Goal: Task Accomplishment & Management: Manage account settings

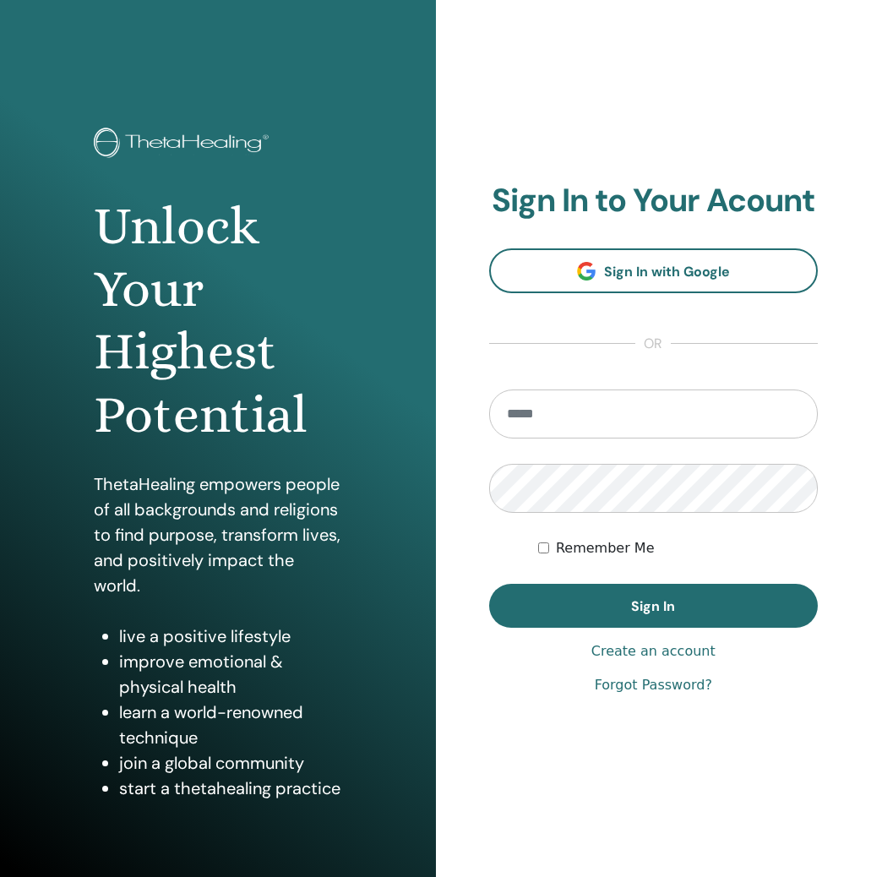
type input "**********"
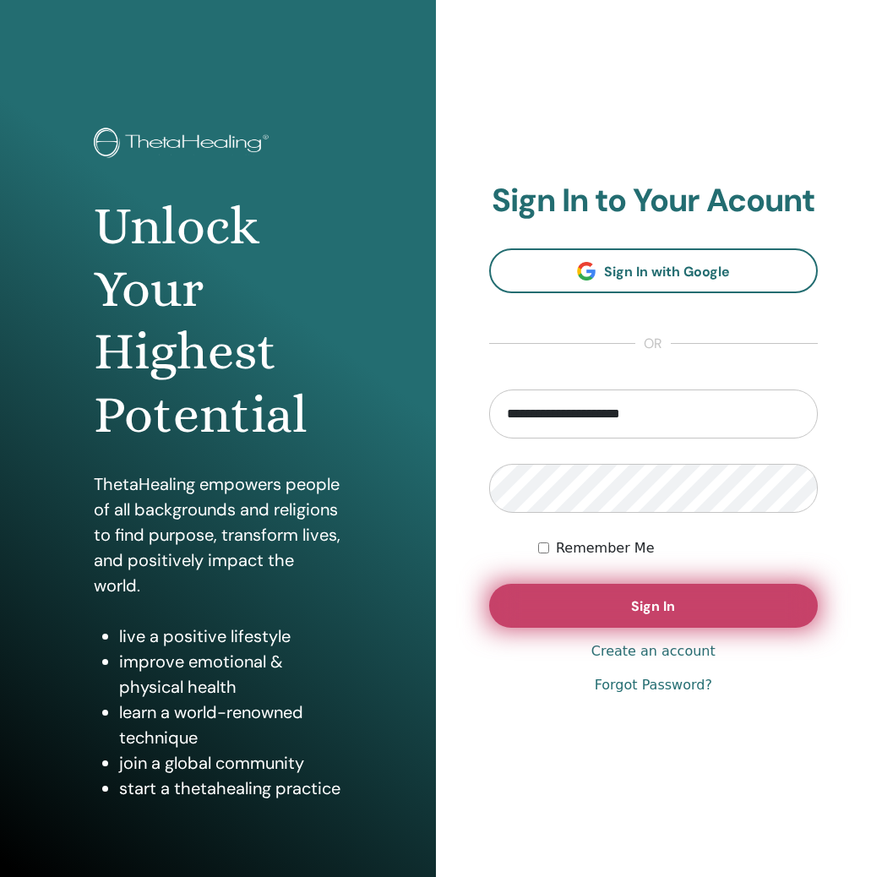
click at [704, 605] on button "Sign In" at bounding box center [654, 606] width 330 height 44
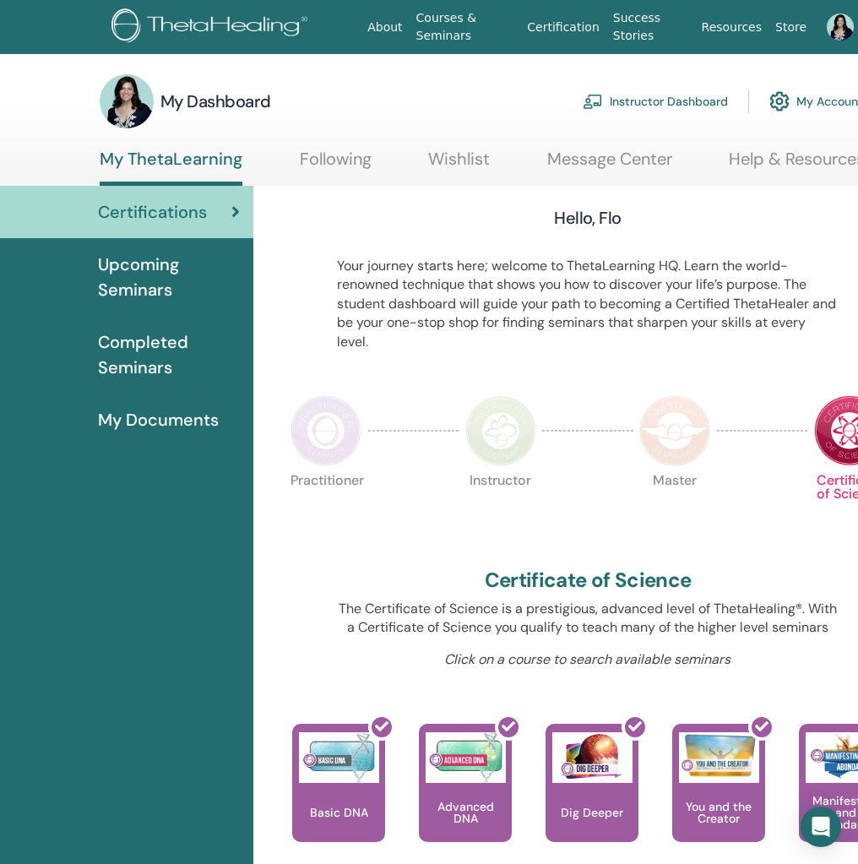
click at [678, 100] on link "Instructor Dashboard" at bounding box center [655, 101] width 145 height 37
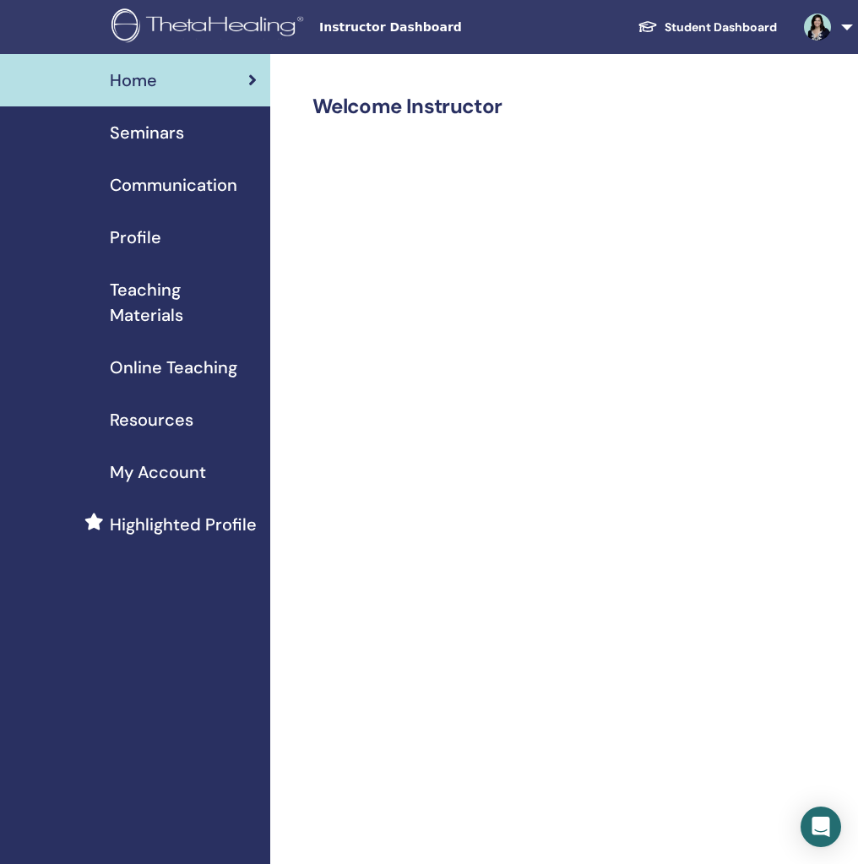
click at [181, 132] on span "Seminars" at bounding box center [147, 132] width 74 height 25
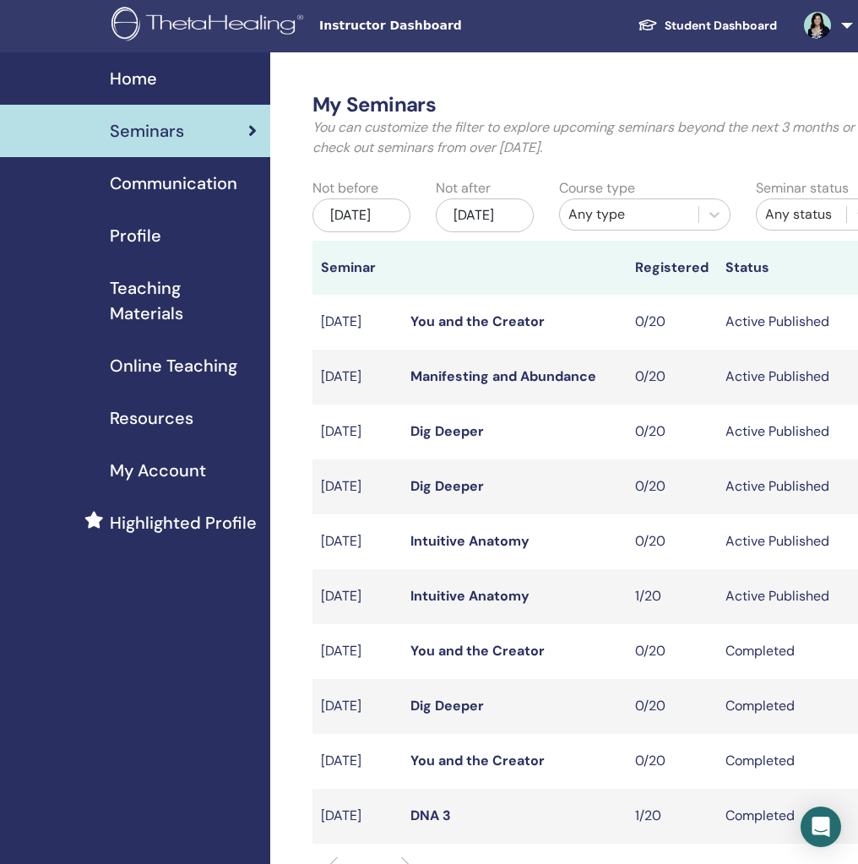
scroll to position [3, 0]
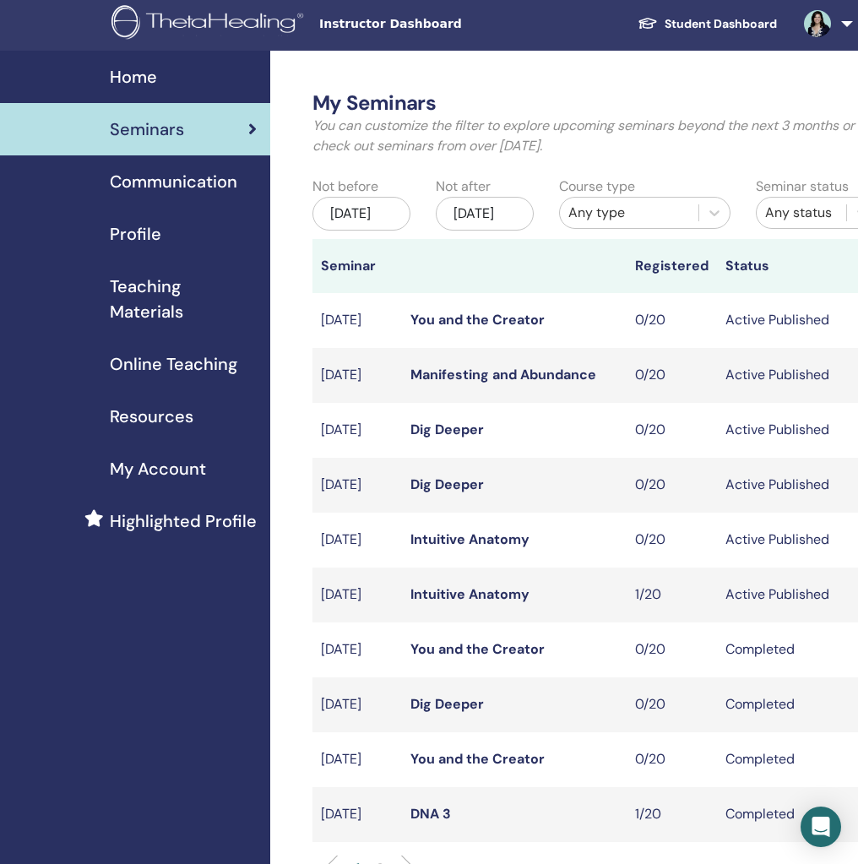
click at [605, 223] on div "Any type" at bounding box center [630, 213] width 122 height 20
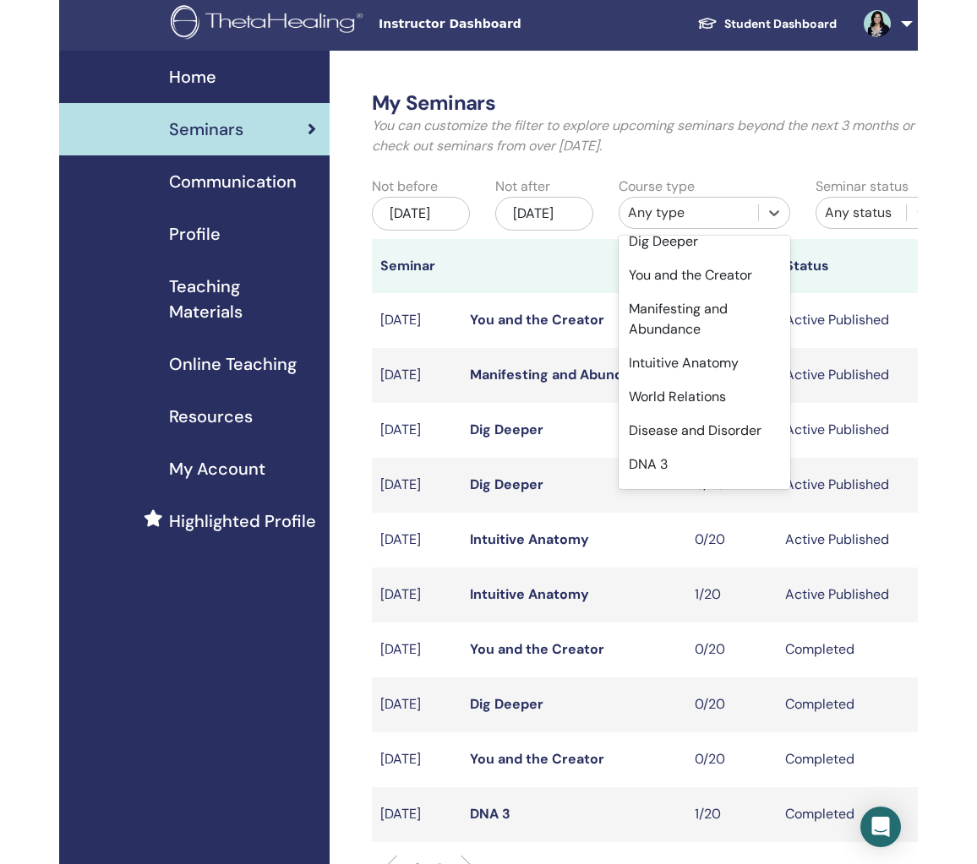
scroll to position [199, 0]
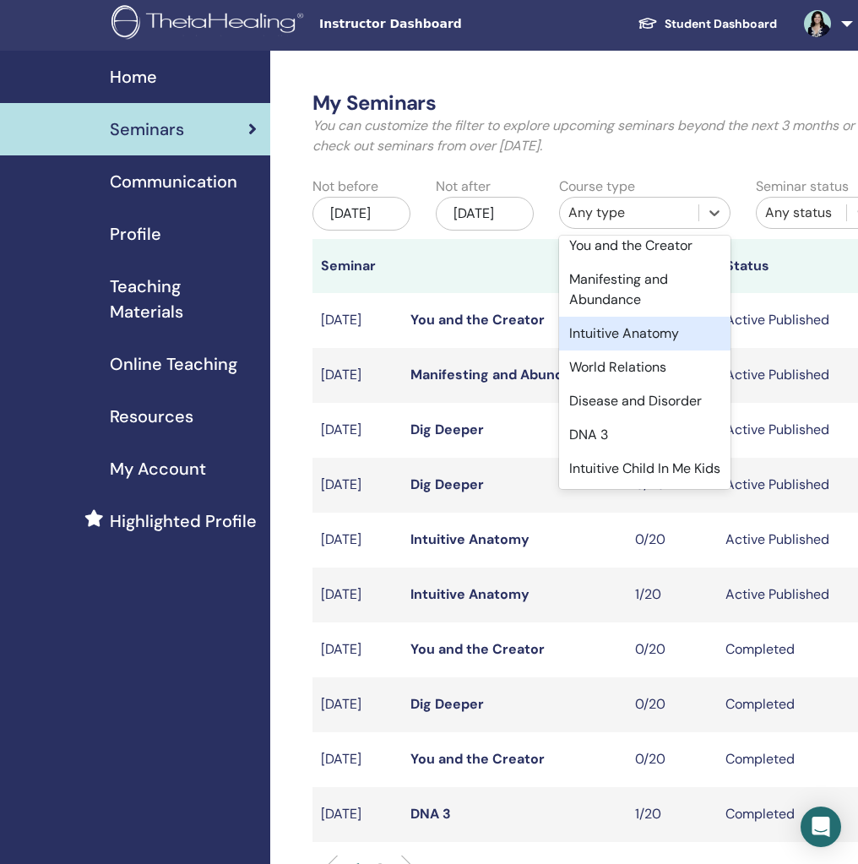
click at [619, 351] on div "Intuitive Anatomy" at bounding box center [645, 334] width 172 height 34
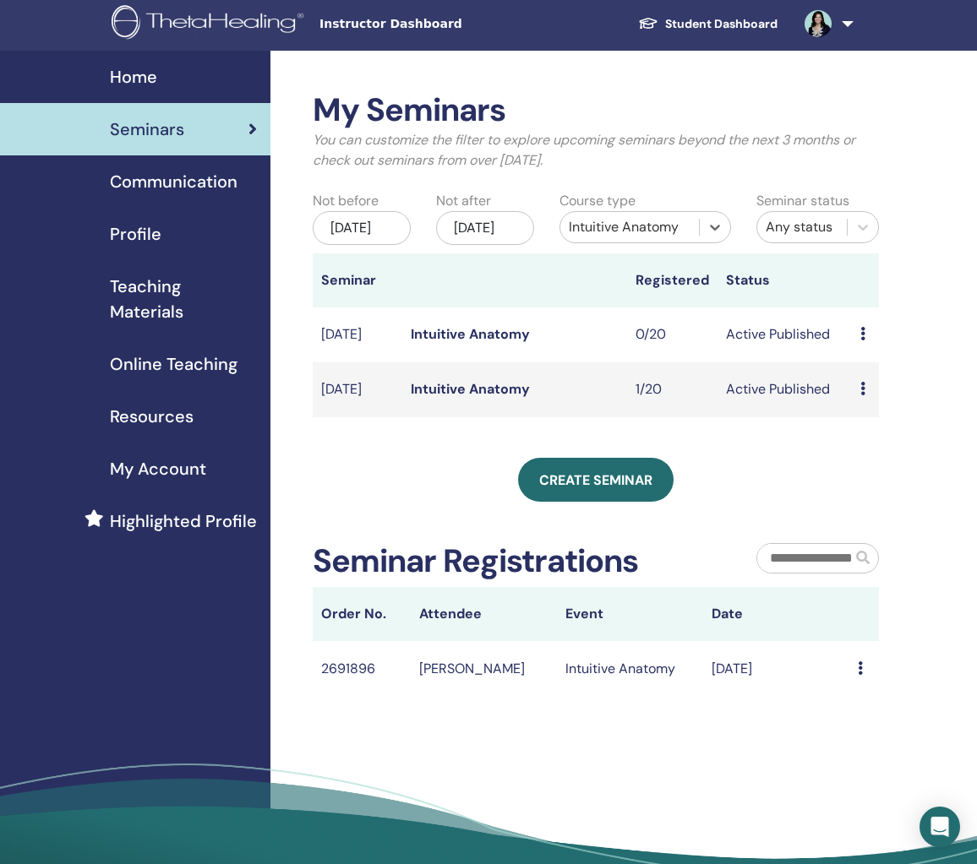
click at [858, 395] on icon at bounding box center [862, 389] width 5 height 14
click at [858, 506] on p "Cancel" at bounding box center [878, 503] width 64 height 20
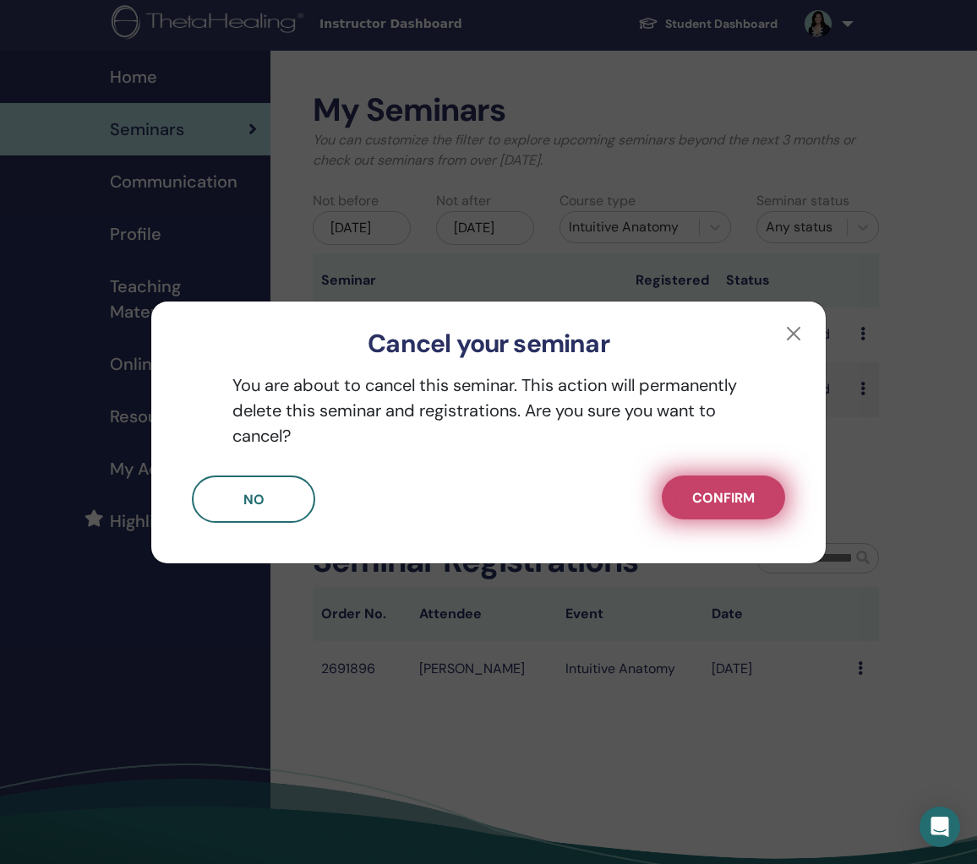
click at [770, 500] on button "Confirm" at bounding box center [723, 498] width 123 height 44
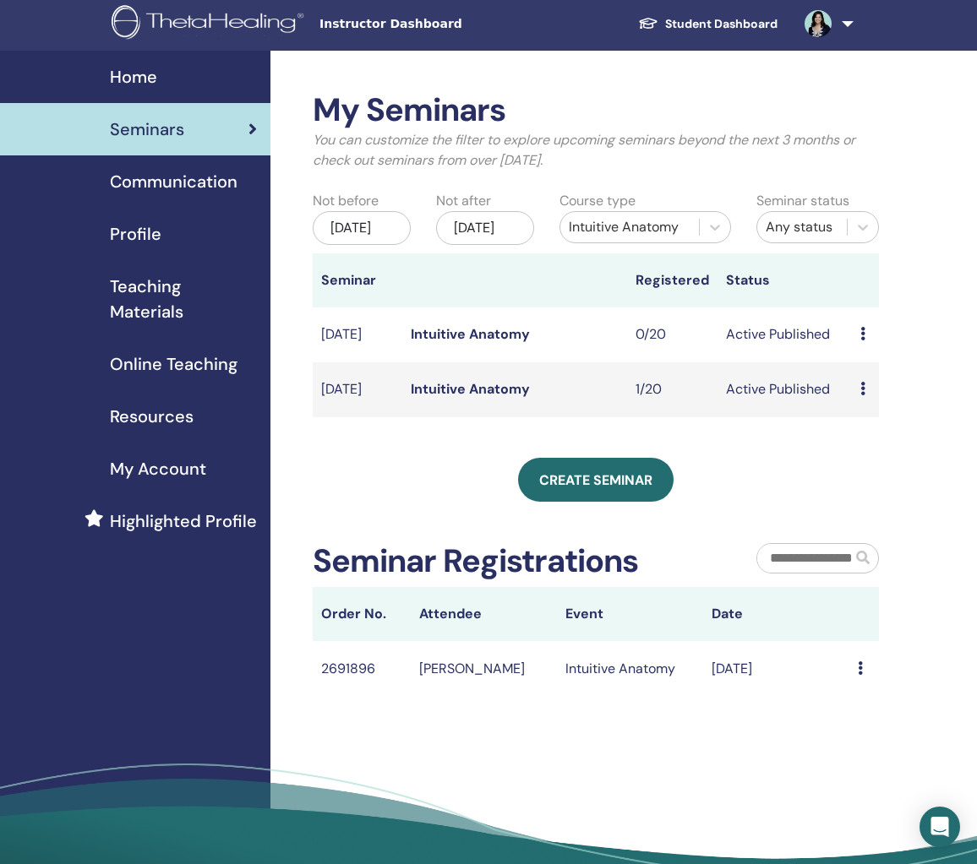
click at [816, 417] on td "Active Published" at bounding box center [784, 389] width 135 height 55
click at [858, 411] on td "Preview Edit Attendees Cancel" at bounding box center [865, 389] width 27 height 55
click at [858, 395] on icon at bounding box center [862, 389] width 5 height 14
click at [858, 472] on link "Attendees" at bounding box center [879, 476] width 64 height 18
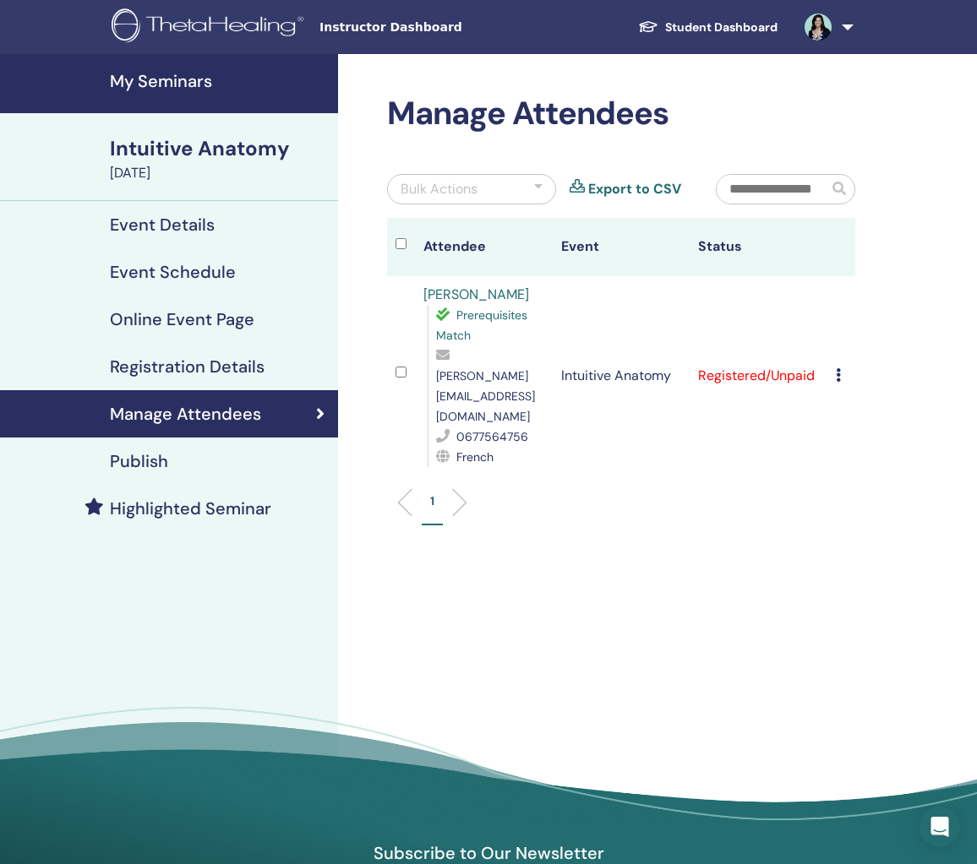
click at [840, 368] on icon at bounding box center [838, 375] width 5 height 14
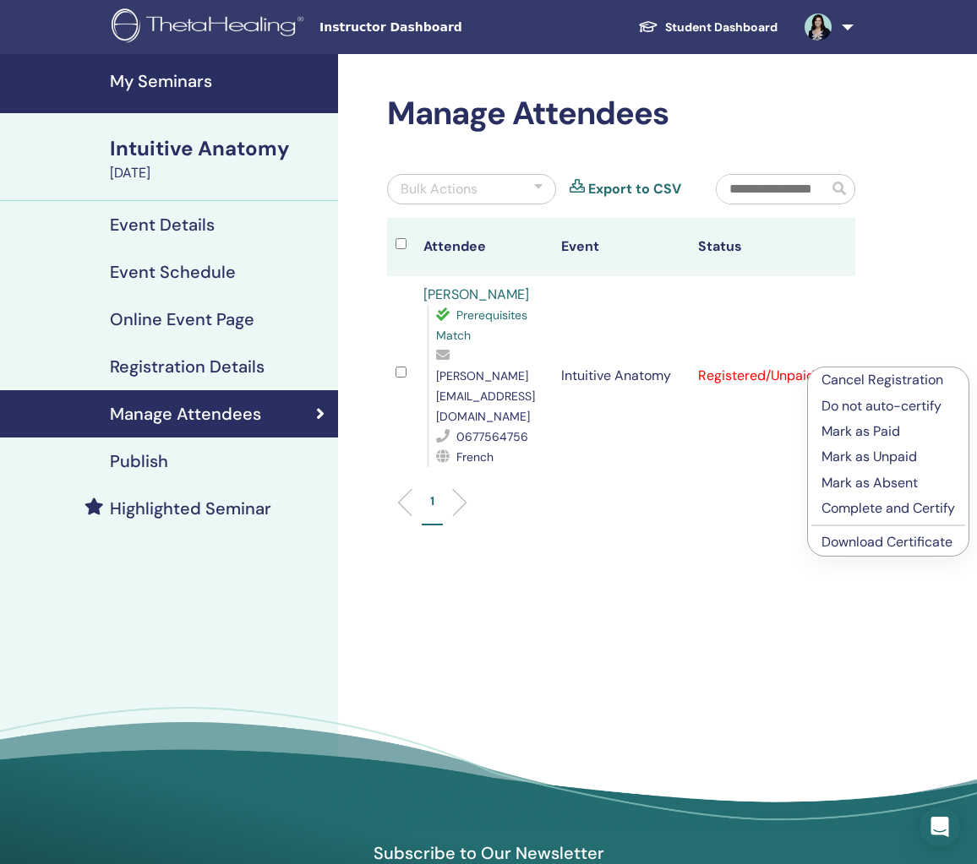
click at [845, 381] on p "Cancel Registration" at bounding box center [887, 380] width 133 height 20
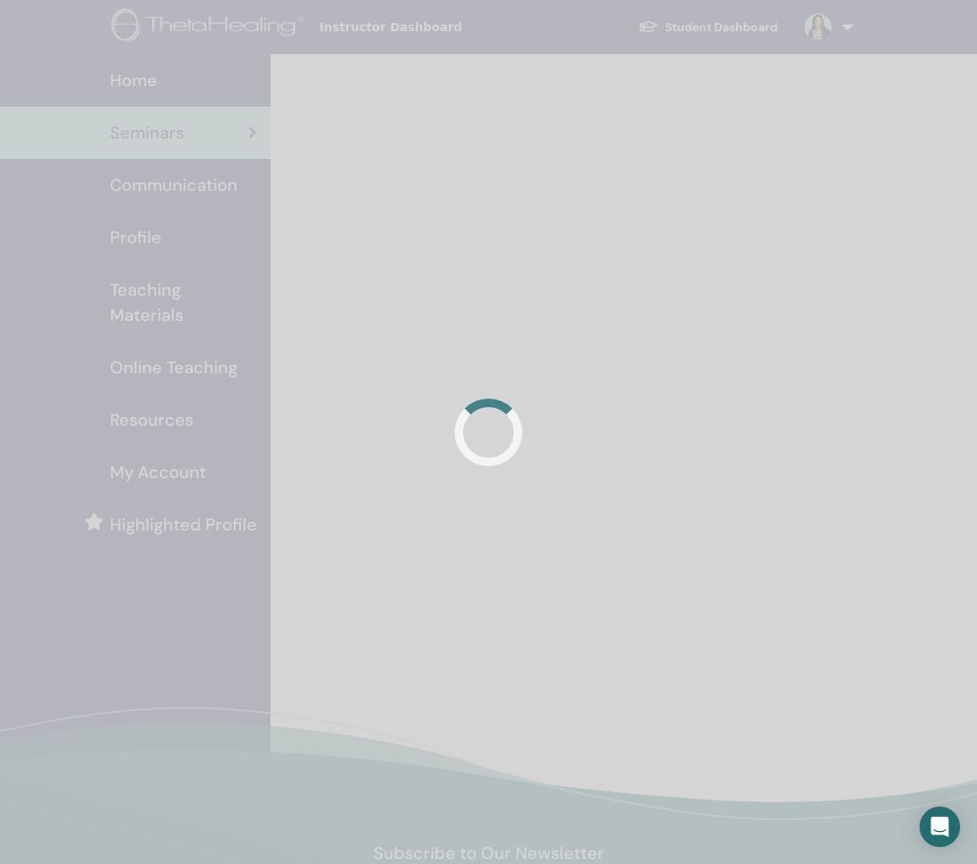
scroll to position [3, 0]
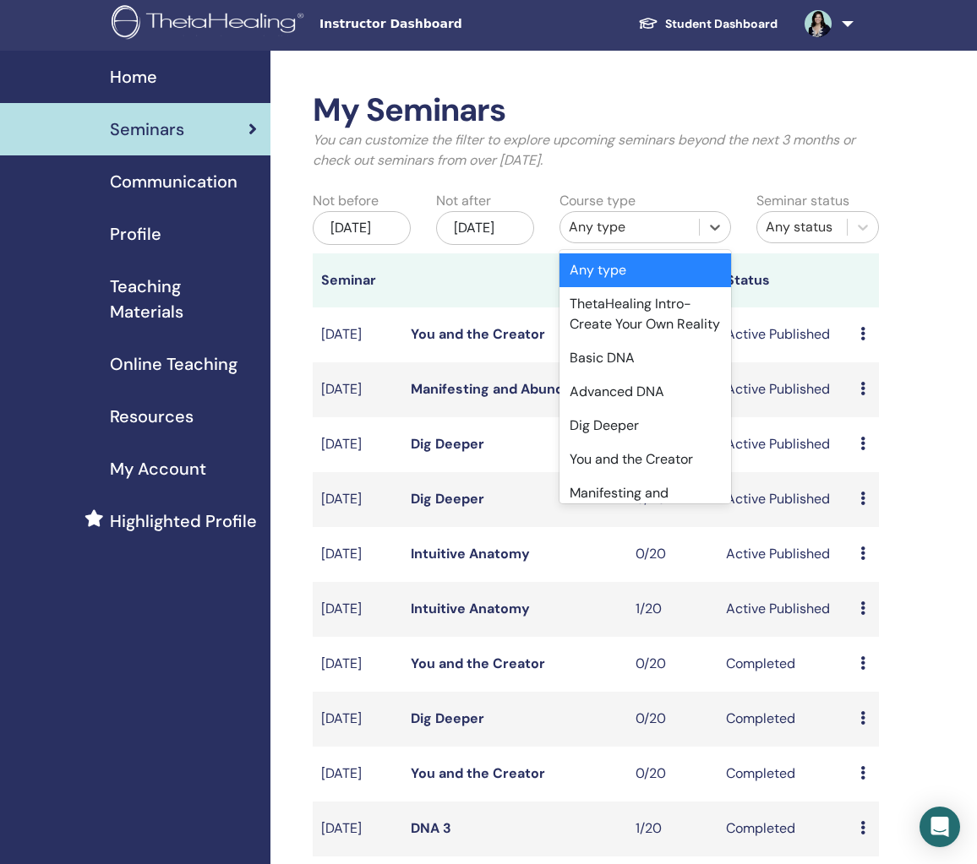
click at [605, 223] on div "Any type" at bounding box center [630, 227] width 122 height 20
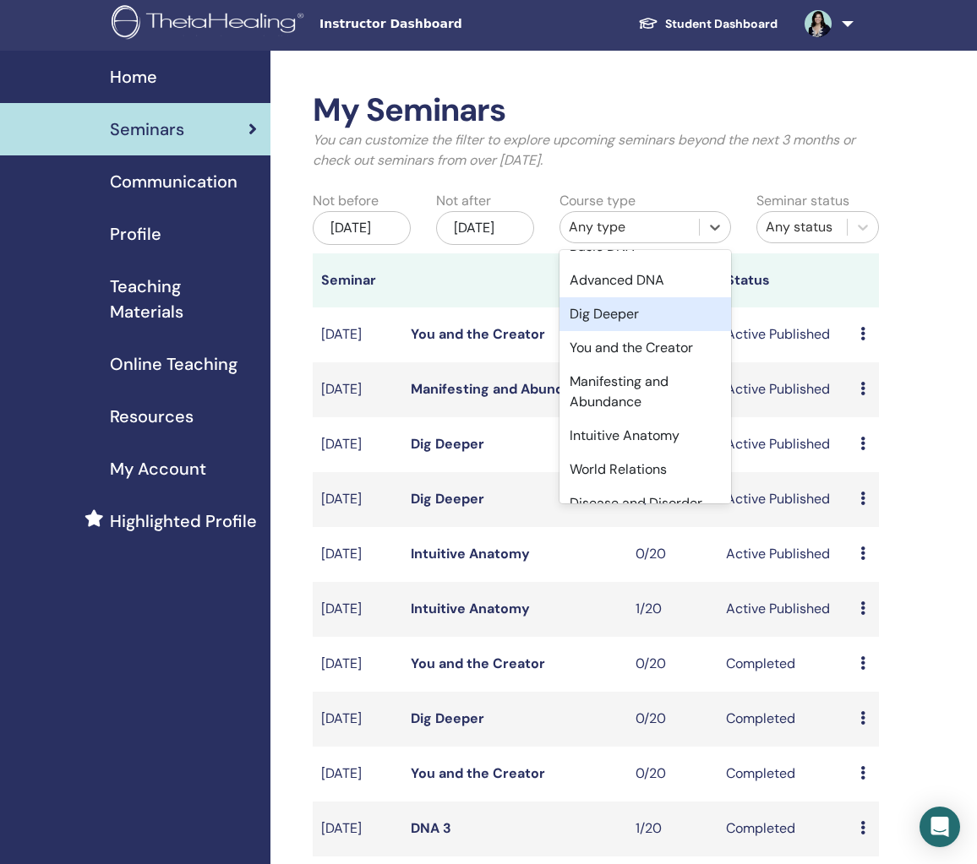
scroll to position [234, 0]
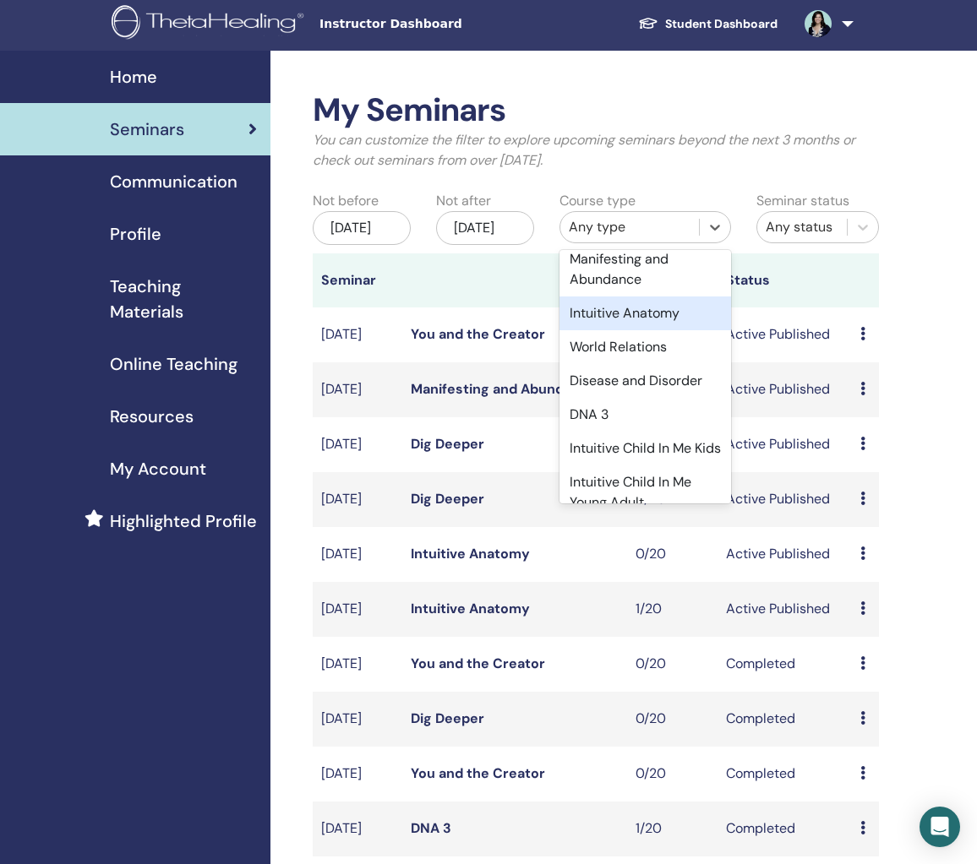
click at [694, 330] on div "Intuitive Anatomy" at bounding box center [645, 314] width 172 height 34
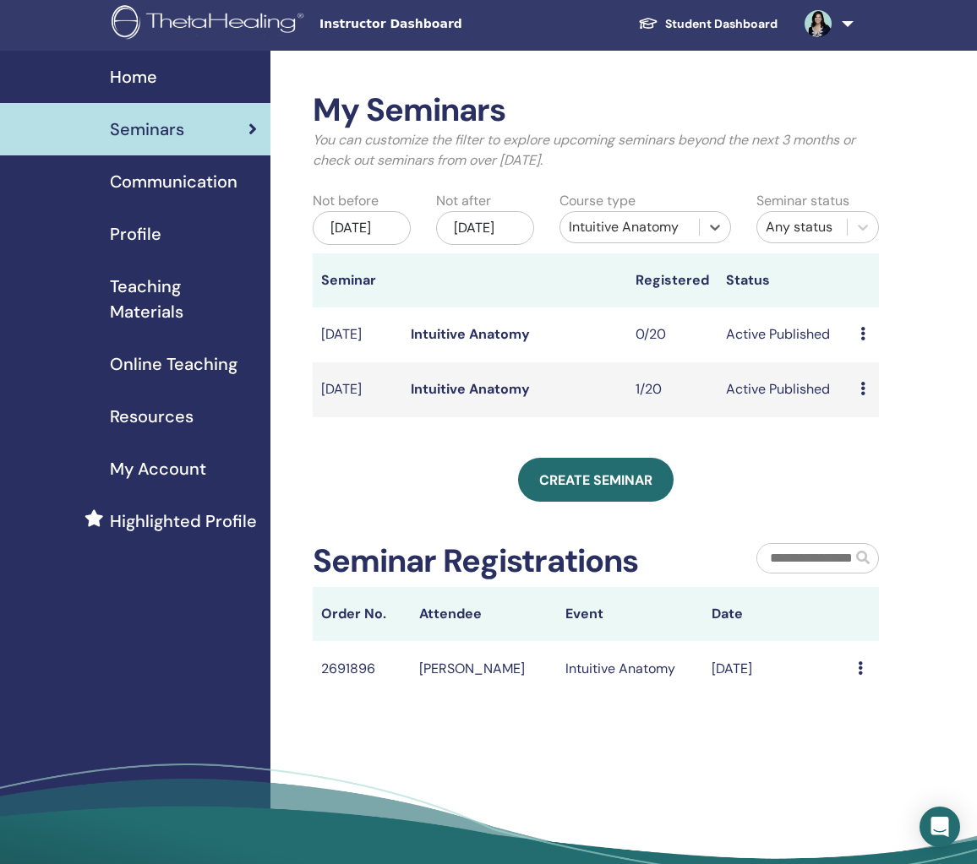
click at [858, 353] on td "Preview Edit Attendees Cancel" at bounding box center [865, 335] width 27 height 55
click at [864, 341] on icon at bounding box center [862, 334] width 5 height 14
click at [867, 440] on p "Cancel" at bounding box center [880, 442] width 64 height 20
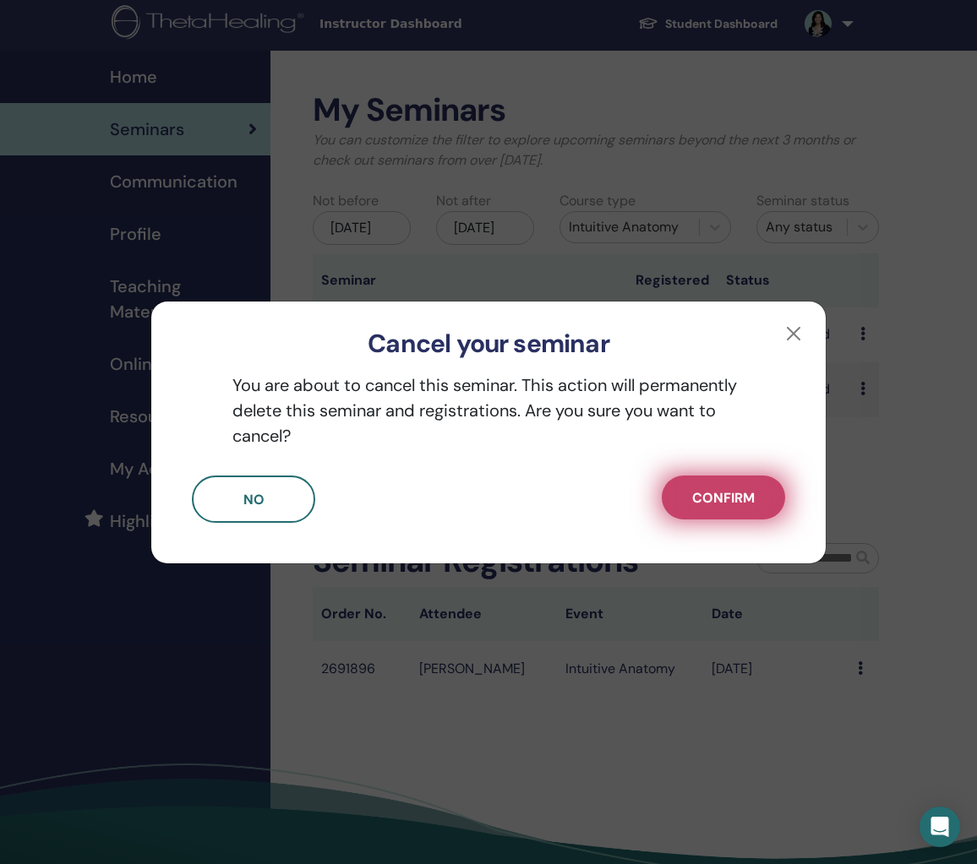
click at [737, 494] on span "Confirm" at bounding box center [723, 498] width 63 height 18
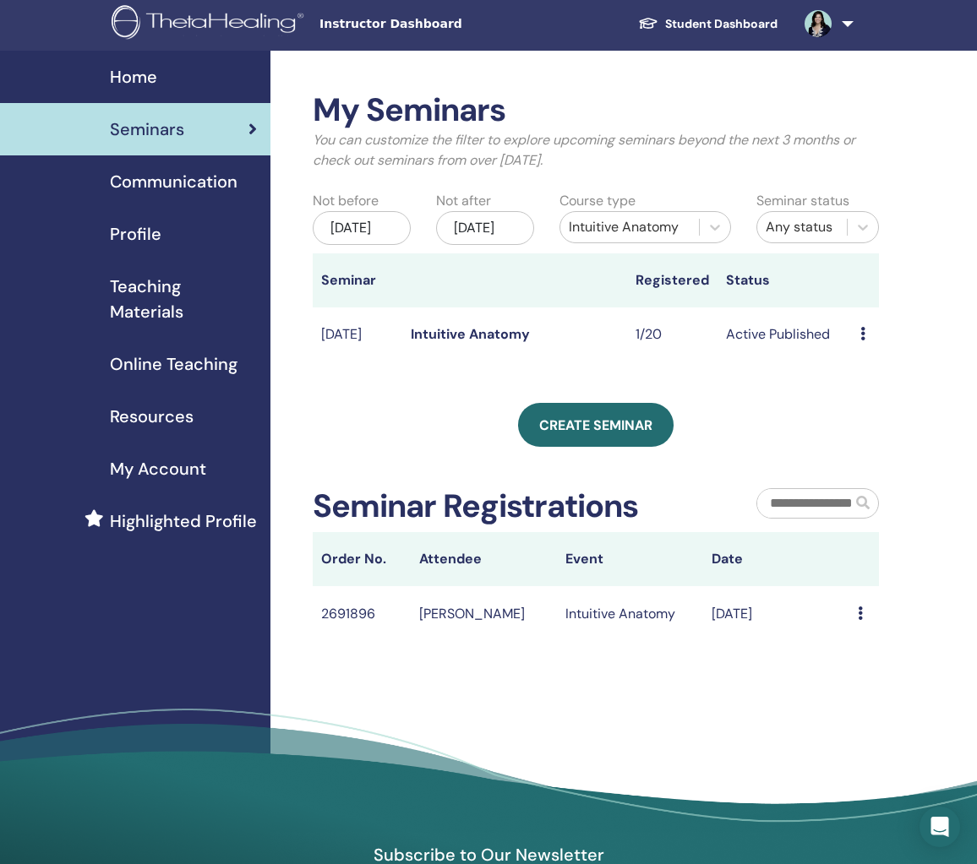
drag, startPoint x: 738, startPoint y: 390, endPoint x: 852, endPoint y: 353, distance: 119.7
click at [738, 390] on div "My Seminars You can customize the filter to explore upcoming seminars beyond th…" at bounding box center [596, 366] width 566 height 550
click at [862, 341] on icon at bounding box center [862, 334] width 5 height 14
click at [857, 443] on p "Cancel" at bounding box center [878, 443] width 64 height 20
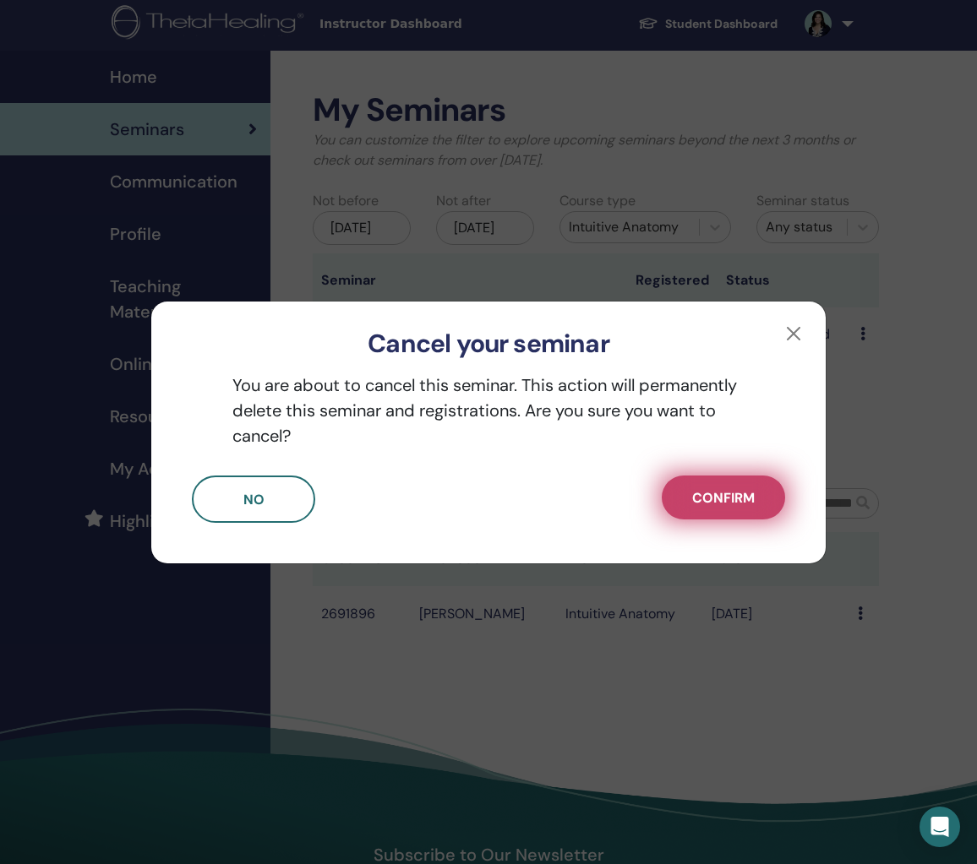
click at [749, 487] on button "Confirm" at bounding box center [723, 498] width 123 height 44
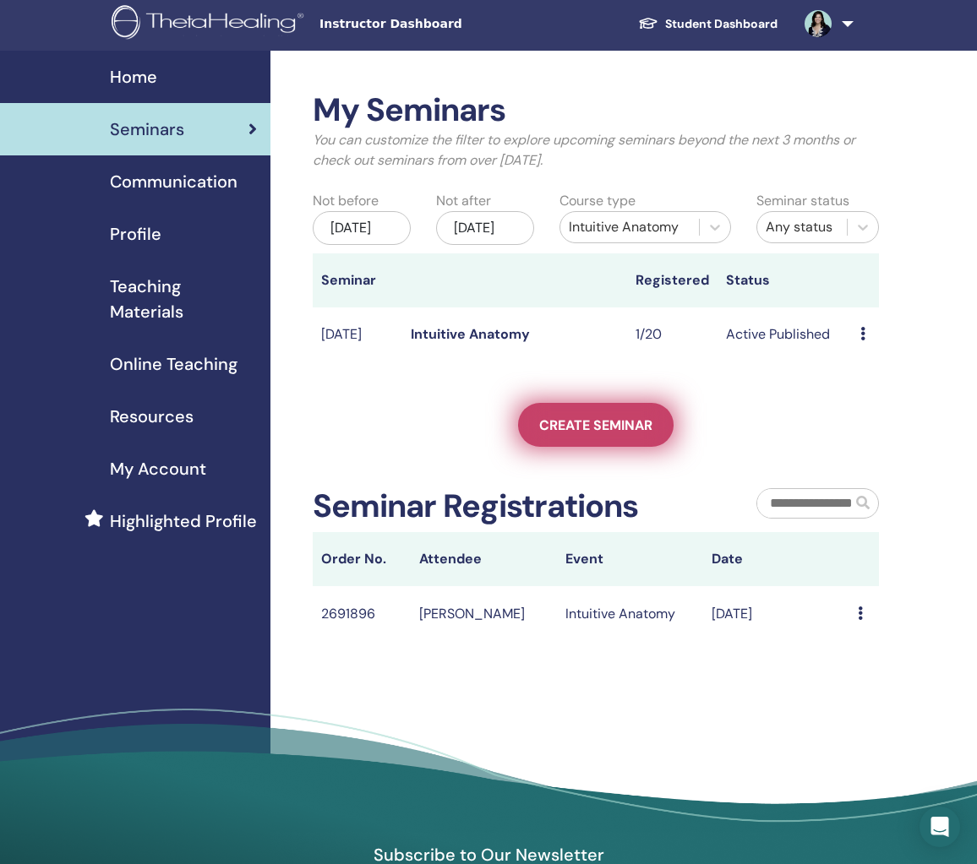
click at [635, 434] on span "Create seminar" at bounding box center [595, 426] width 113 height 18
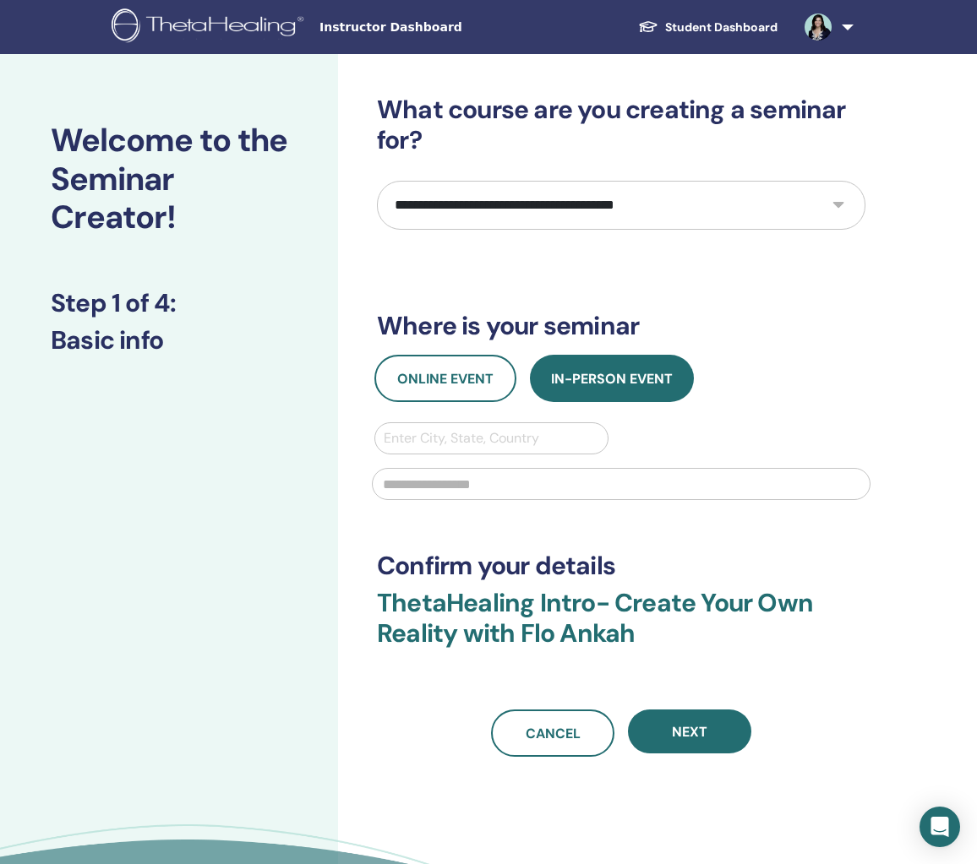
click at [658, 216] on select "**********" at bounding box center [621, 205] width 488 height 49
select select "*"
click at [377, 181] on select "**********" at bounding box center [621, 205] width 488 height 49
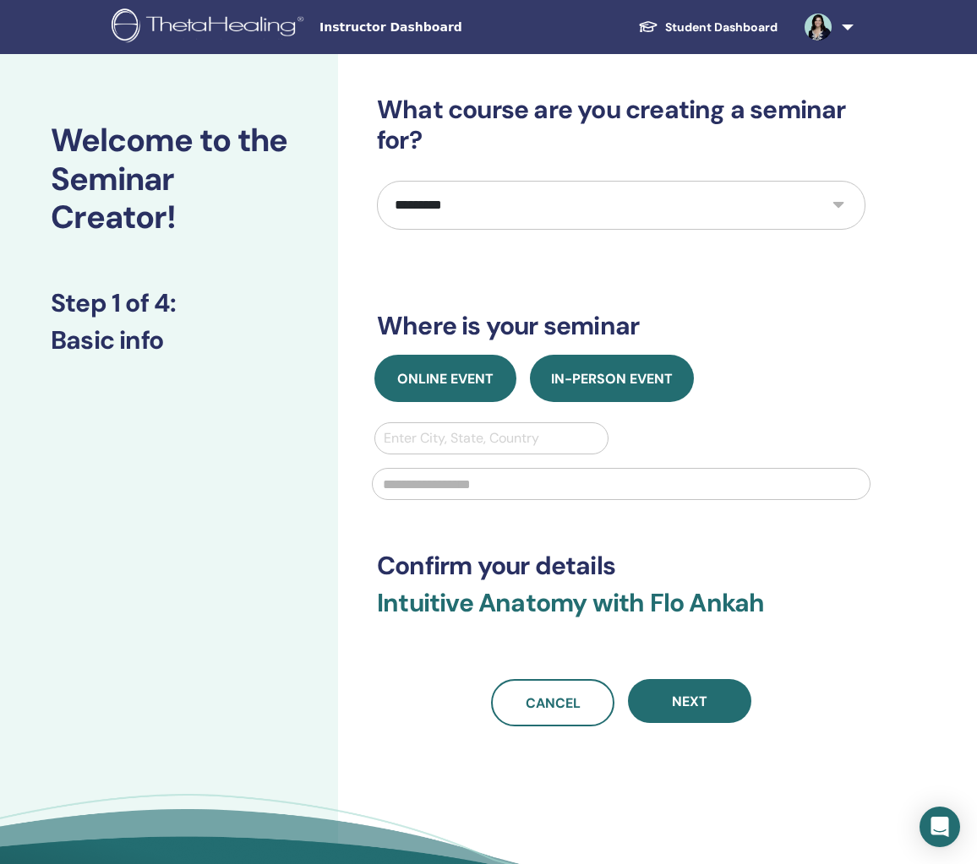
click at [476, 377] on span "Online Event" at bounding box center [445, 379] width 96 height 18
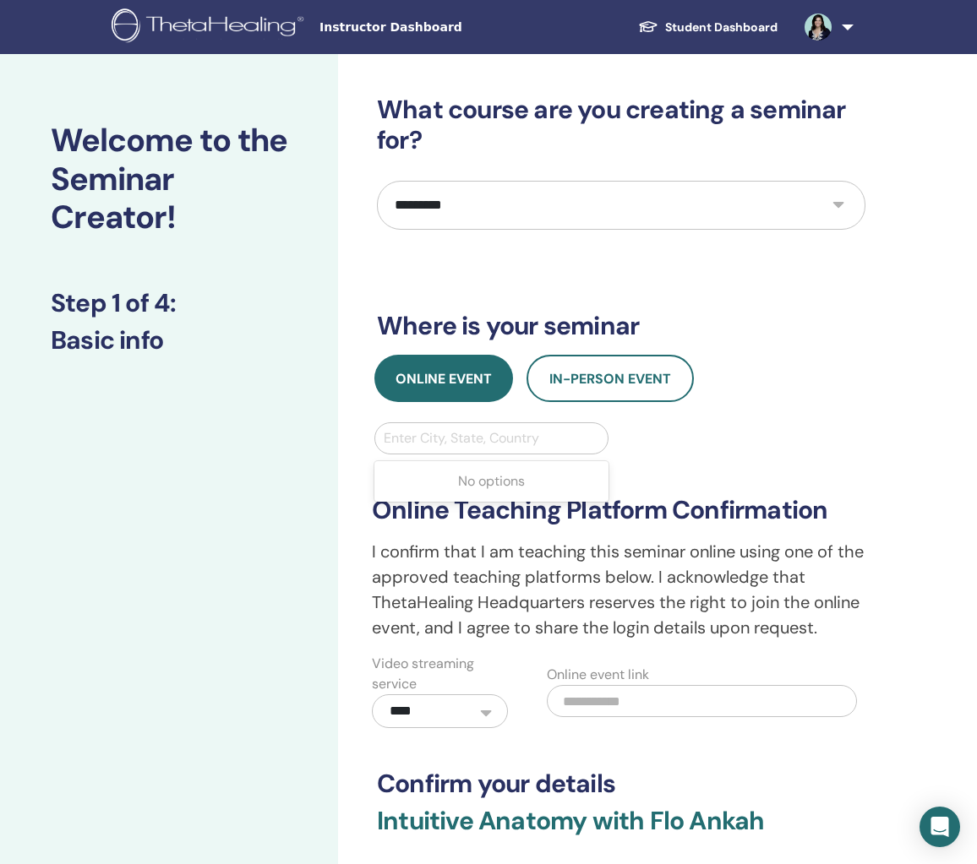
click at [469, 439] on div at bounding box center [491, 439] width 215 height 24
type input "******"
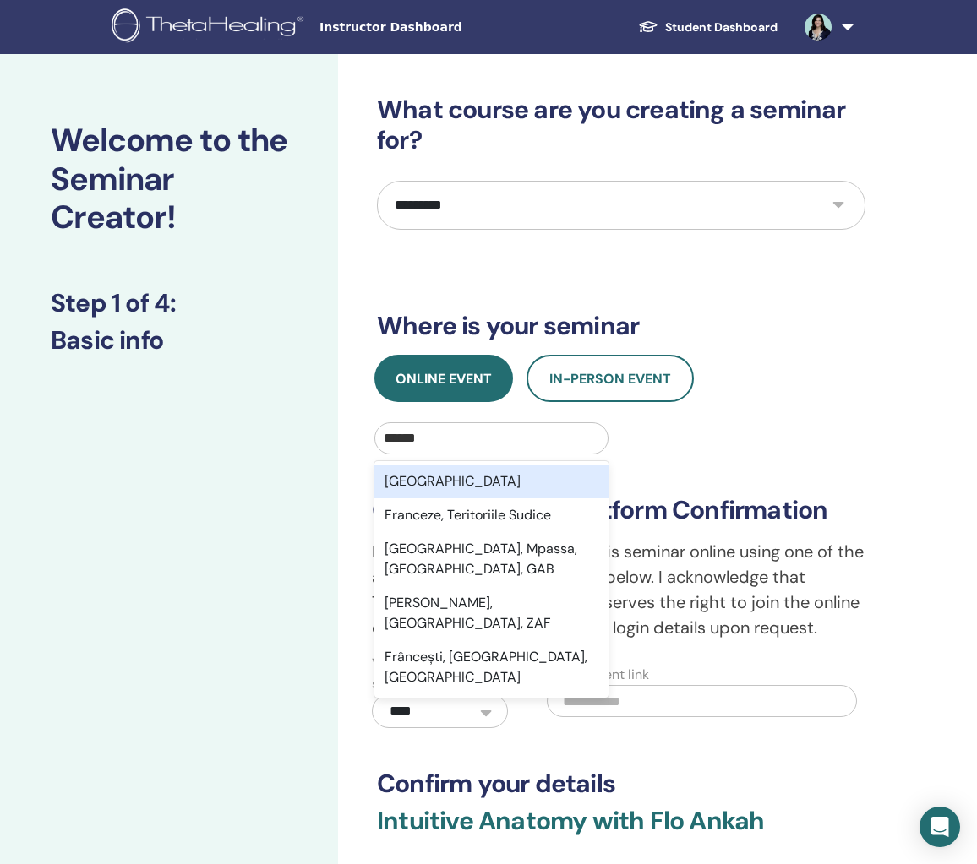
click at [464, 481] on div "France" at bounding box center [491, 482] width 234 height 34
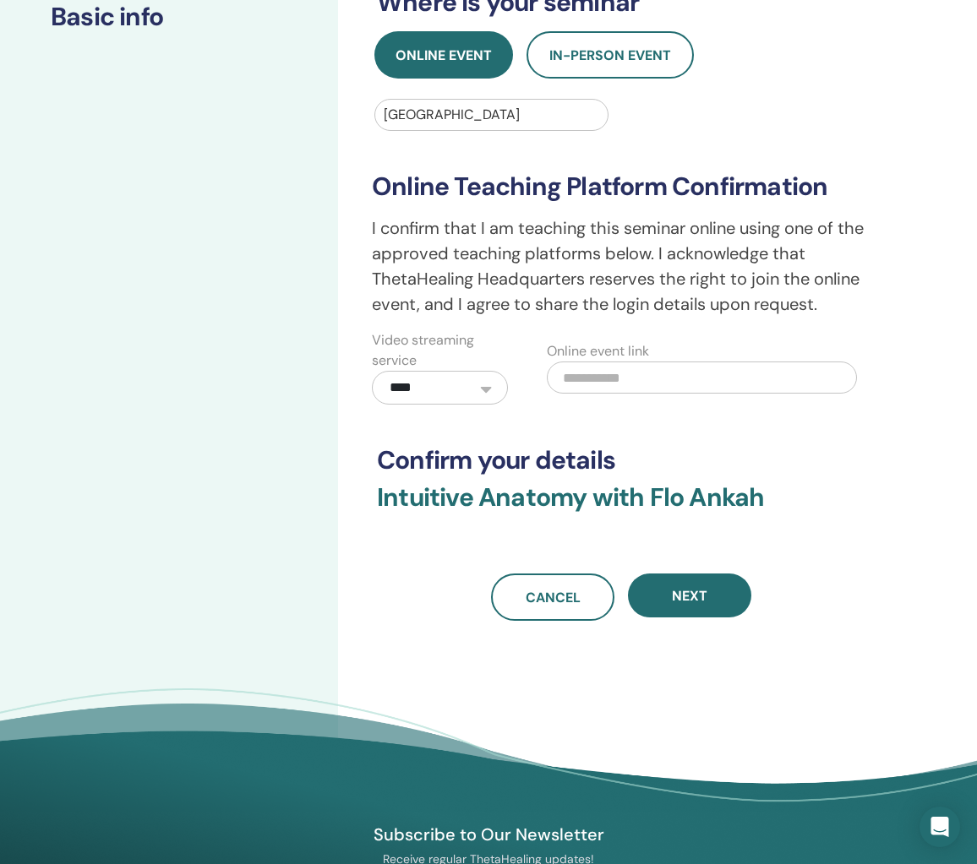
scroll to position [326, 0]
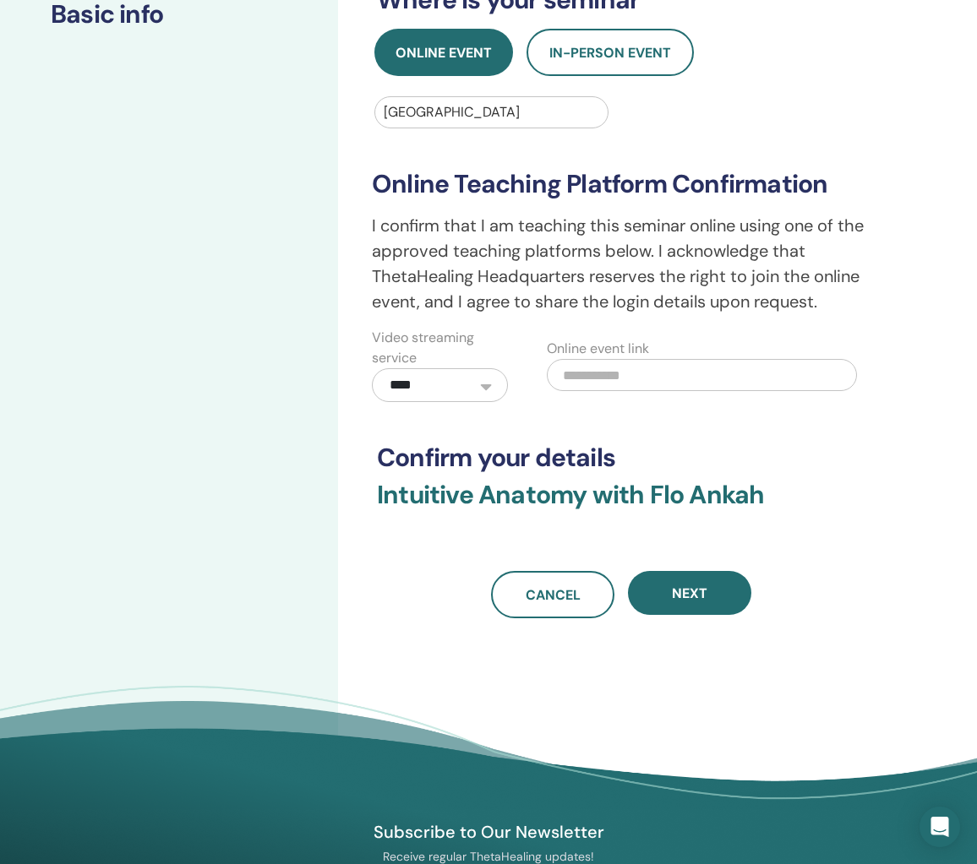
click at [614, 357] on label "Online event link" at bounding box center [598, 349] width 102 height 20
click at [613, 379] on input "text" at bounding box center [702, 375] width 310 height 32
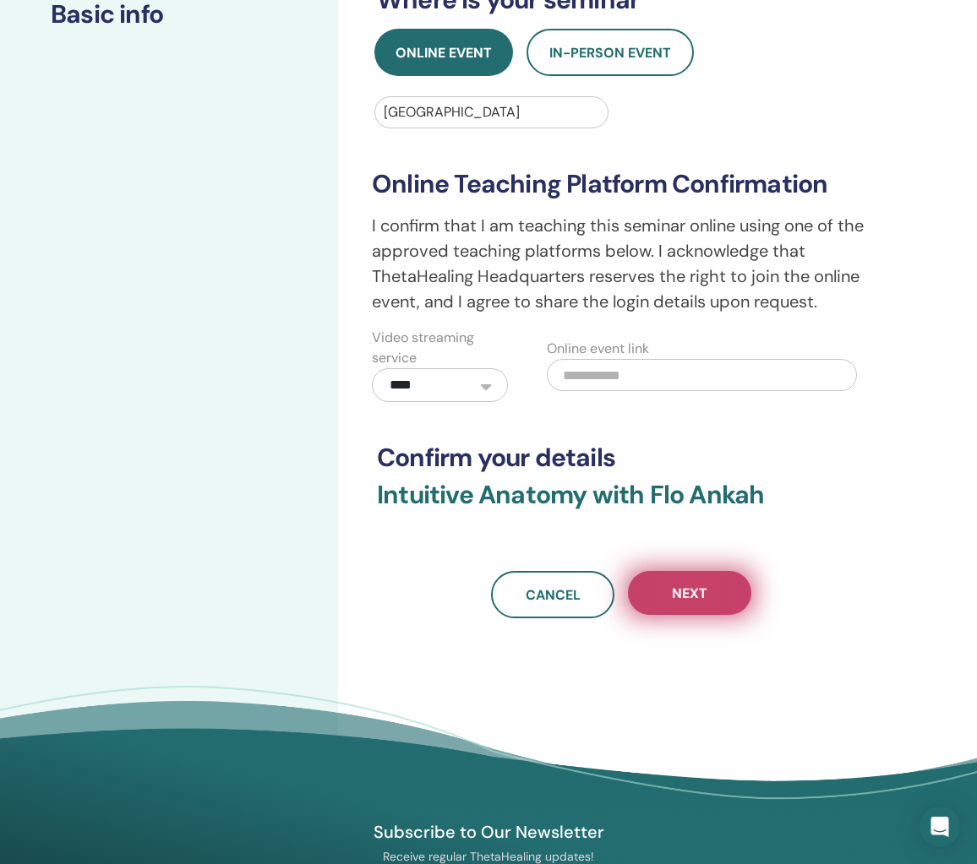
click at [663, 589] on button "Next" at bounding box center [689, 593] width 123 height 44
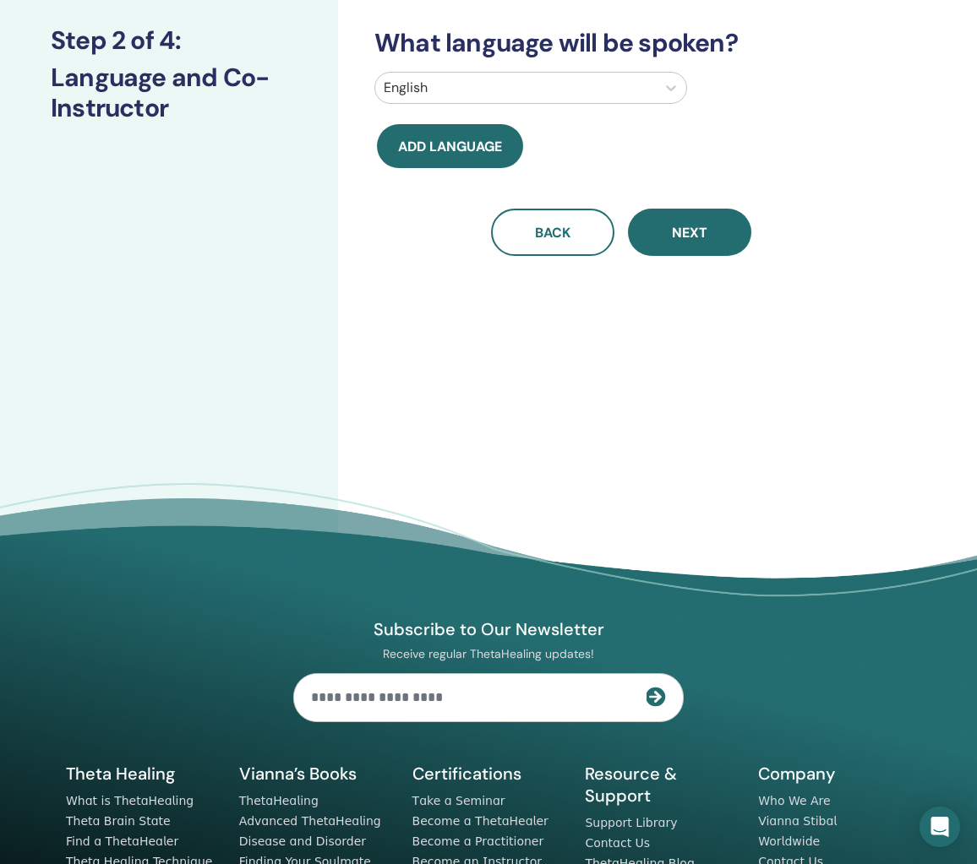
scroll to position [0, 0]
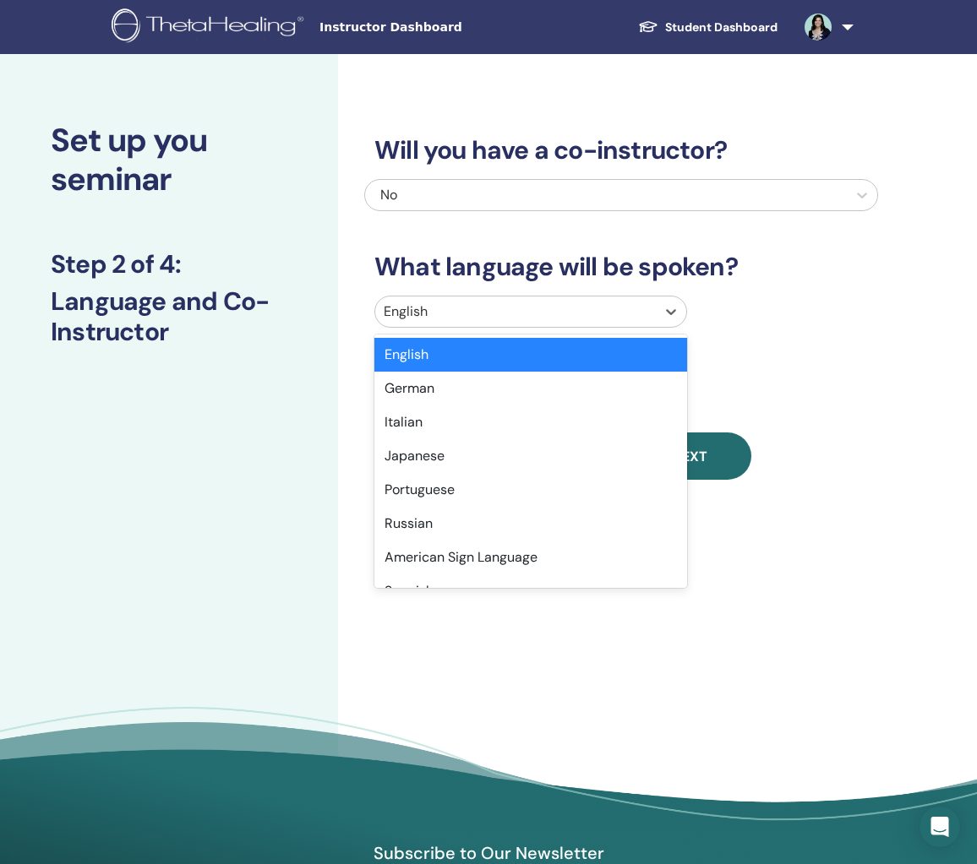
click at [568, 319] on div at bounding box center [516, 312] width 264 height 24
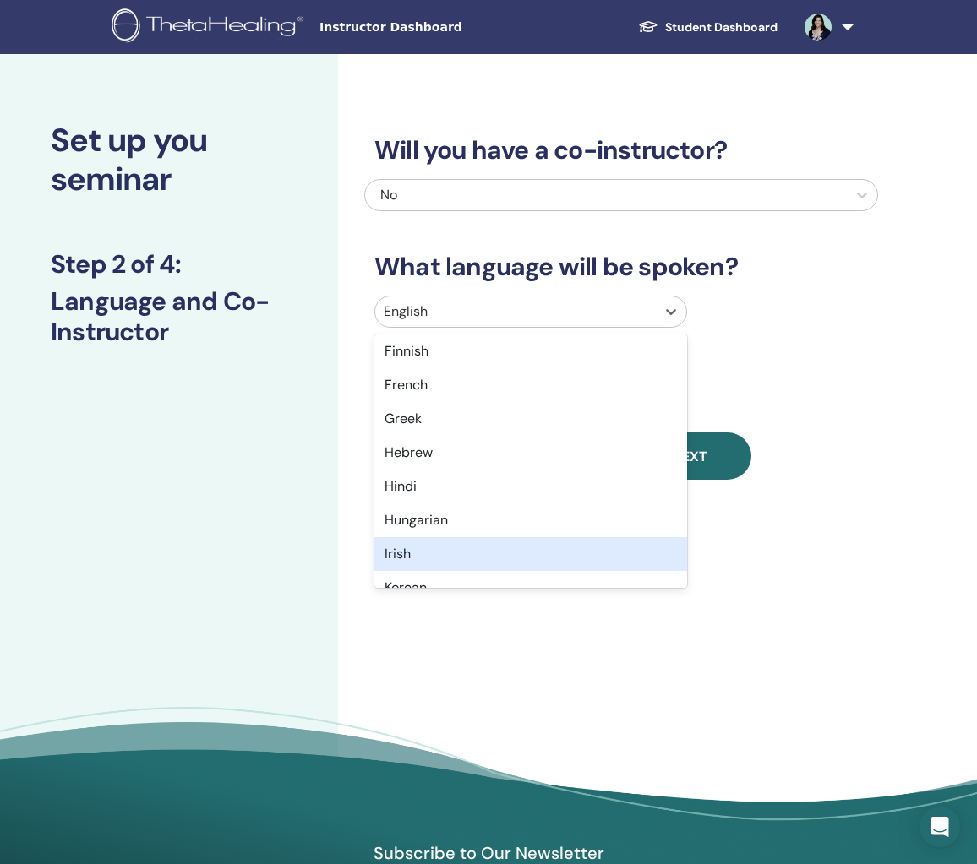
scroll to position [525, 0]
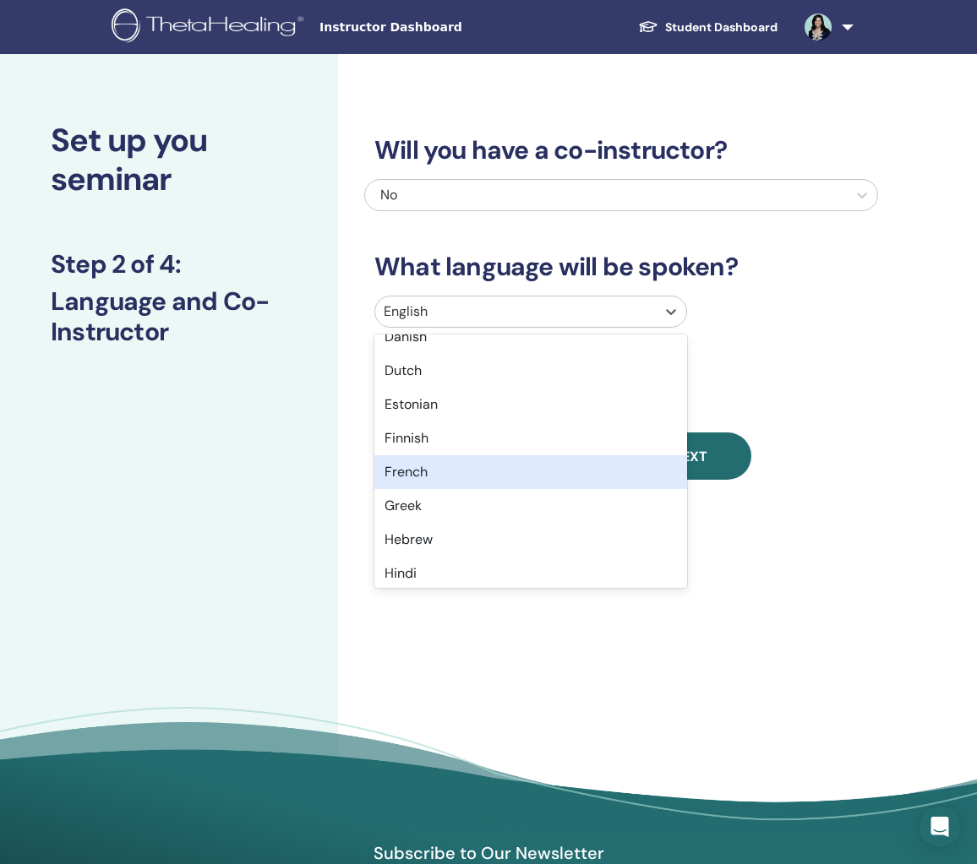
click at [463, 466] on div "French" at bounding box center [530, 472] width 313 height 34
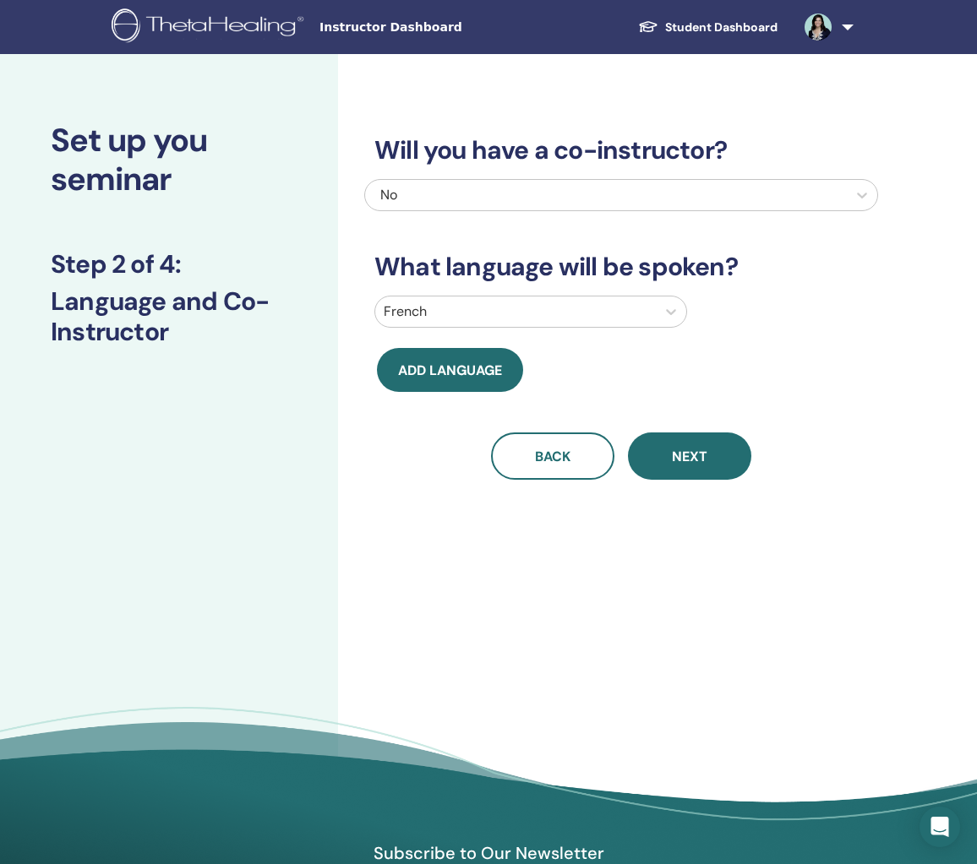
click at [603, 199] on div "No" at bounding box center [570, 195] width 380 height 20
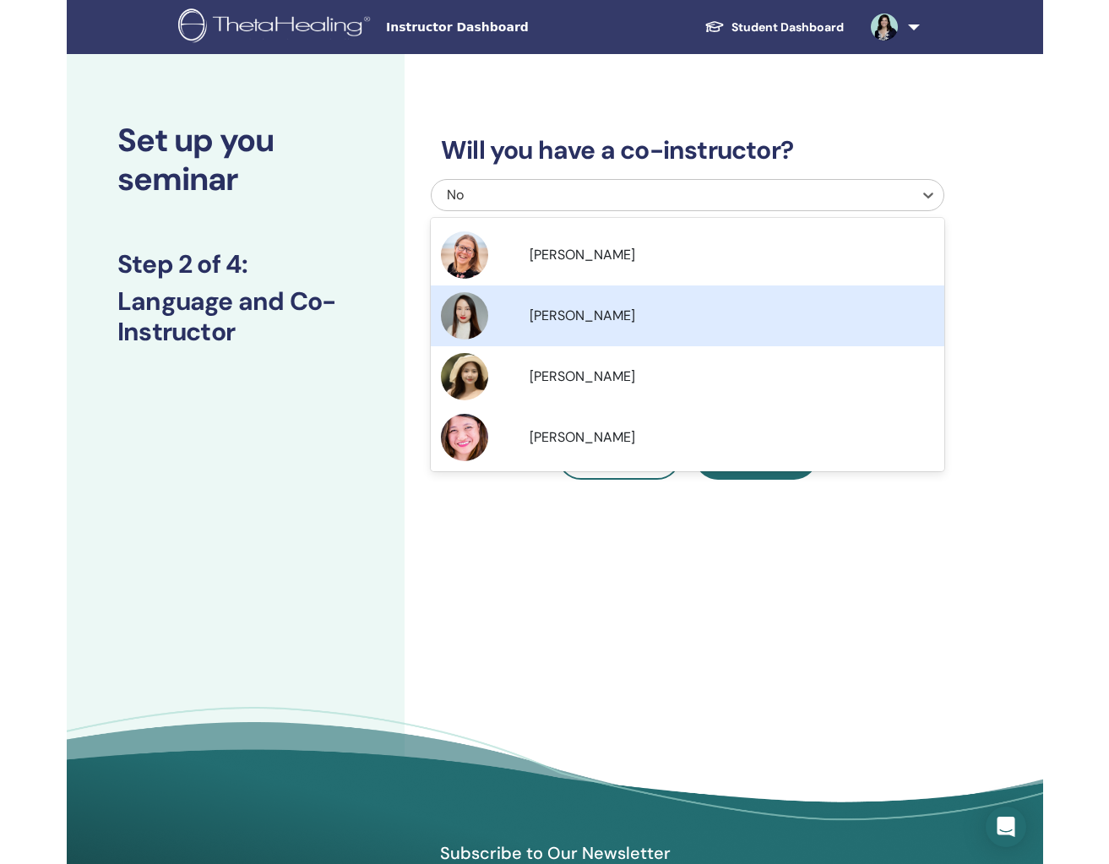
scroll to position [0, 0]
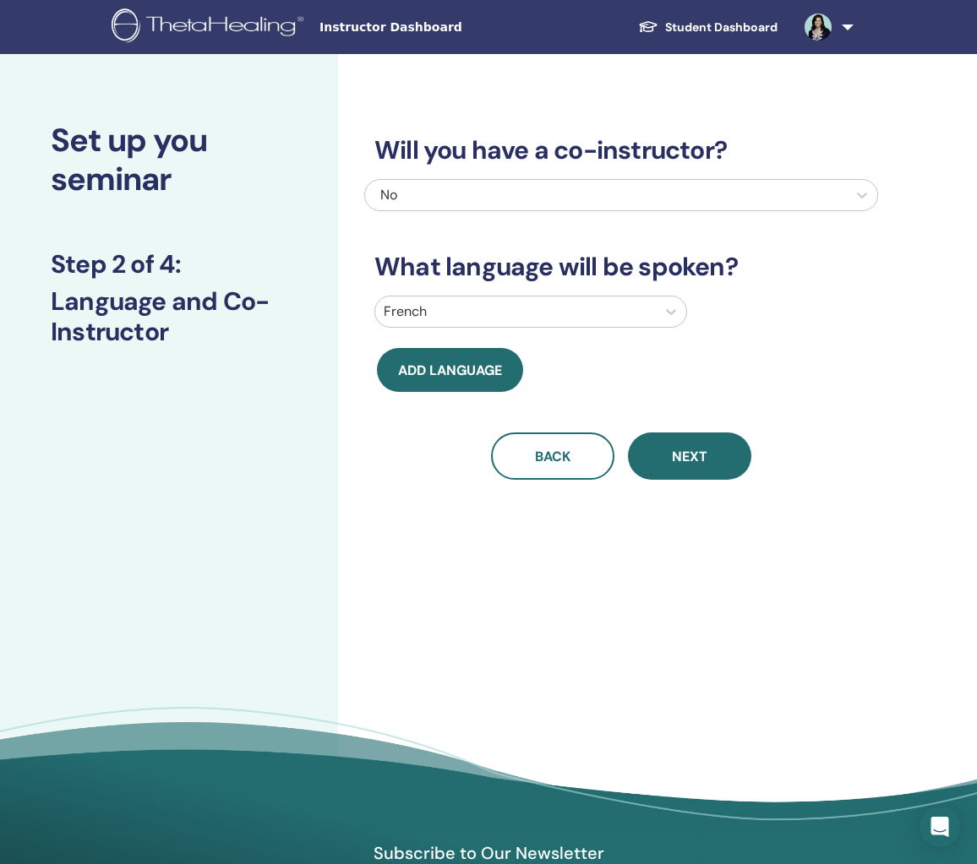
click at [840, 142] on h3 "Will you have a co-instructor?" at bounding box center [621, 150] width 514 height 30
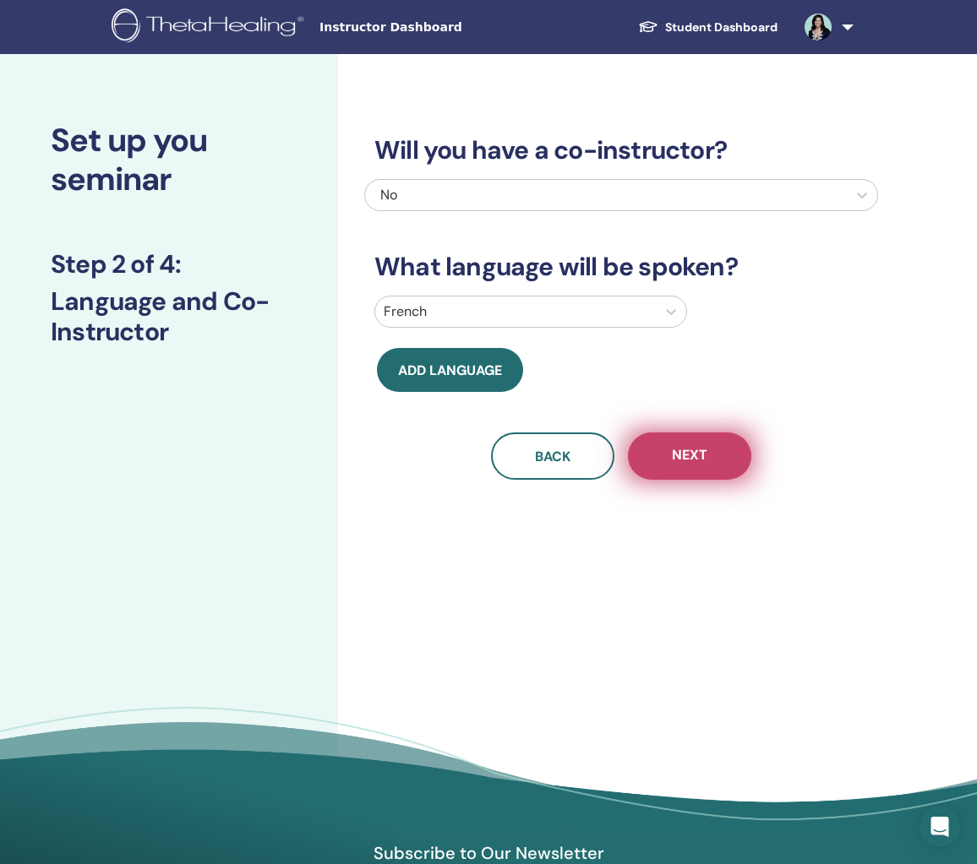
click at [679, 444] on button "Next" at bounding box center [689, 456] width 123 height 47
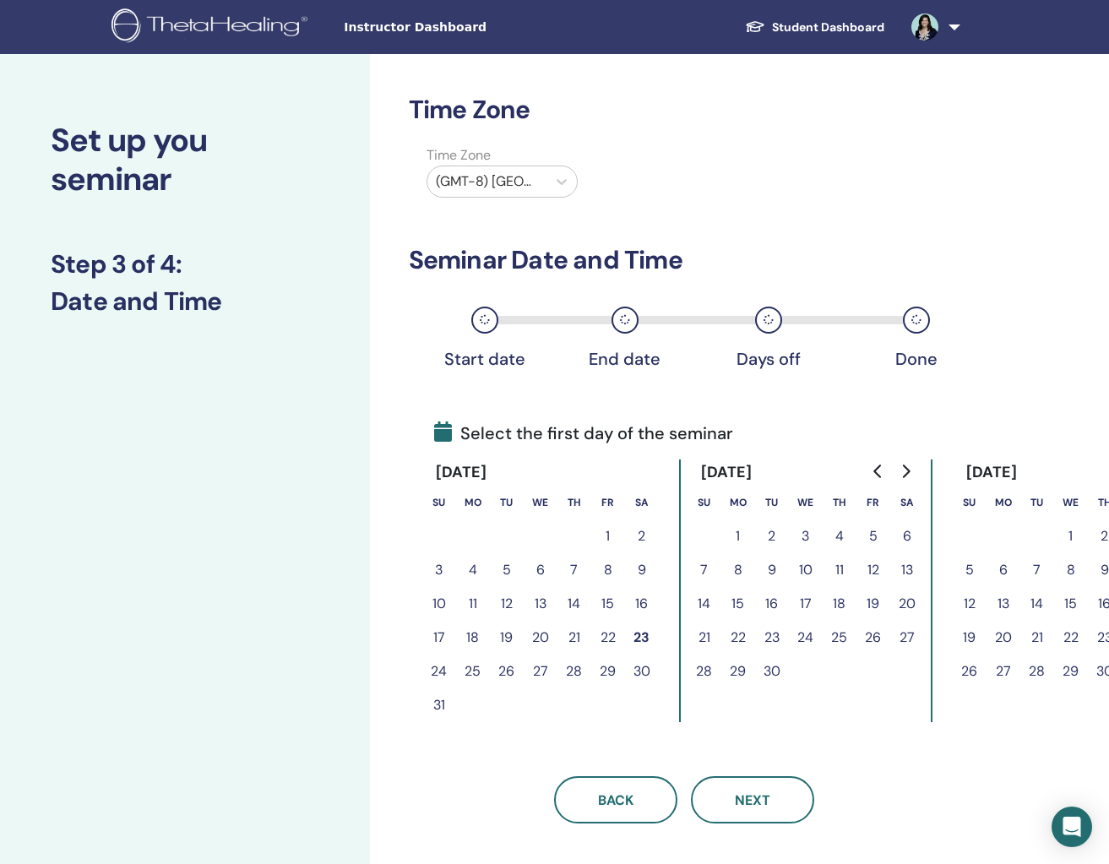
click at [745, 603] on button "15" at bounding box center [739, 604] width 34 height 34
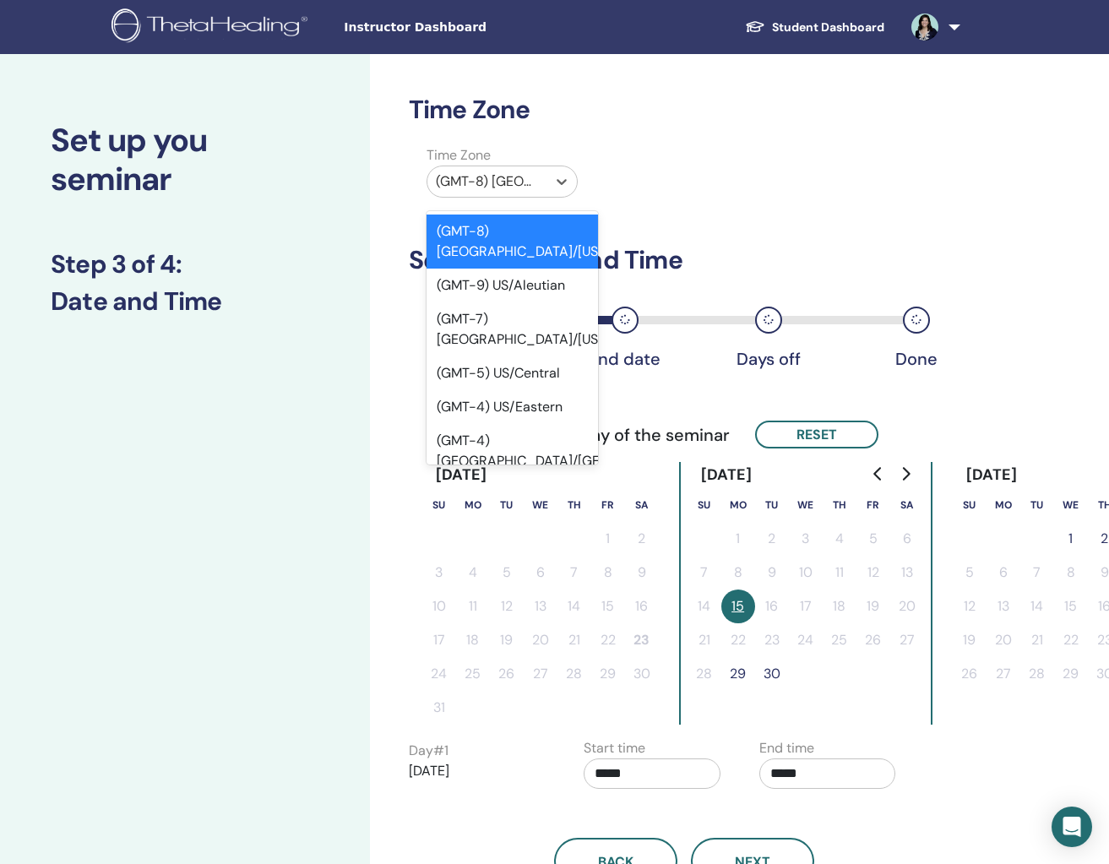
click at [520, 176] on div at bounding box center [487, 182] width 103 height 24
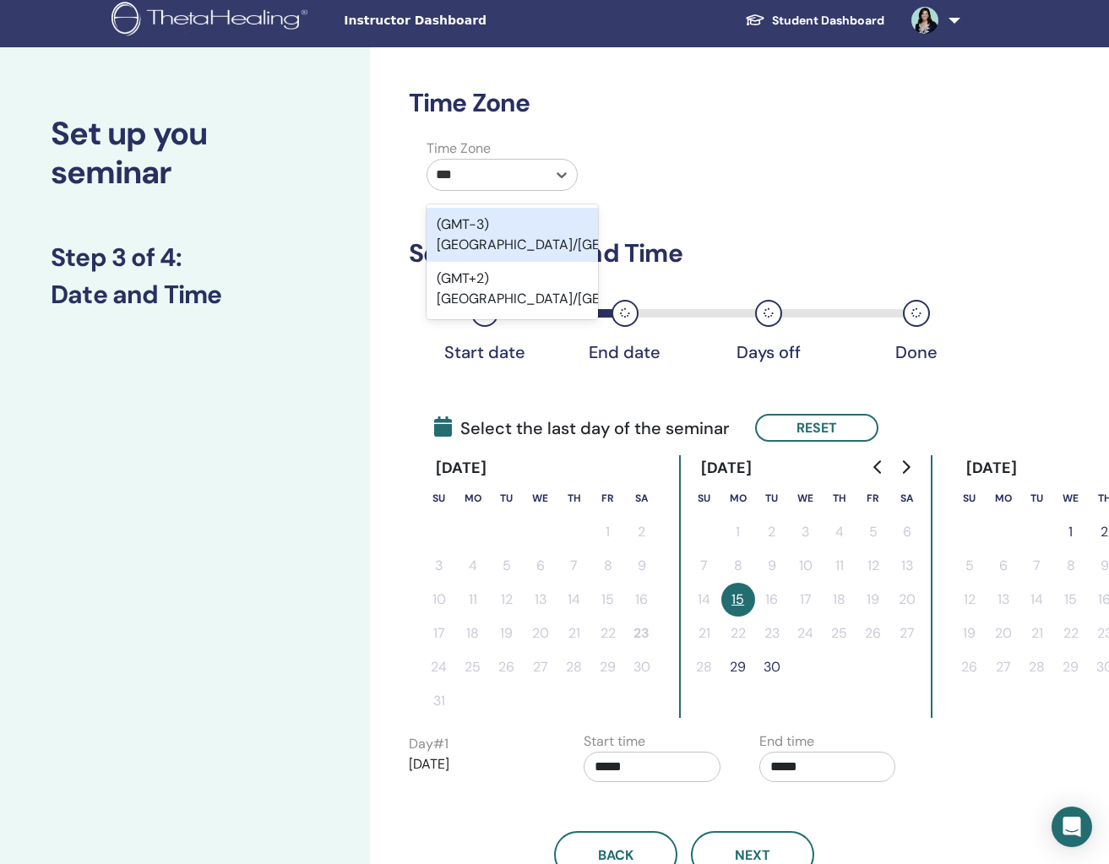
type input "****"
click at [522, 223] on div "(GMT+2) Europe/Paris" at bounding box center [513, 235] width 172 height 54
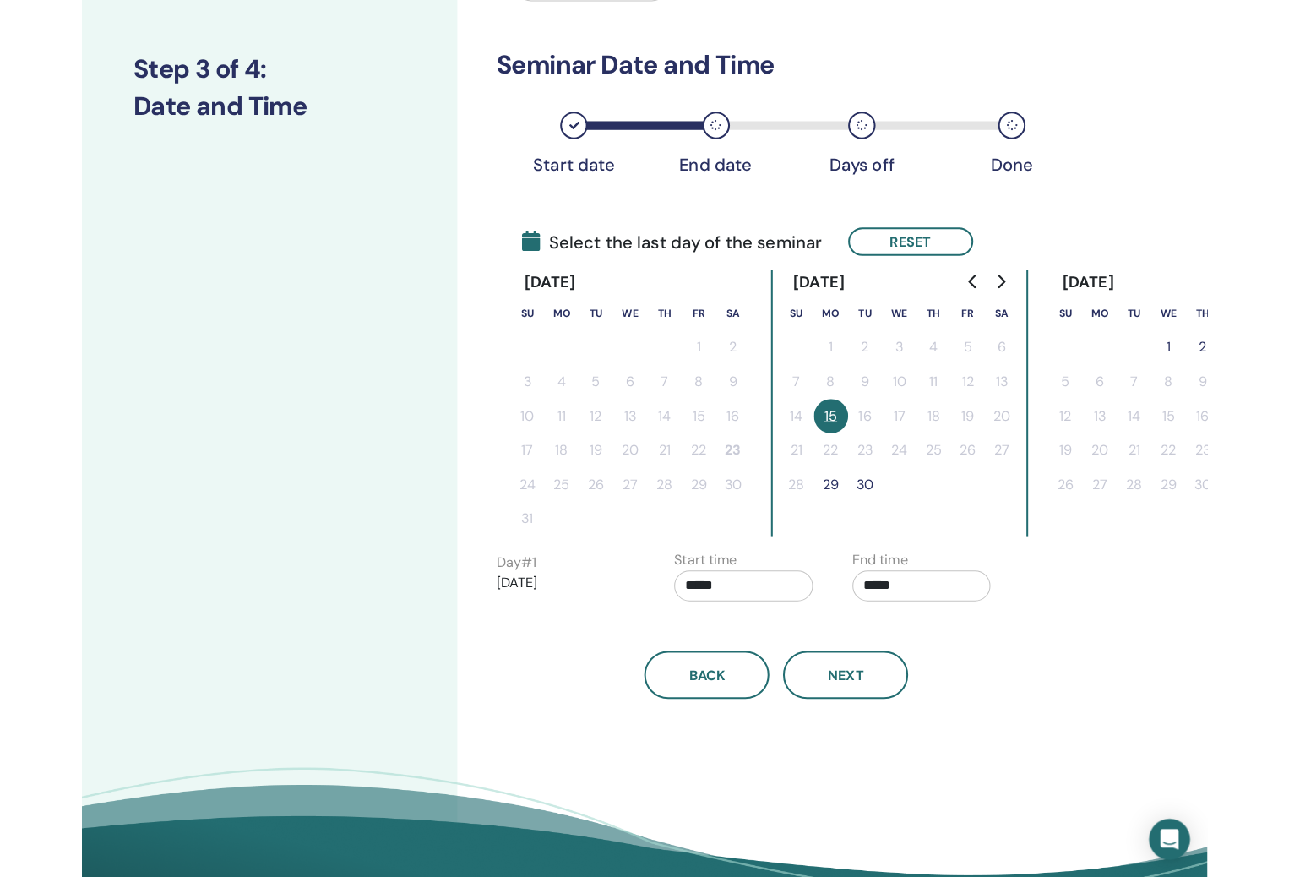
scroll to position [212, 0]
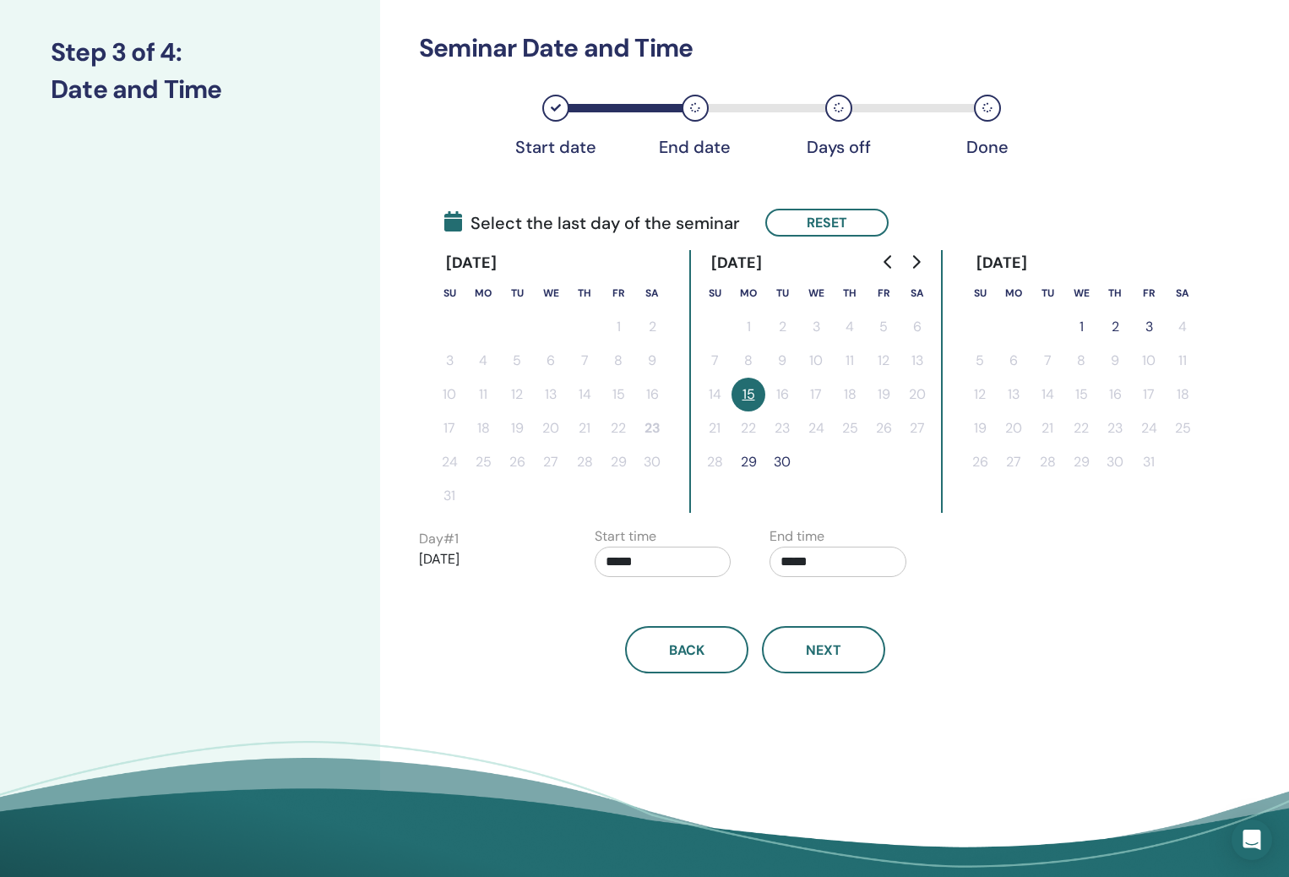
click at [989, 324] on button "3" at bounding box center [1149, 327] width 34 height 34
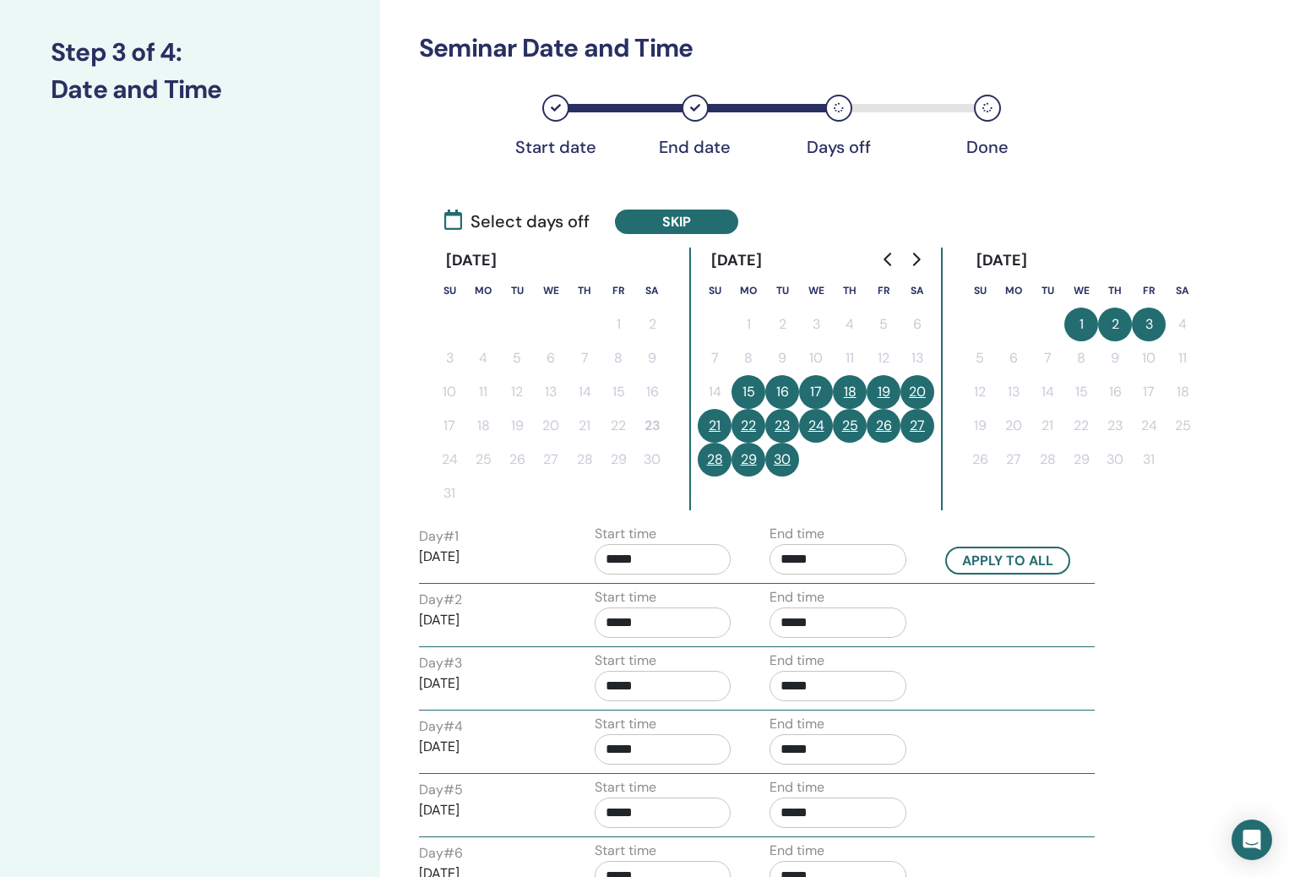
click at [924, 396] on button "20" at bounding box center [918, 392] width 34 height 34
click at [919, 423] on button "27" at bounding box center [918, 426] width 34 height 34
click at [719, 428] on button "21" at bounding box center [715, 426] width 34 height 34
click at [711, 460] on button "28" at bounding box center [715, 460] width 34 height 34
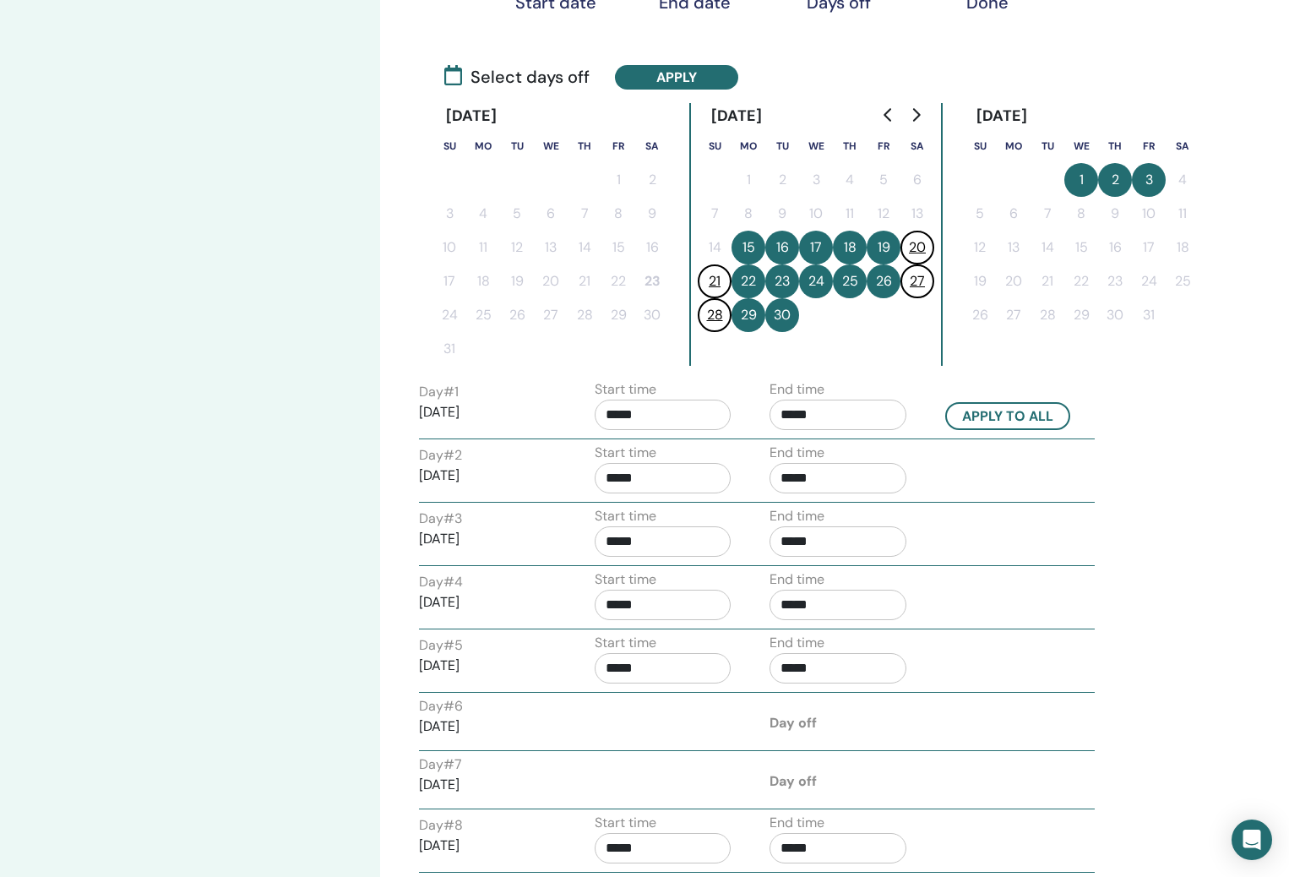
scroll to position [286, 0]
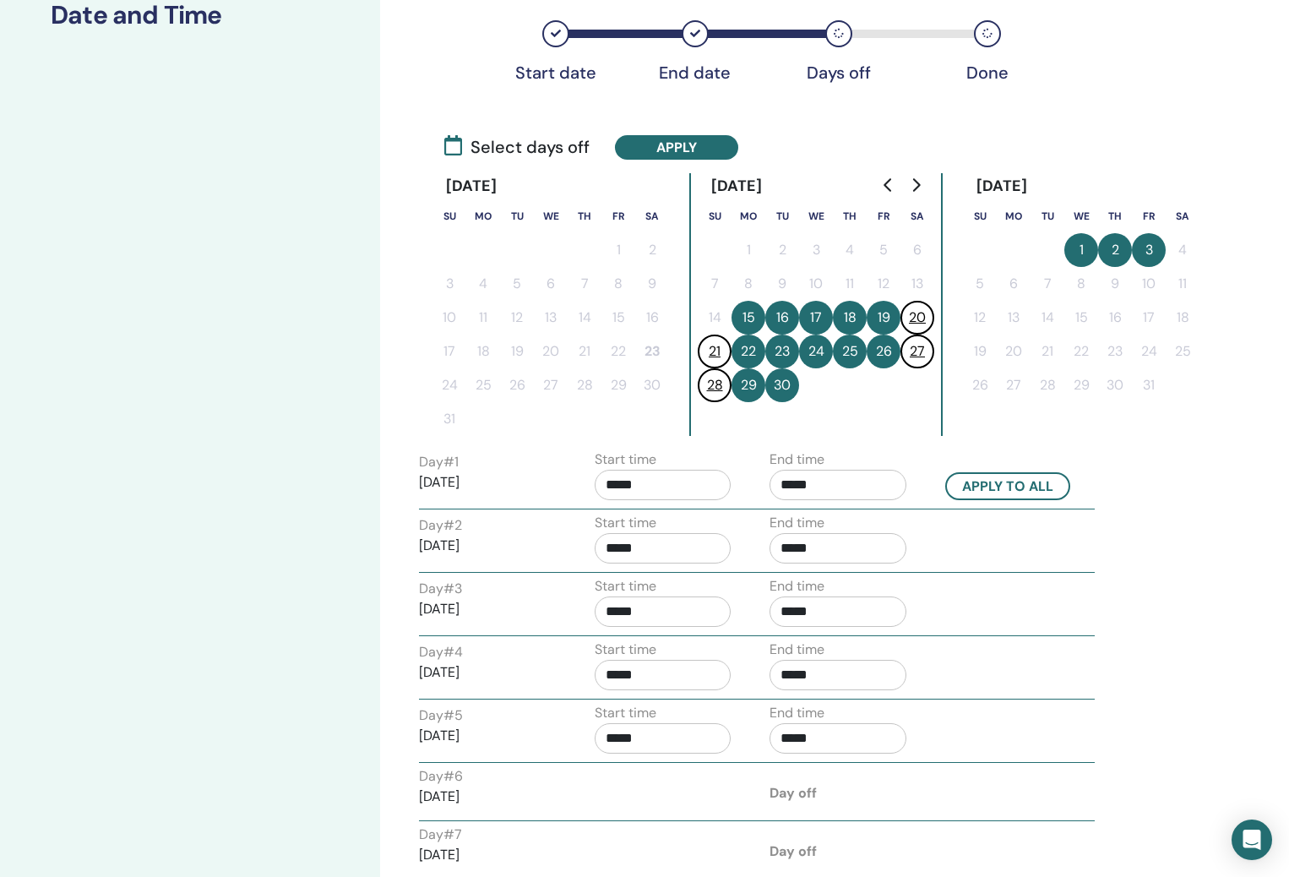
click at [623, 485] on input "*****" at bounding box center [663, 485] width 137 height 30
click at [682, 527] on span "▲" at bounding box center [681, 528] width 34 height 34
click at [683, 527] on span "▲" at bounding box center [681, 528] width 34 height 34
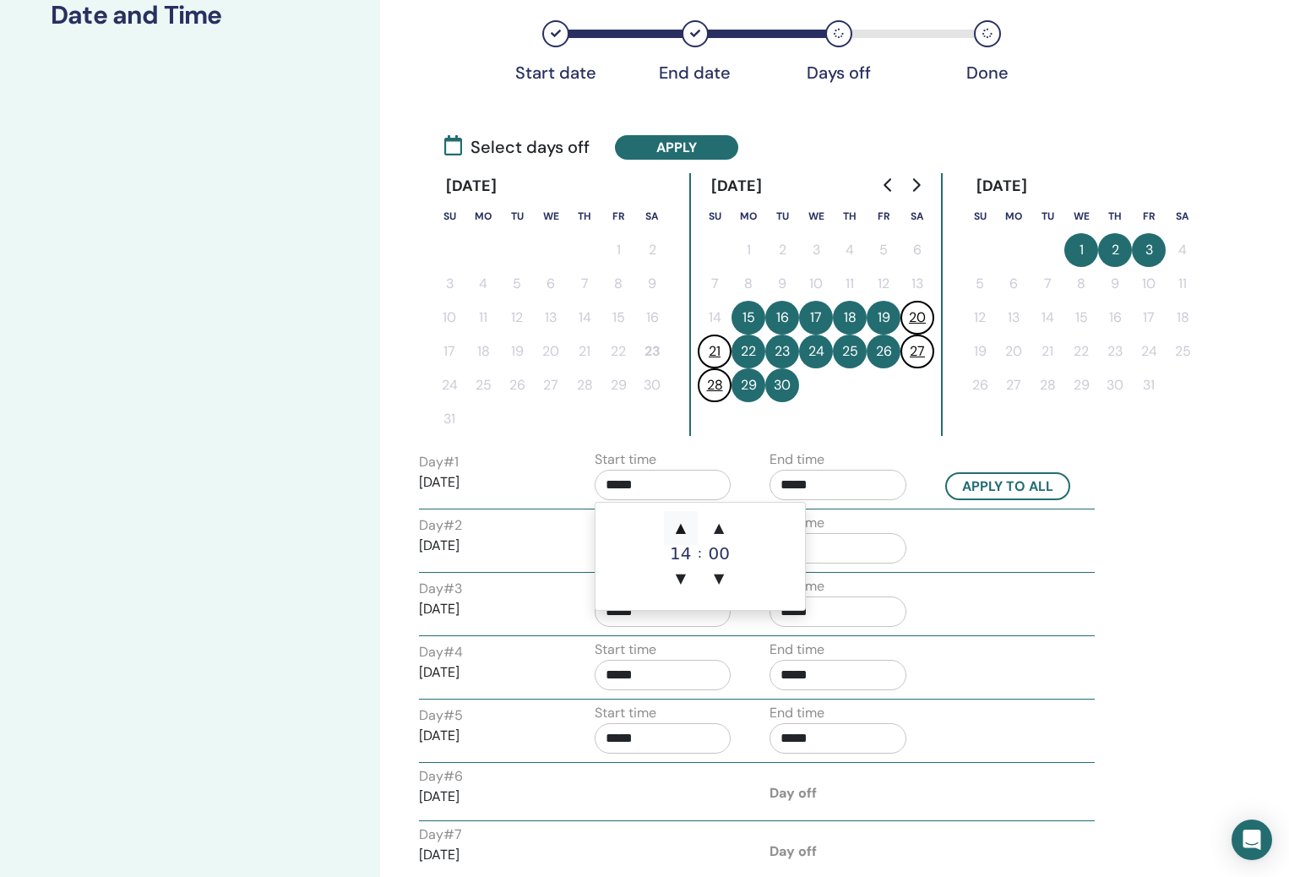
click at [683, 527] on span "▲" at bounding box center [681, 528] width 34 height 34
type input "*****"
click at [683, 527] on span "▲" at bounding box center [681, 528] width 34 height 34
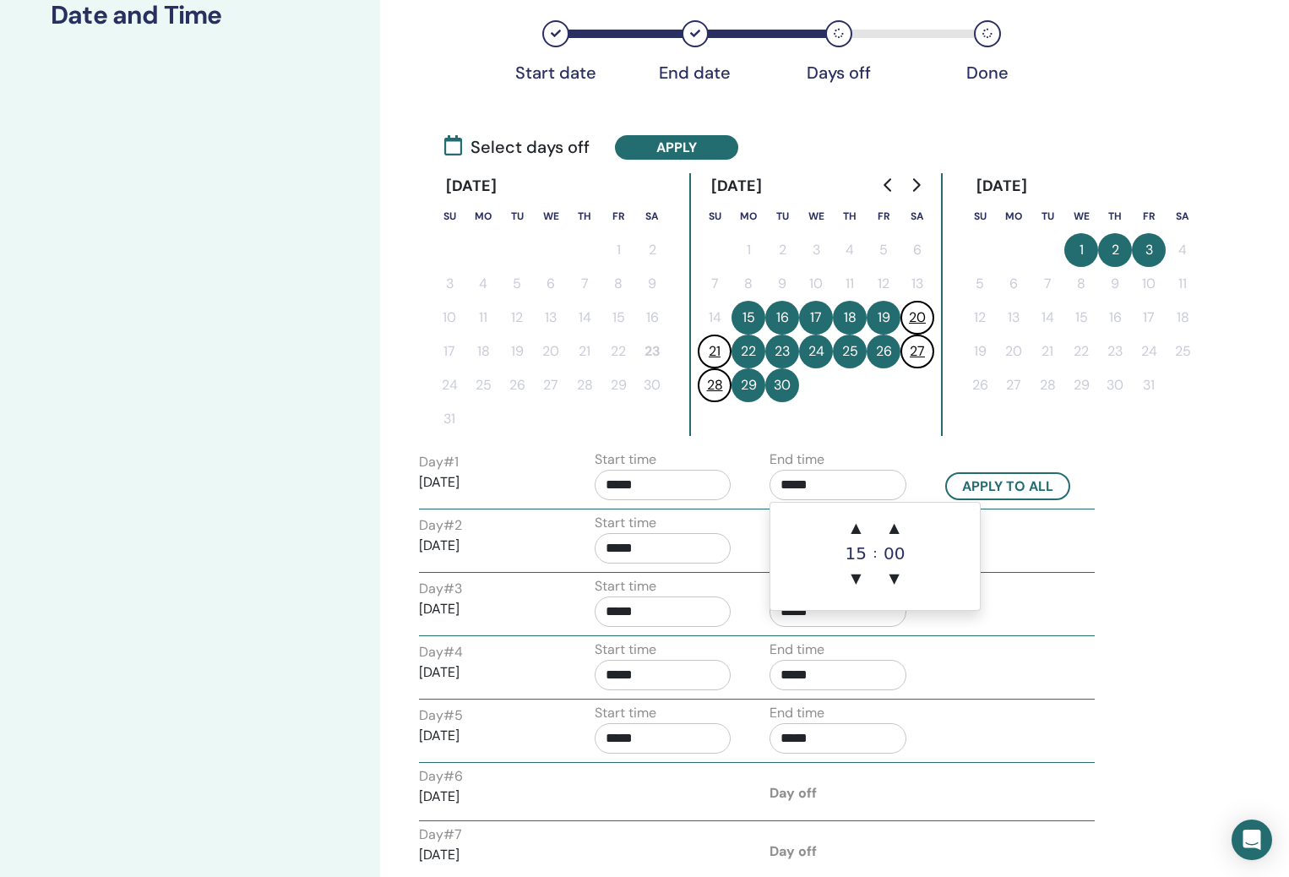
click at [785, 484] on input "*****" at bounding box center [838, 485] width 137 height 30
click at [862, 529] on span "▲" at bounding box center [856, 528] width 34 height 34
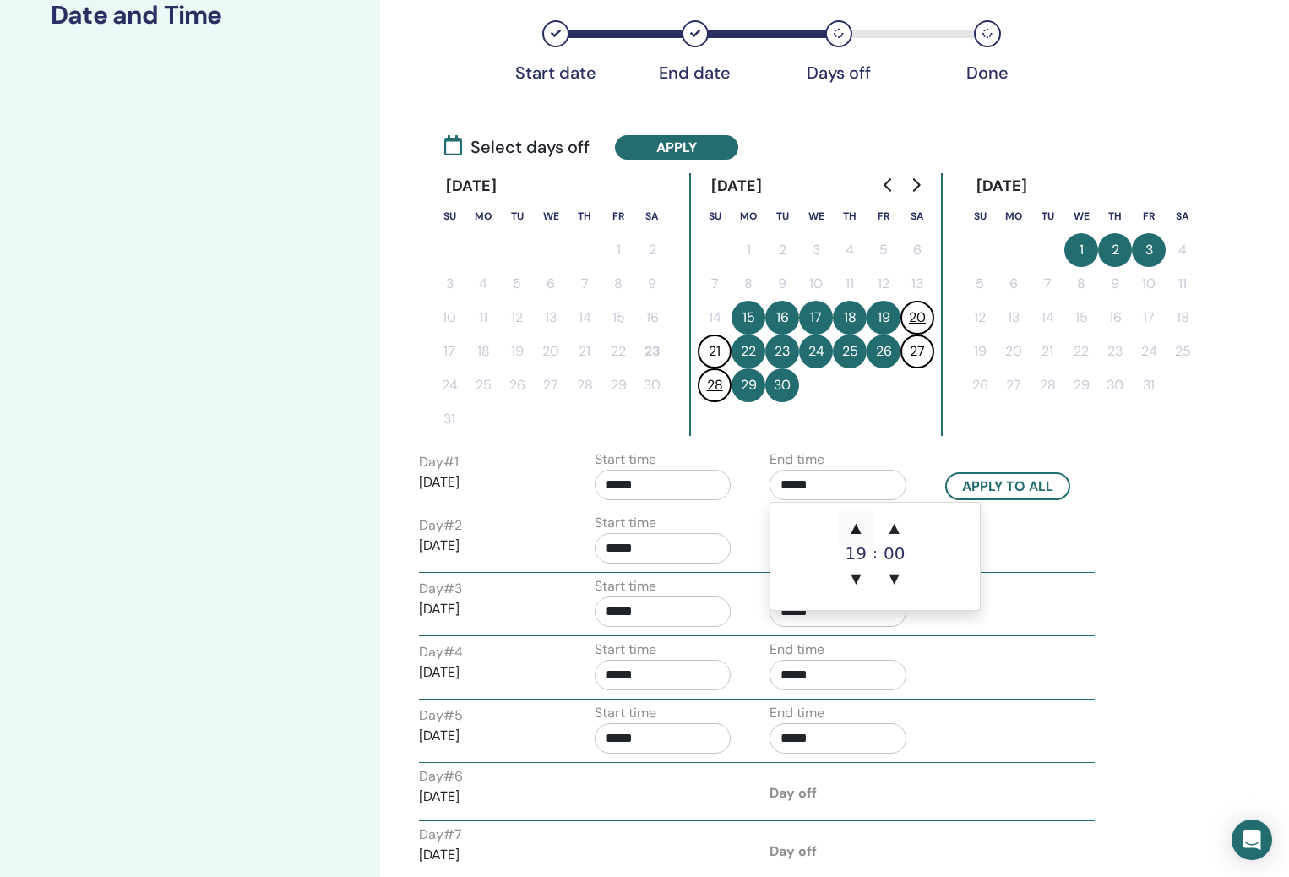
click at [862, 529] on span "▲" at bounding box center [856, 528] width 34 height 34
click at [853, 575] on span "▼" at bounding box center [856, 579] width 34 height 34
click at [886, 533] on span "▲" at bounding box center [895, 528] width 34 height 34
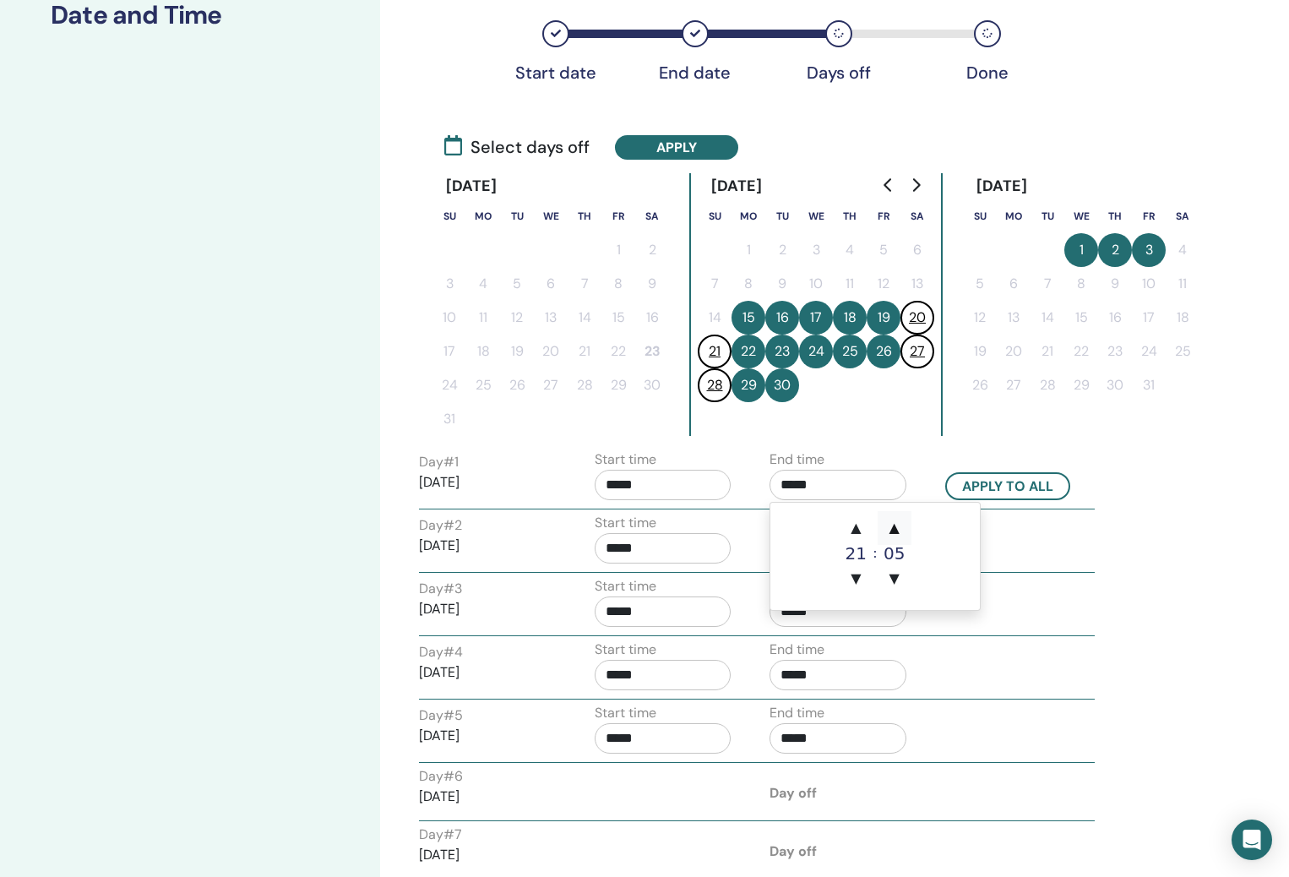
click at [887, 533] on span "▲" at bounding box center [895, 528] width 34 height 34
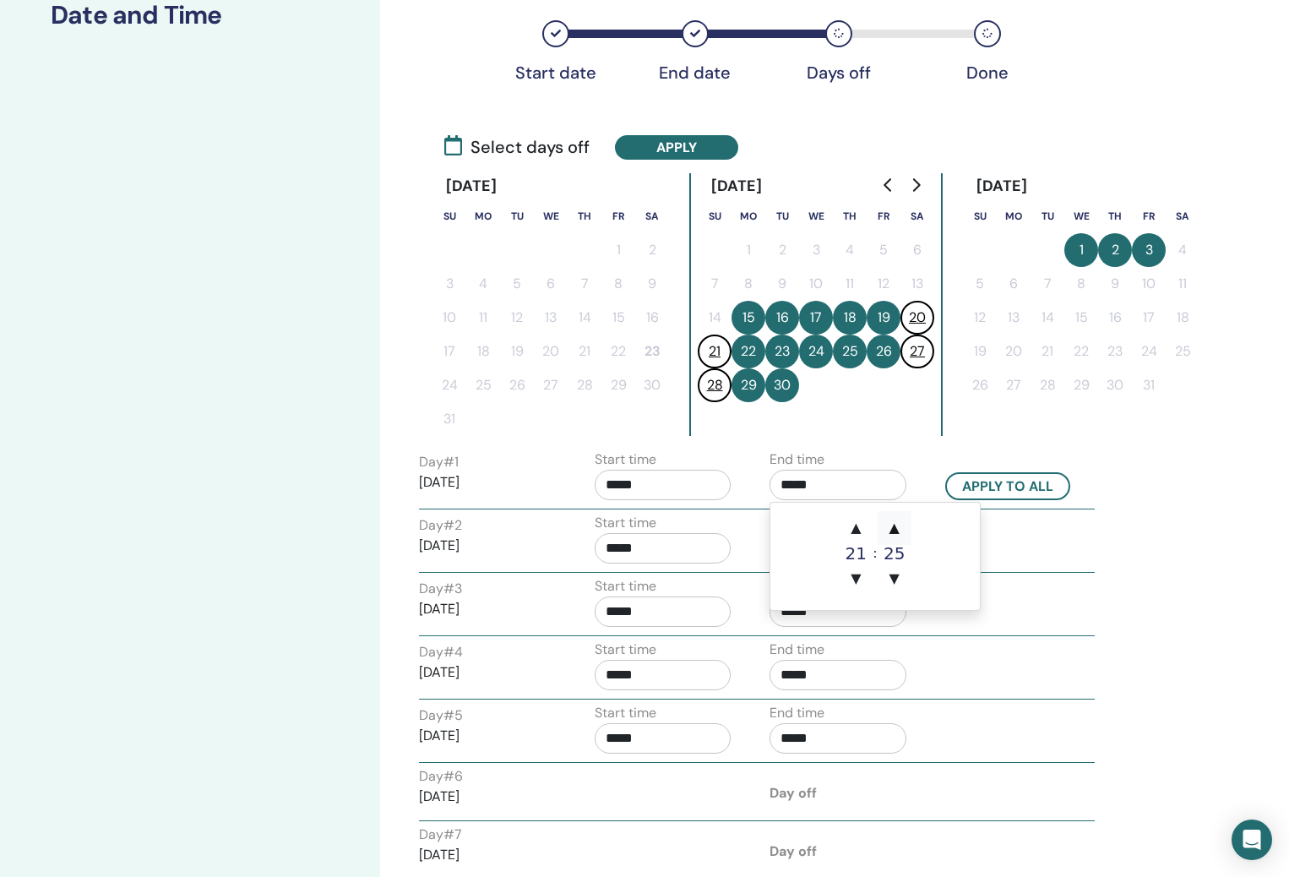
type input "*****"
click at [613, 493] on input "*****" at bounding box center [663, 485] width 137 height 30
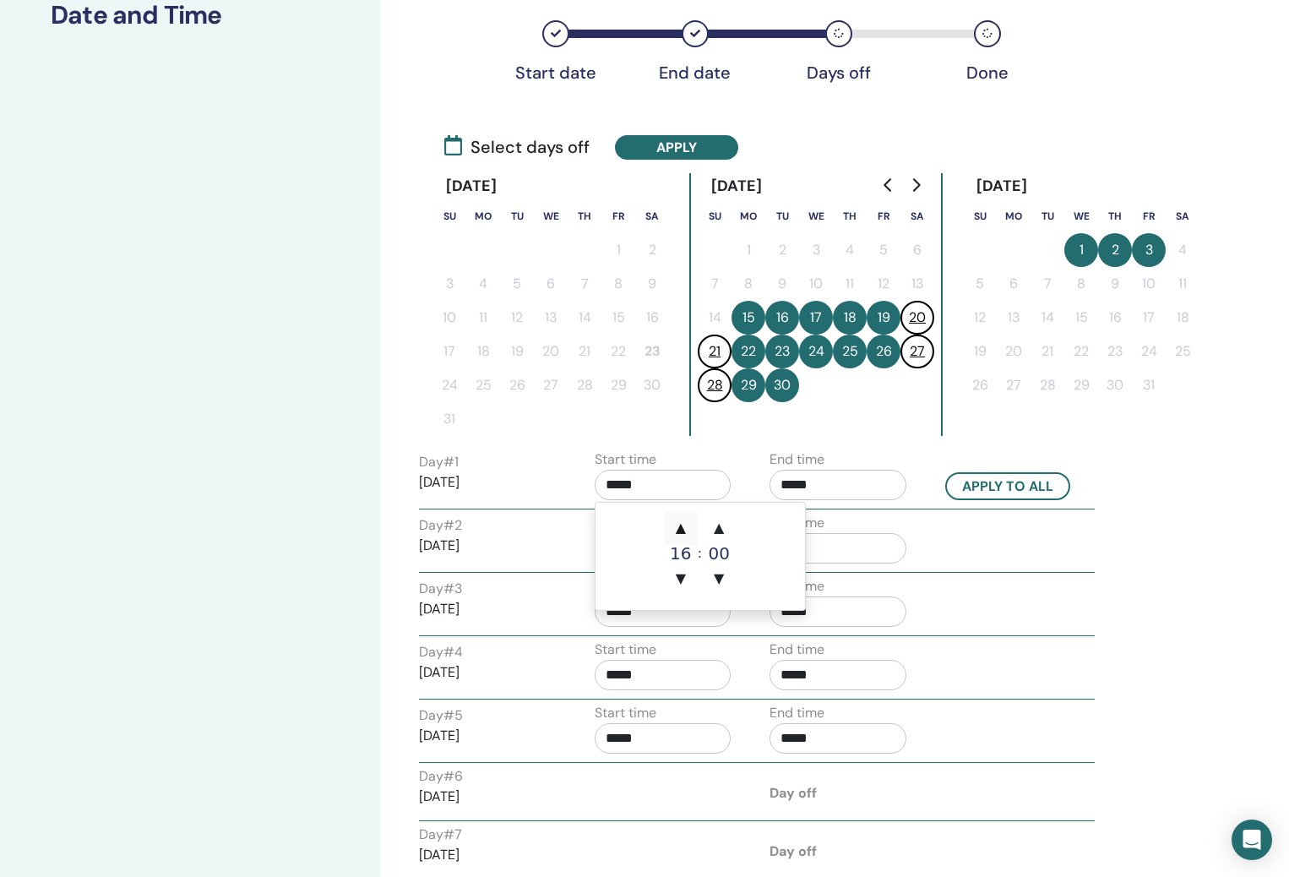
click at [678, 530] on span "▲" at bounding box center [681, 528] width 34 height 34
click at [685, 570] on span "▼" at bounding box center [681, 579] width 34 height 34
type input "*****"
click at [989, 491] on button "Apply to all" at bounding box center [1007, 486] width 125 height 28
type input "*****"
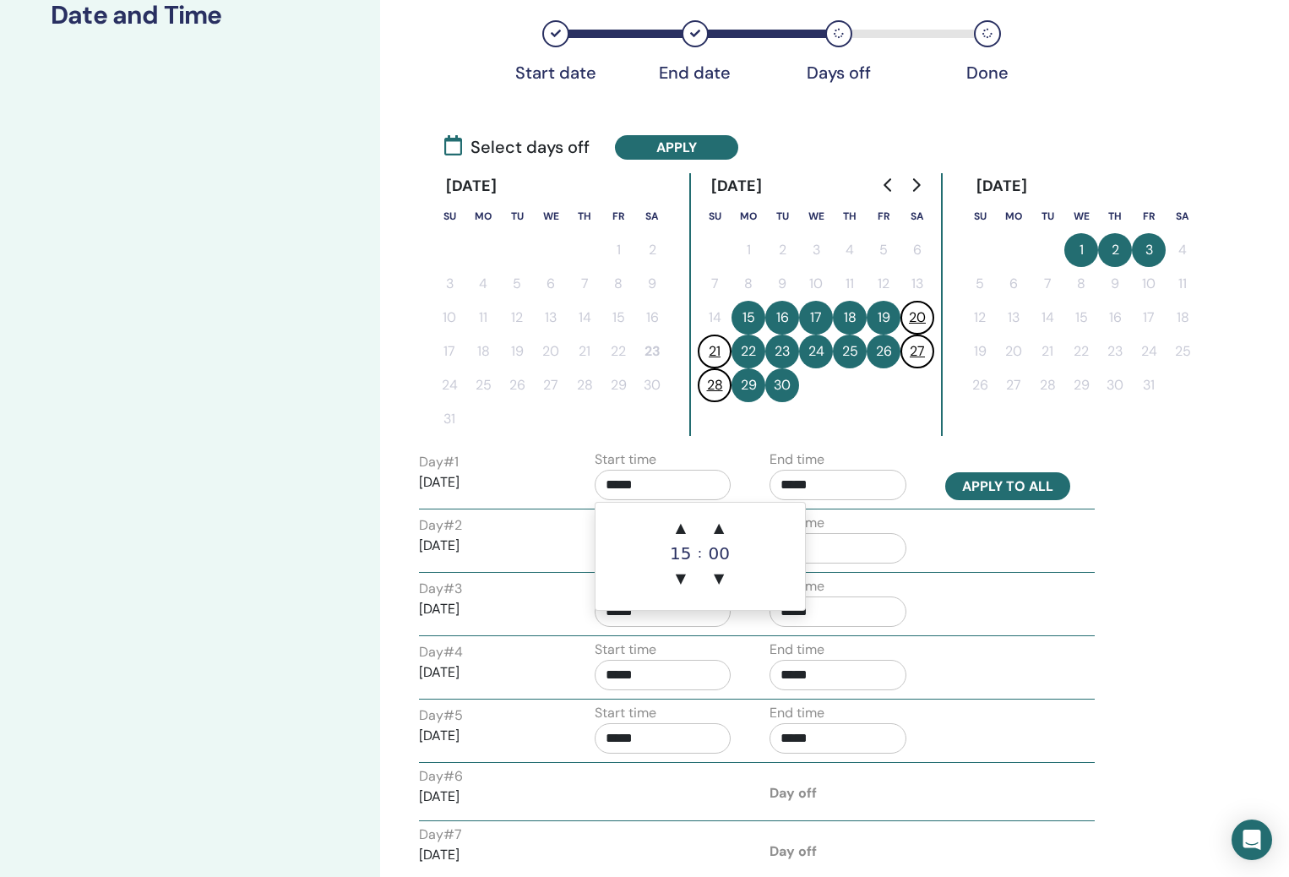
type input "*****"
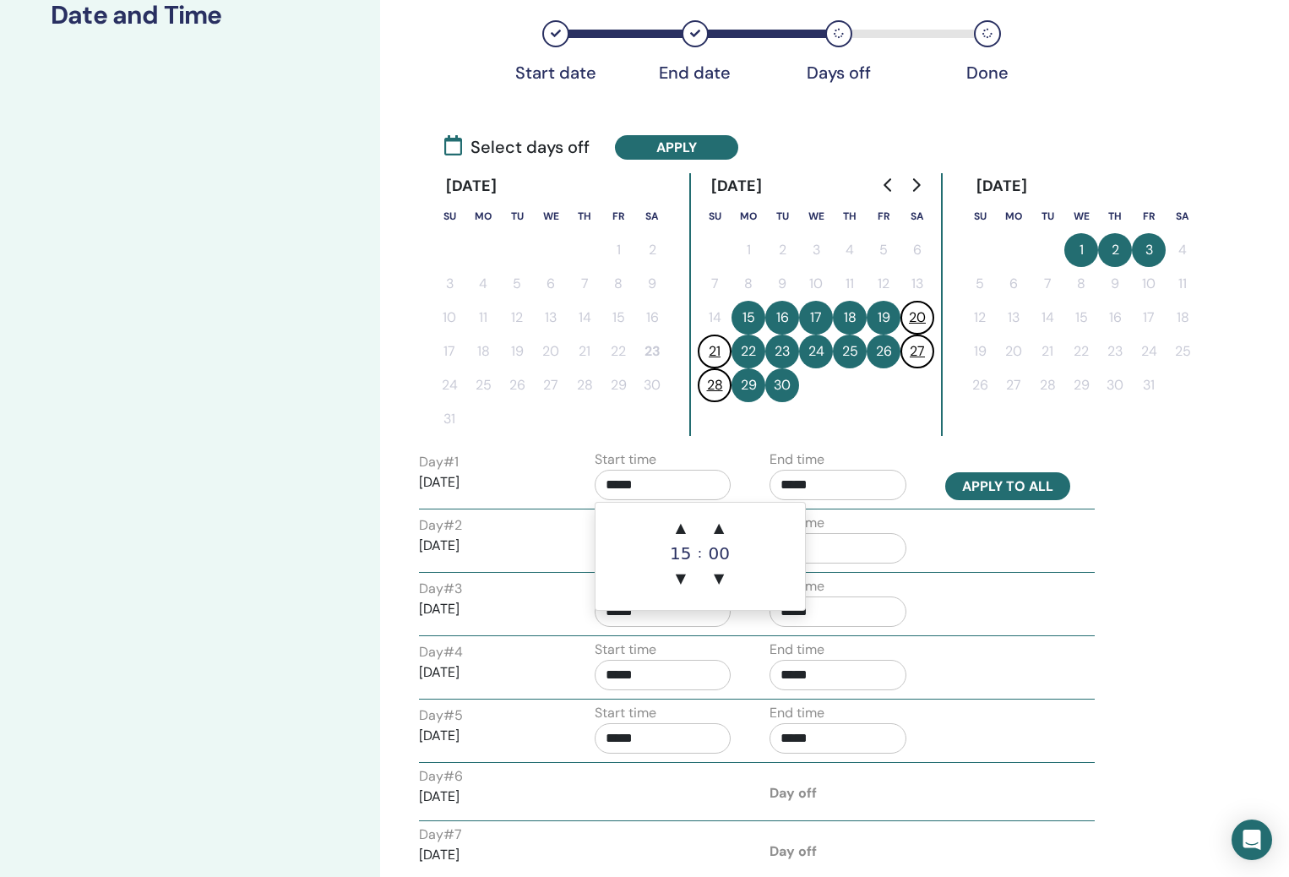
type input "*****"
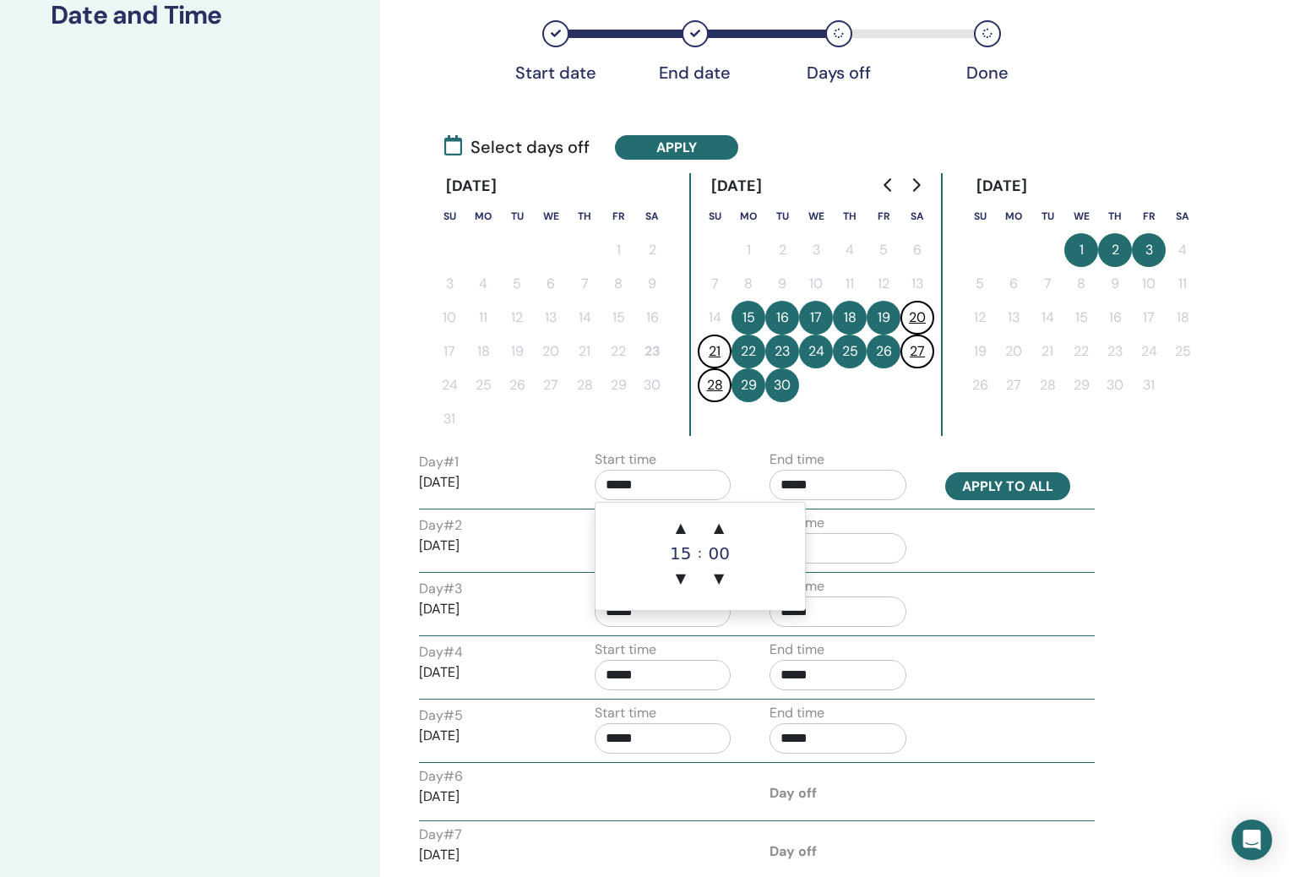
type input "*****"
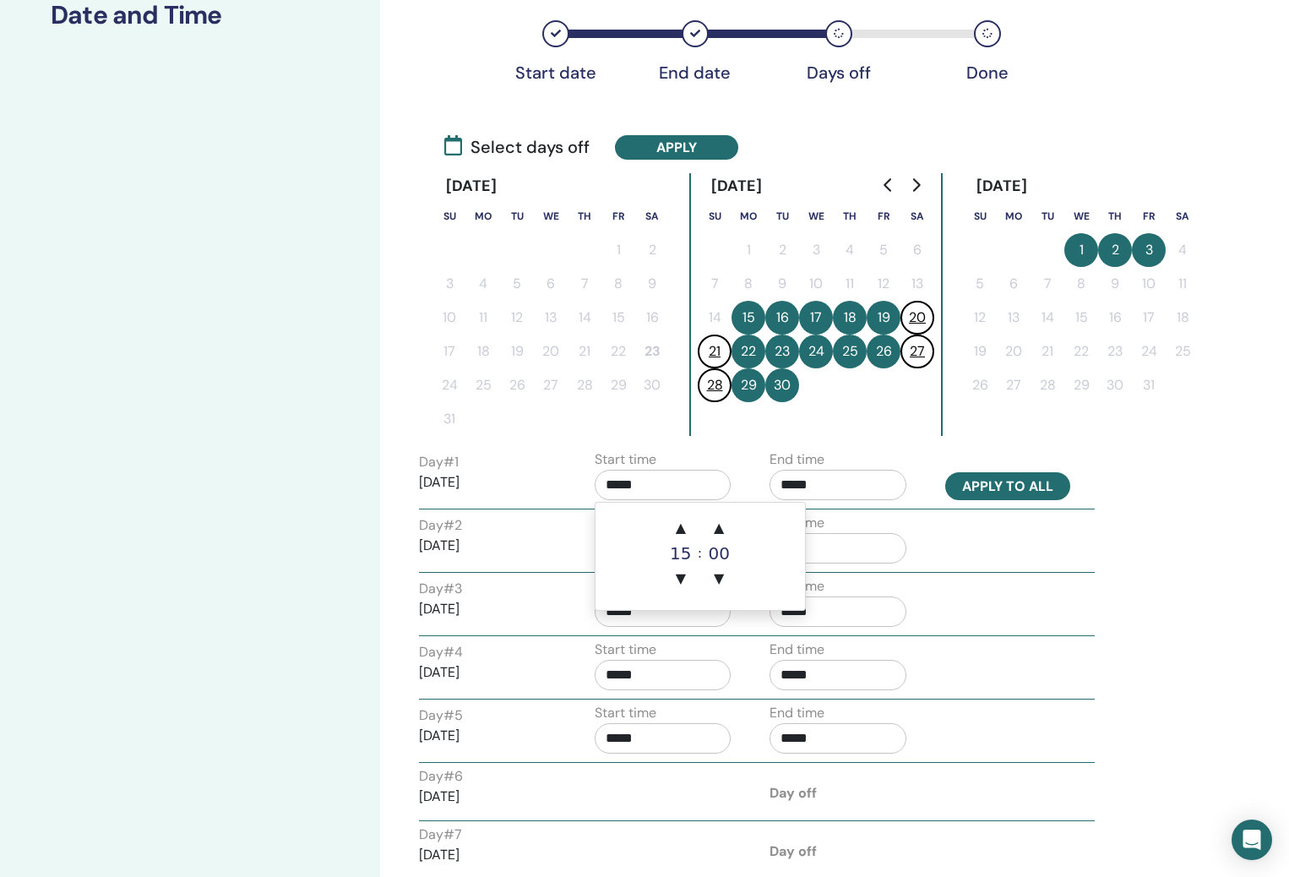
type input "*****"
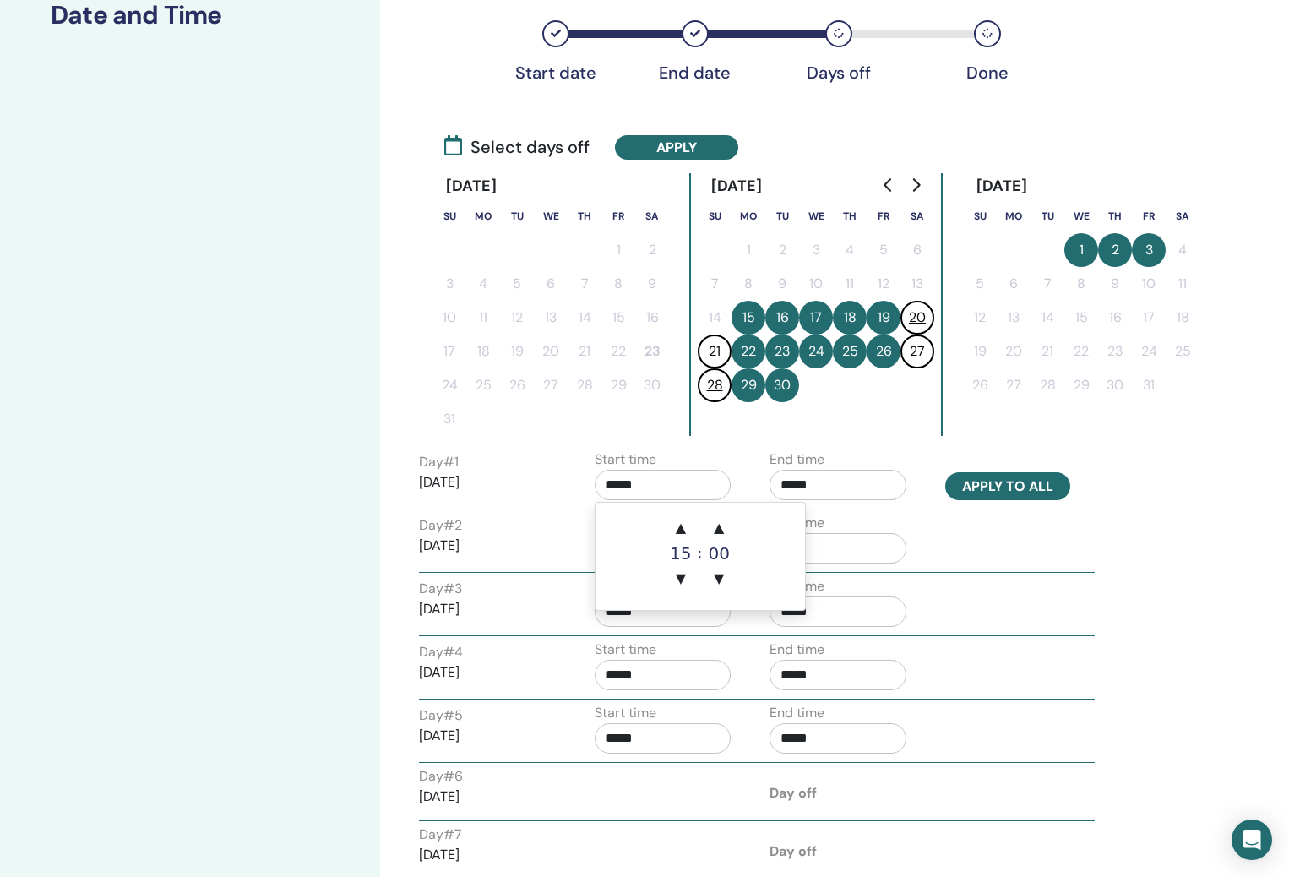
type input "*****"
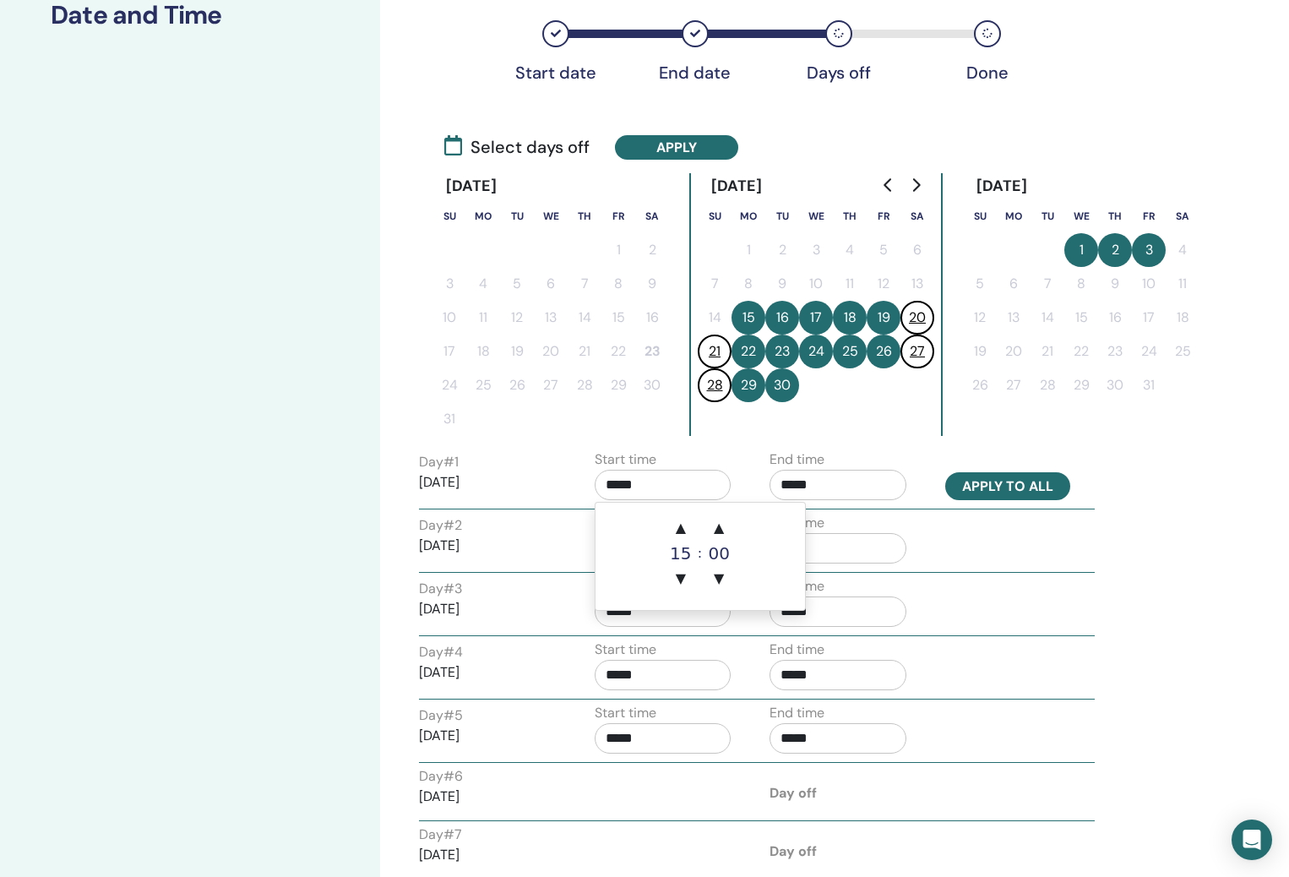
type input "*****"
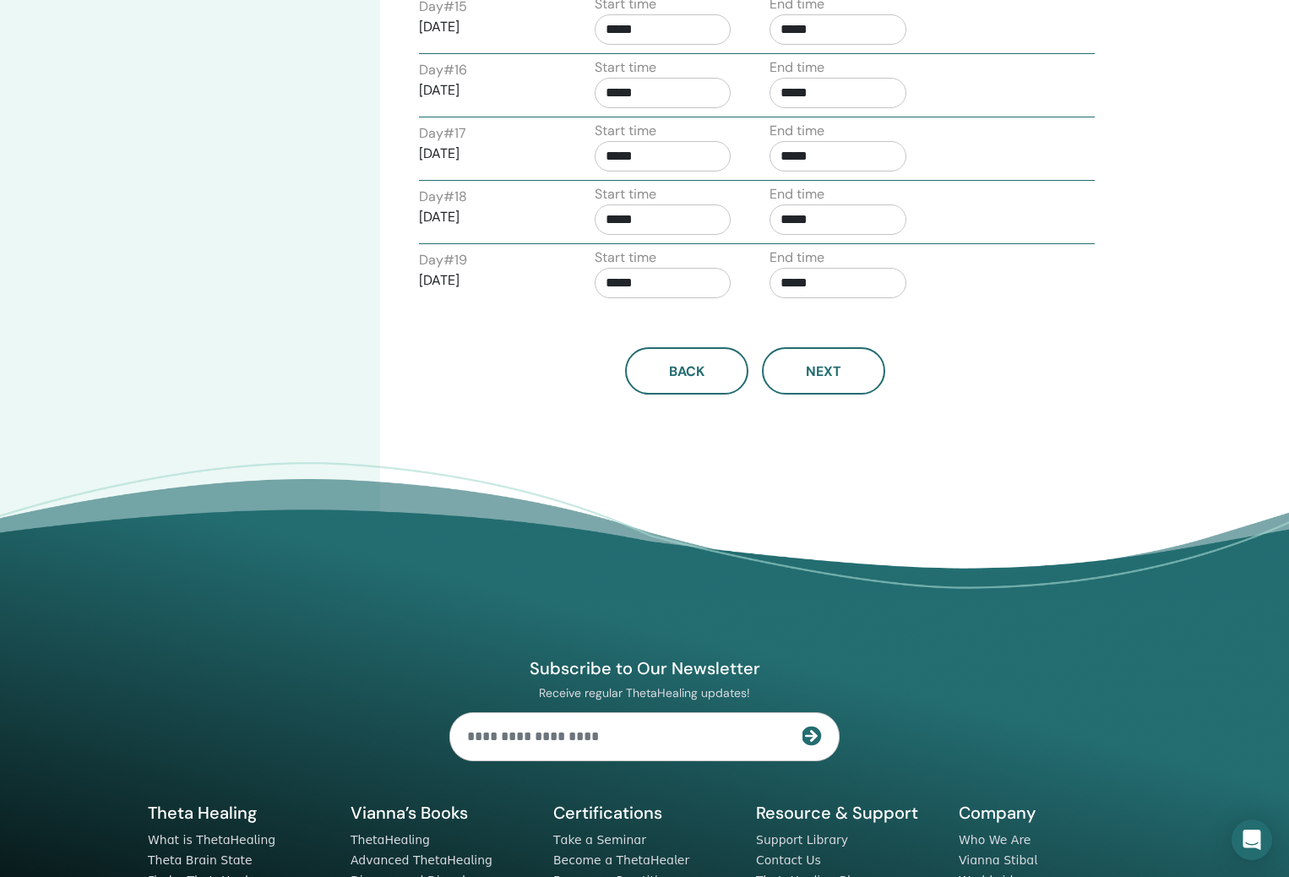
scroll to position [1655, 0]
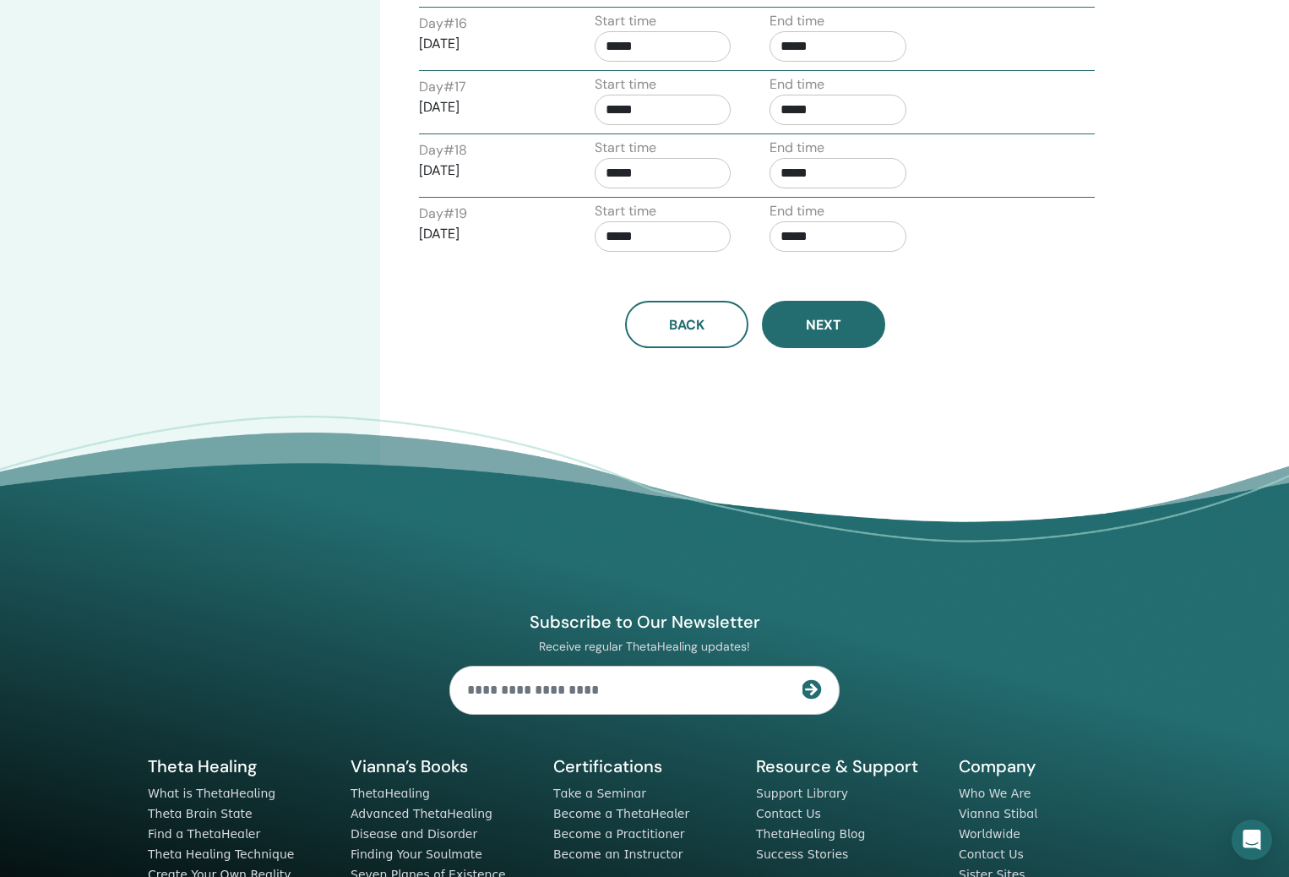
click at [822, 335] on button "Next" at bounding box center [823, 324] width 123 height 47
click at [836, 319] on span "Next" at bounding box center [823, 325] width 35 height 18
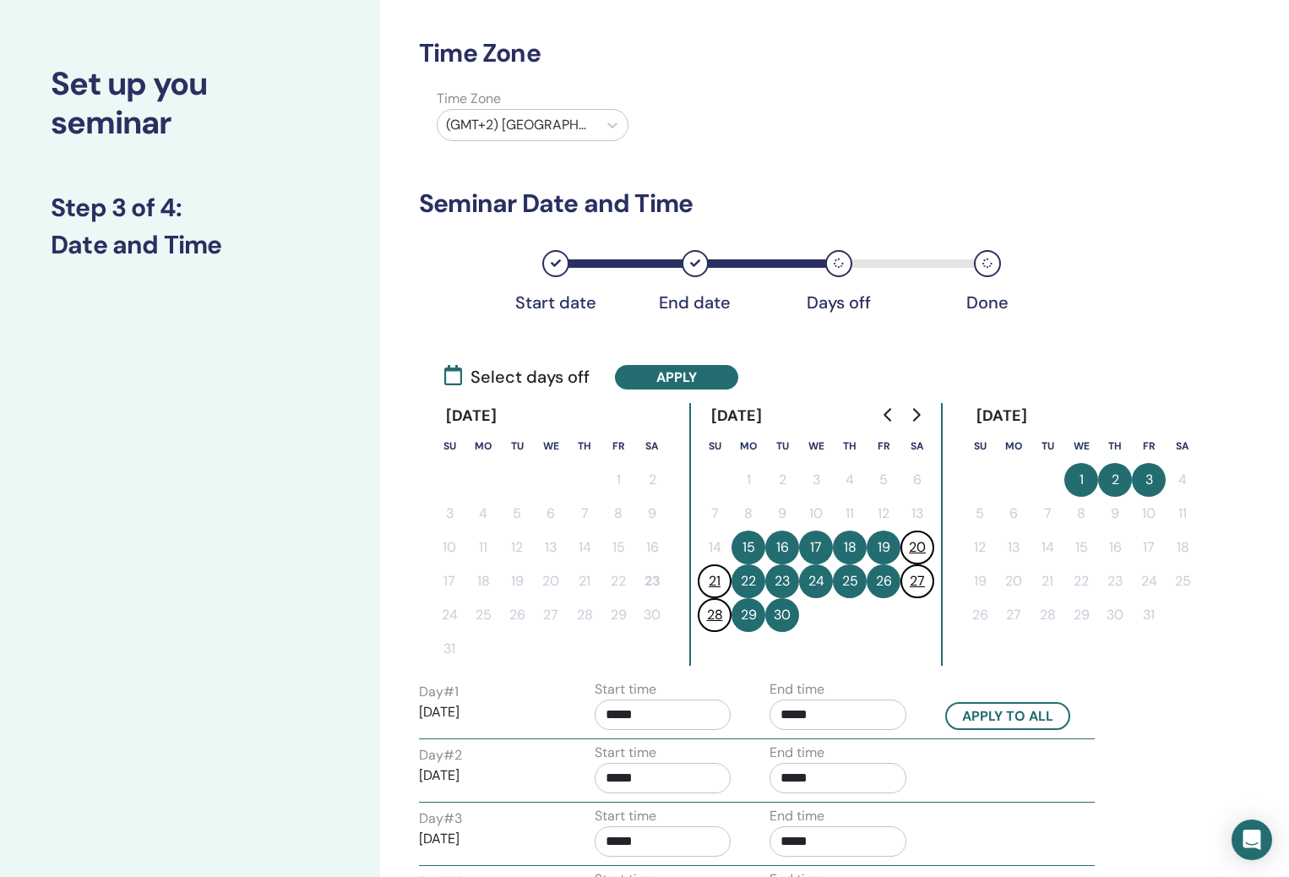
scroll to position [48, 0]
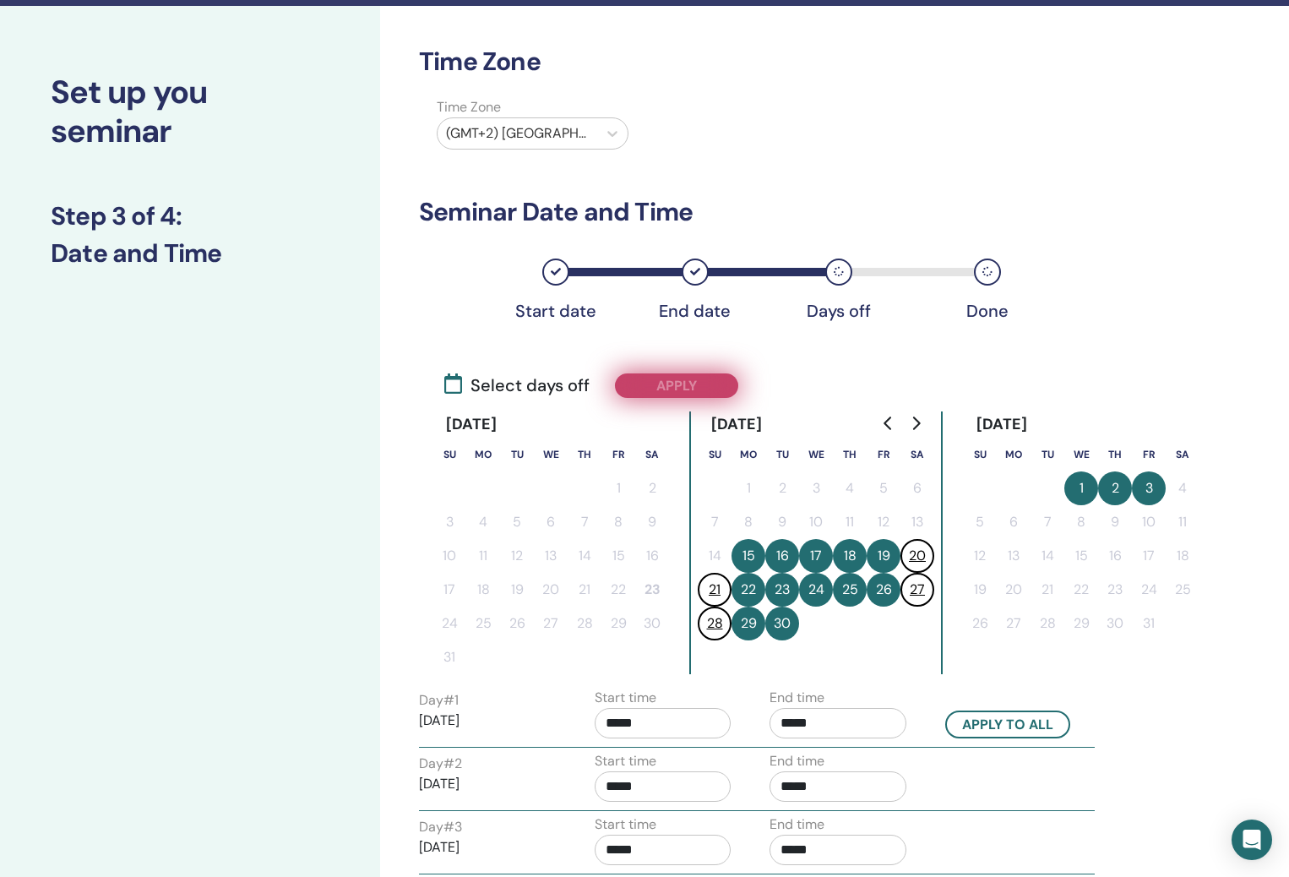
click at [707, 375] on button "Apply" at bounding box center [676, 385] width 123 height 25
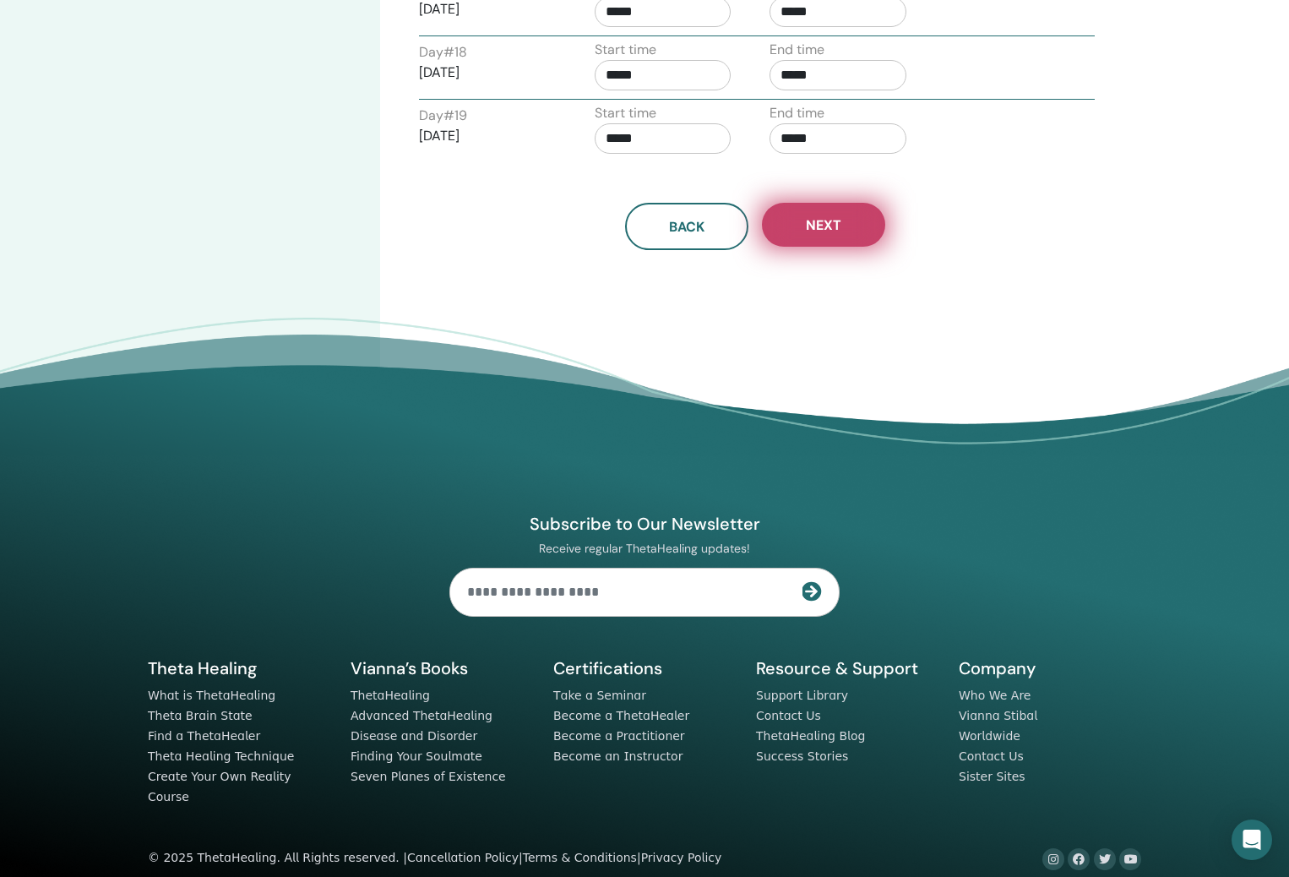
click at [808, 229] on span "Next" at bounding box center [823, 225] width 35 height 18
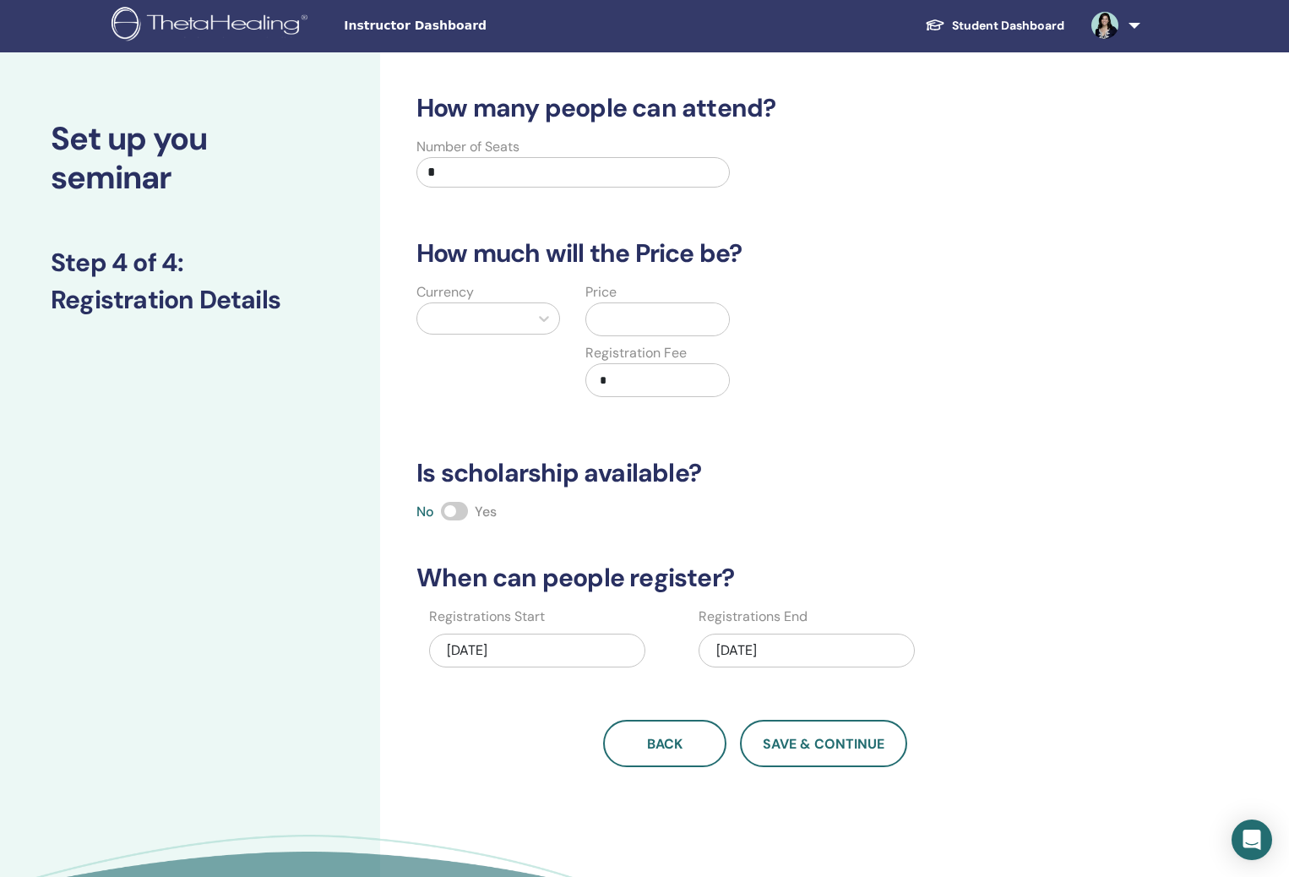
scroll to position [0, 0]
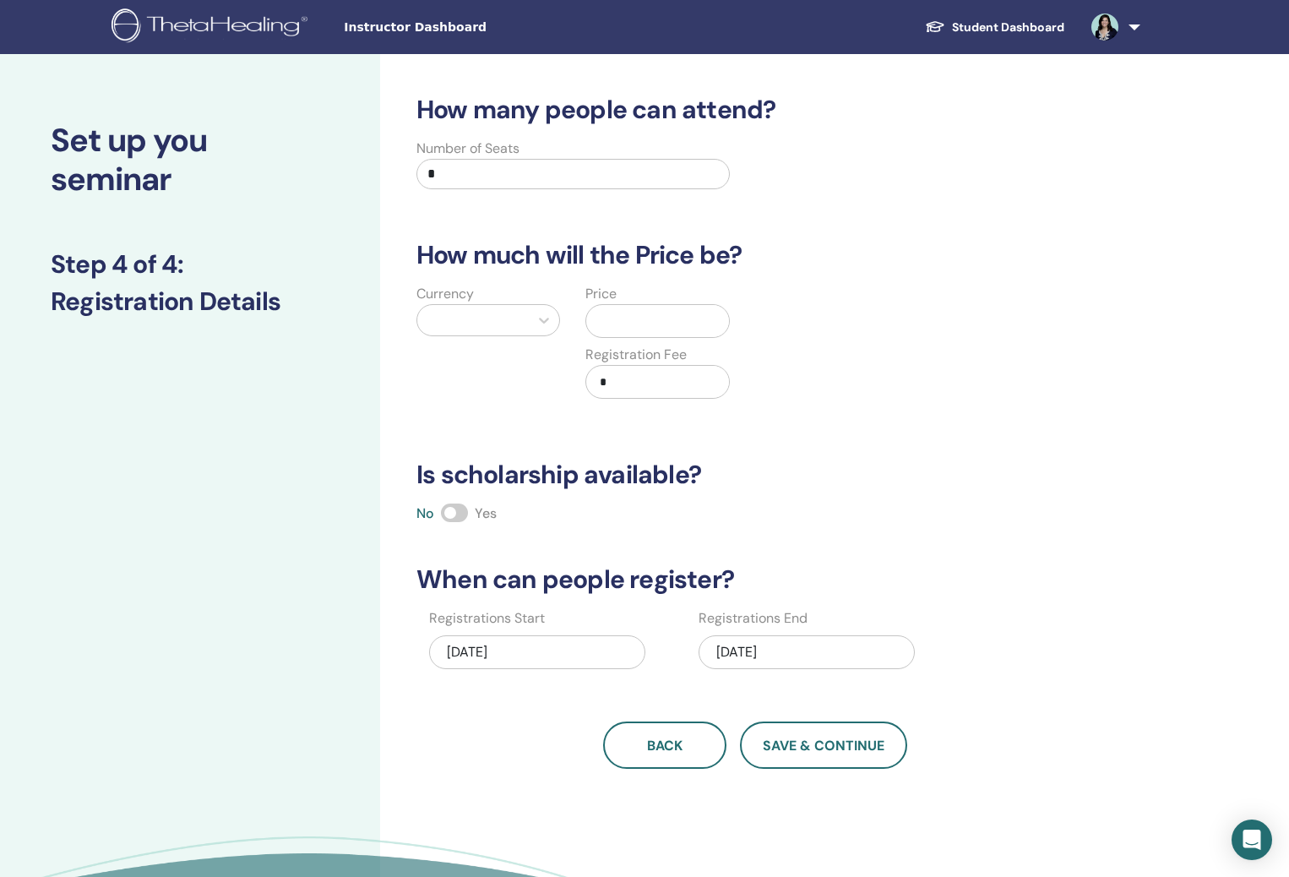
drag, startPoint x: 476, startPoint y: 184, endPoint x: 422, endPoint y: 176, distance: 53.9
click at [422, 176] on input "*" at bounding box center [573, 174] width 313 height 30
type input "**"
click at [488, 332] on div at bounding box center [473, 320] width 112 height 30
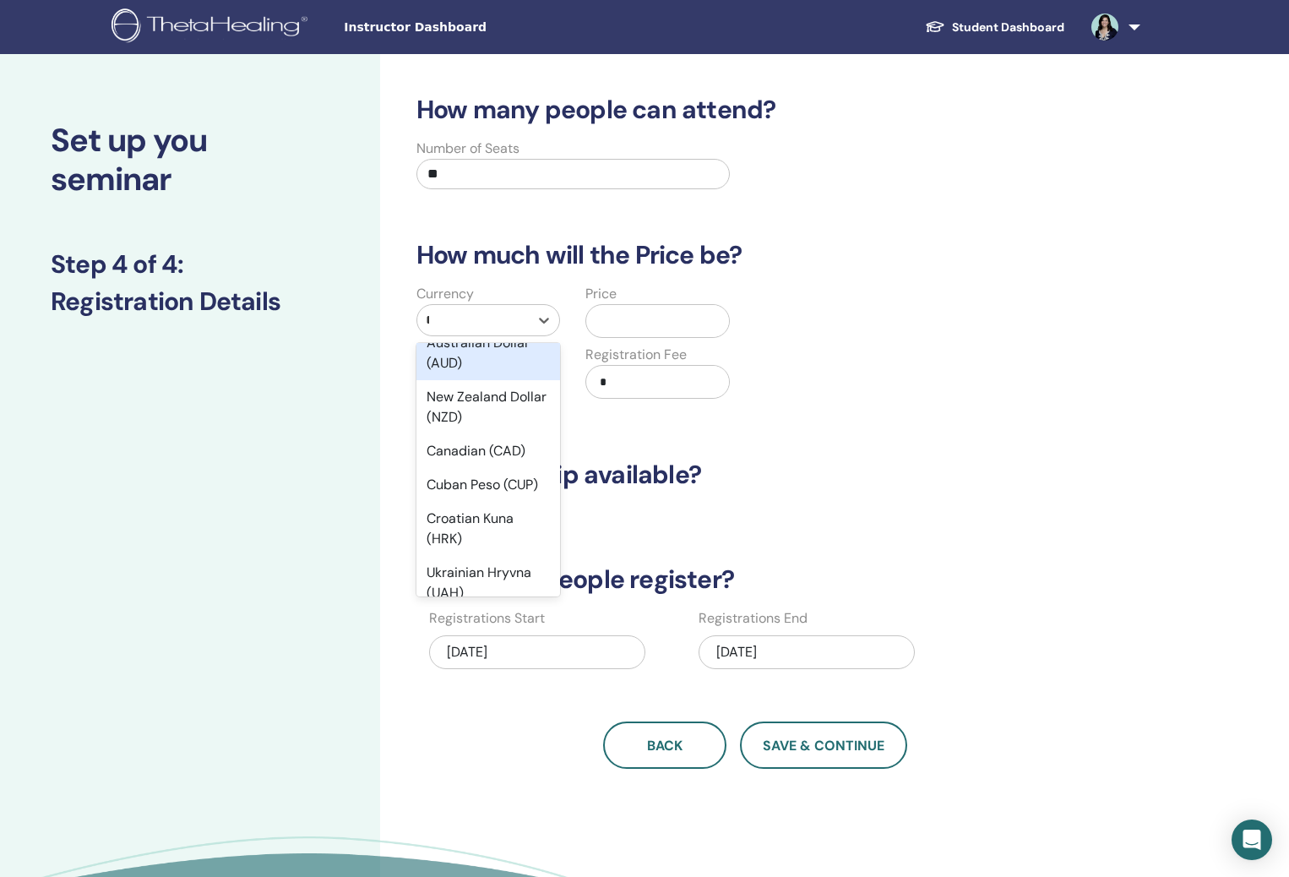
scroll to position [169, 0]
type input "**"
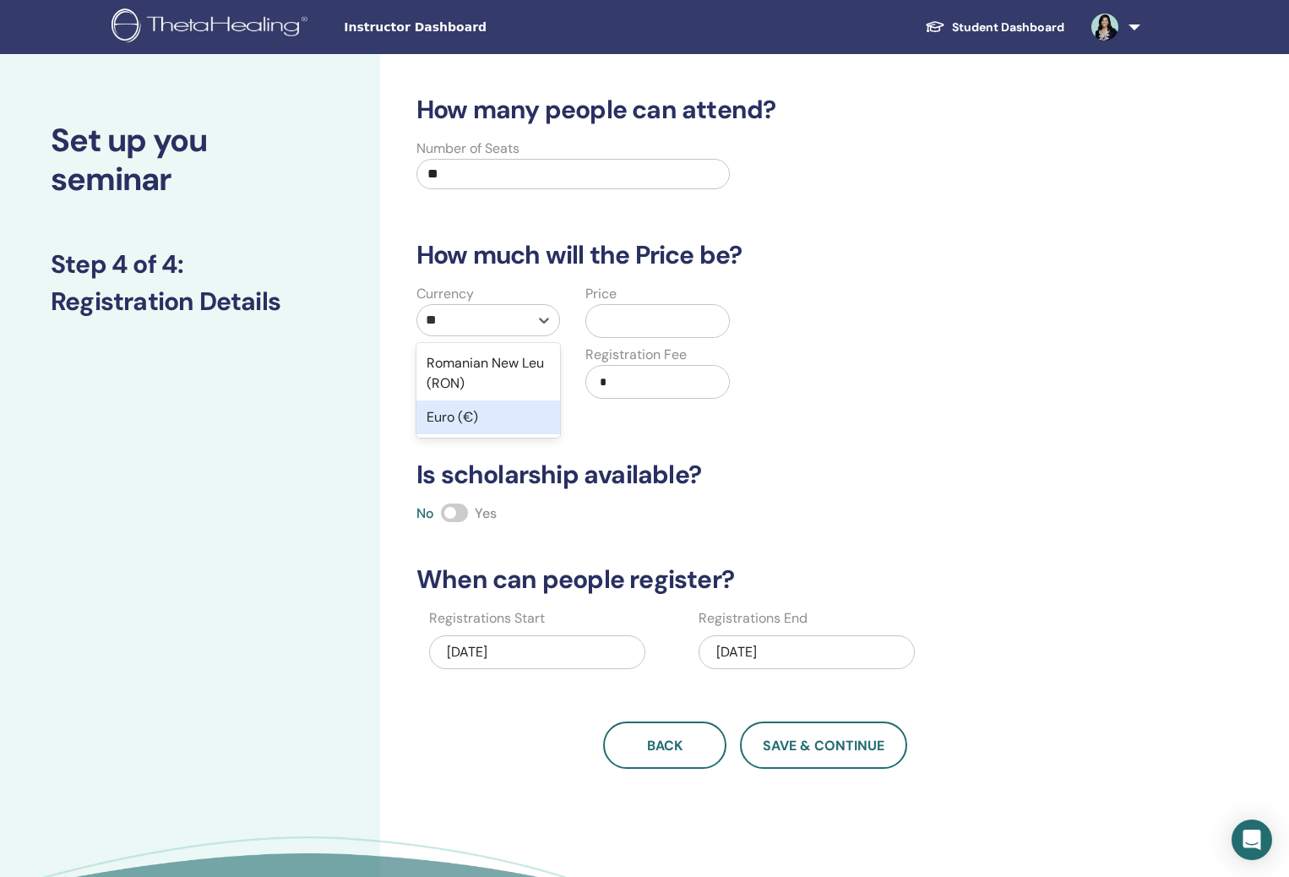
click at [460, 428] on div "Euro (€)" at bounding box center [489, 417] width 144 height 34
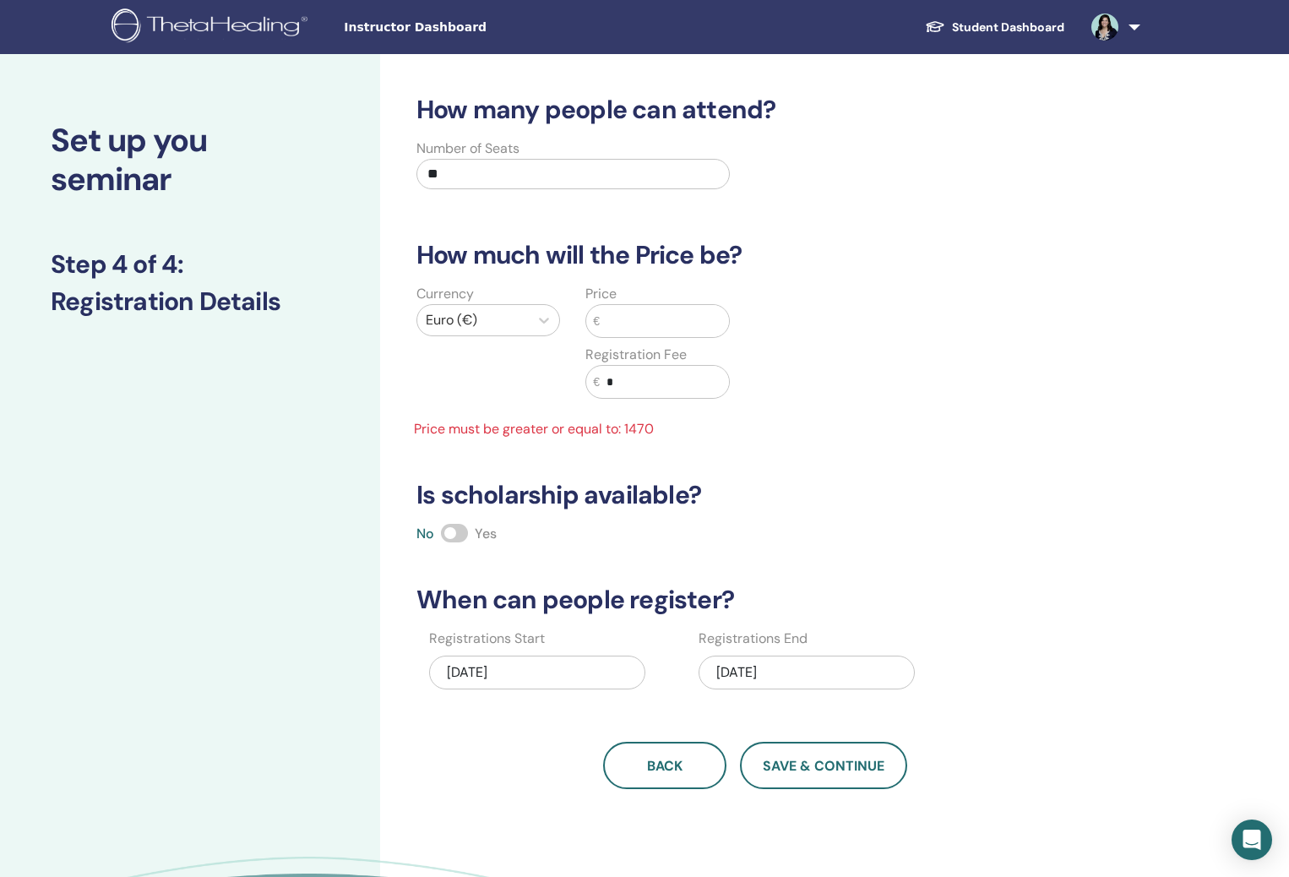
click at [668, 334] on input "text" at bounding box center [664, 321] width 129 height 32
click at [645, 377] on input "*" at bounding box center [664, 382] width 129 height 32
drag, startPoint x: 618, startPoint y: 386, endPoint x: 563, endPoint y: 378, distance: 55.6
click at [563, 378] on div "Currency Euro (€) Price € Registration Fee € * Price must be greater or equal t…" at bounding box center [573, 361] width 339 height 155
type input "***"
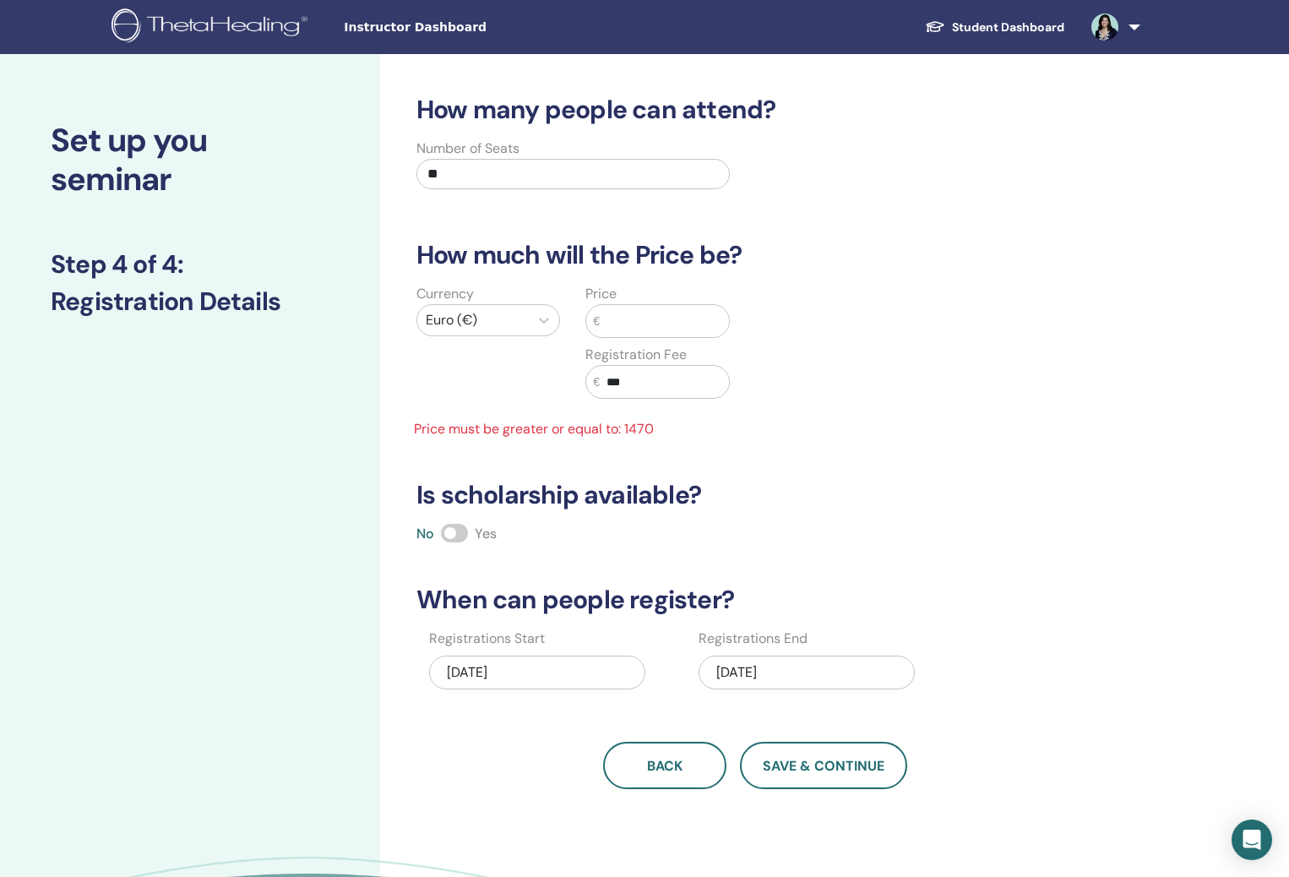
click at [627, 319] on input "text" at bounding box center [664, 321] width 129 height 32
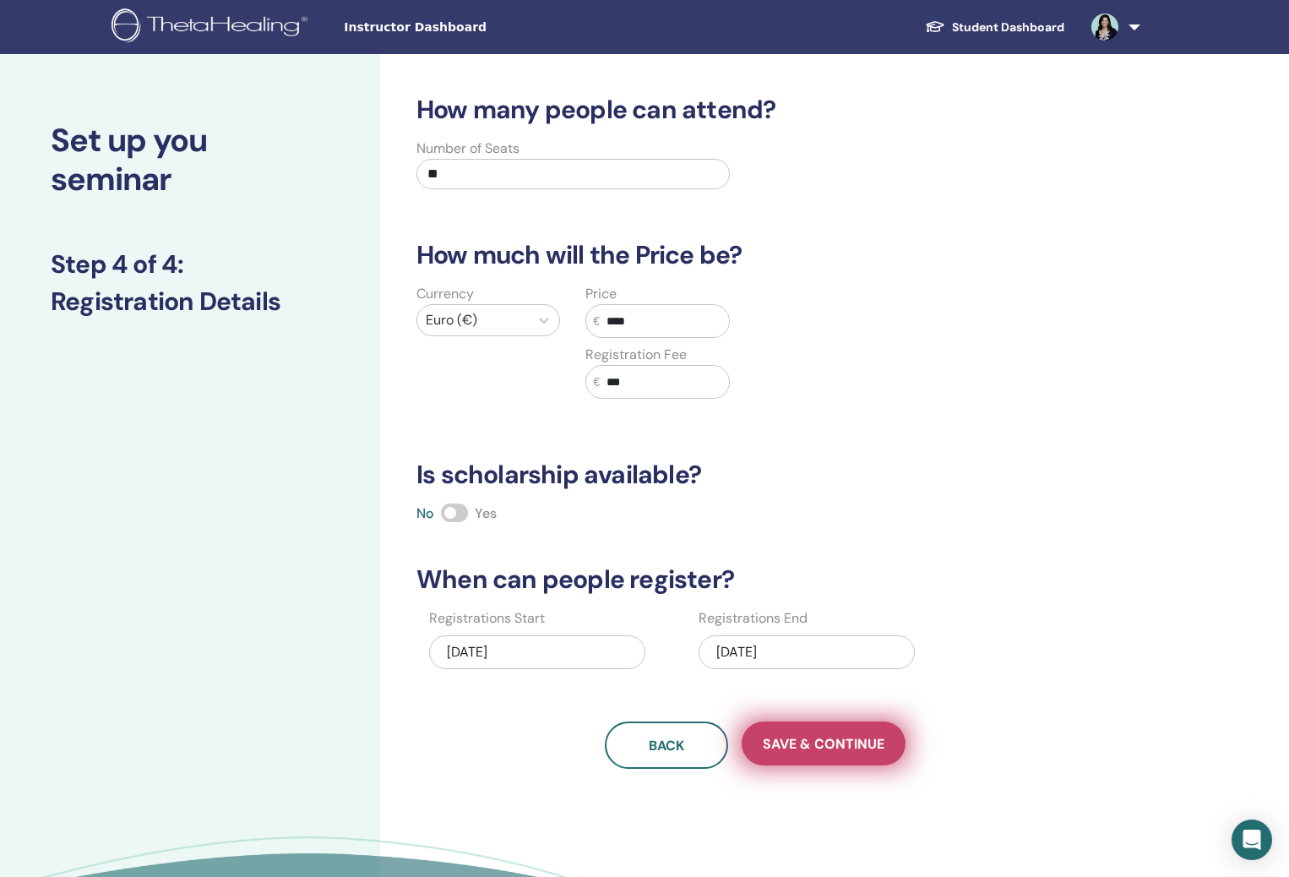
type input "****"
click at [840, 742] on span "Save & Continue" at bounding box center [824, 744] width 122 height 18
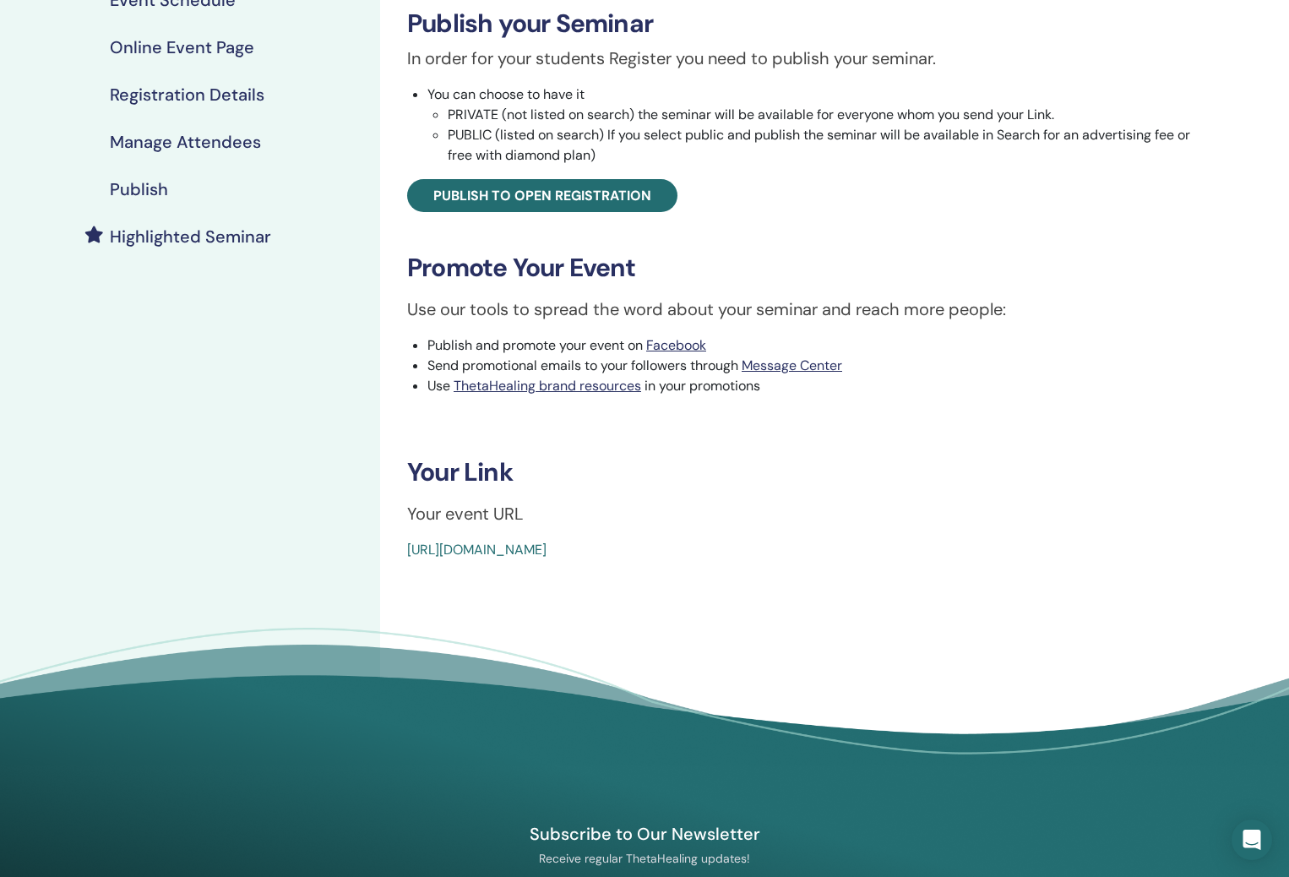
scroll to position [293, 0]
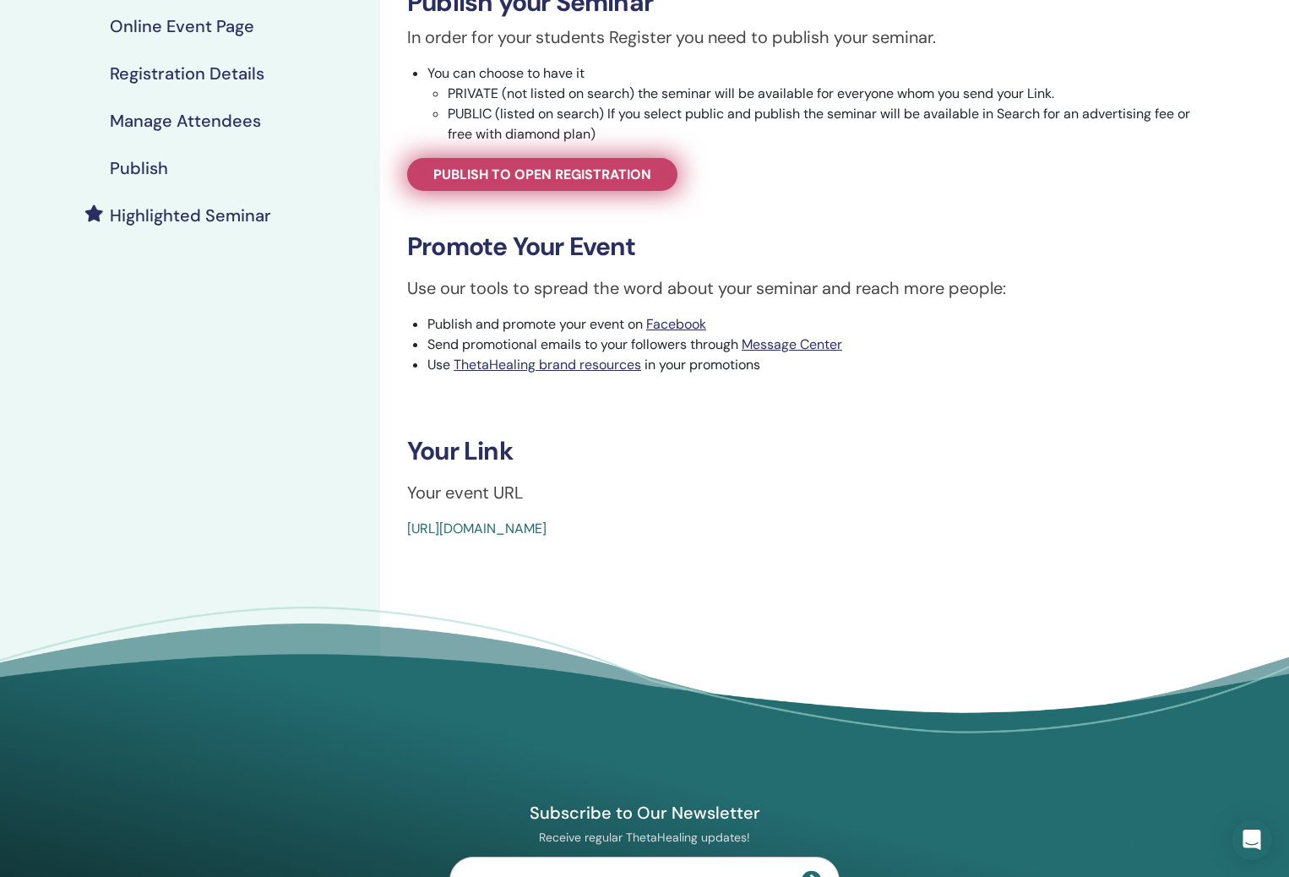
click at [598, 186] on link "Publish to open registration" at bounding box center [542, 174] width 270 height 33
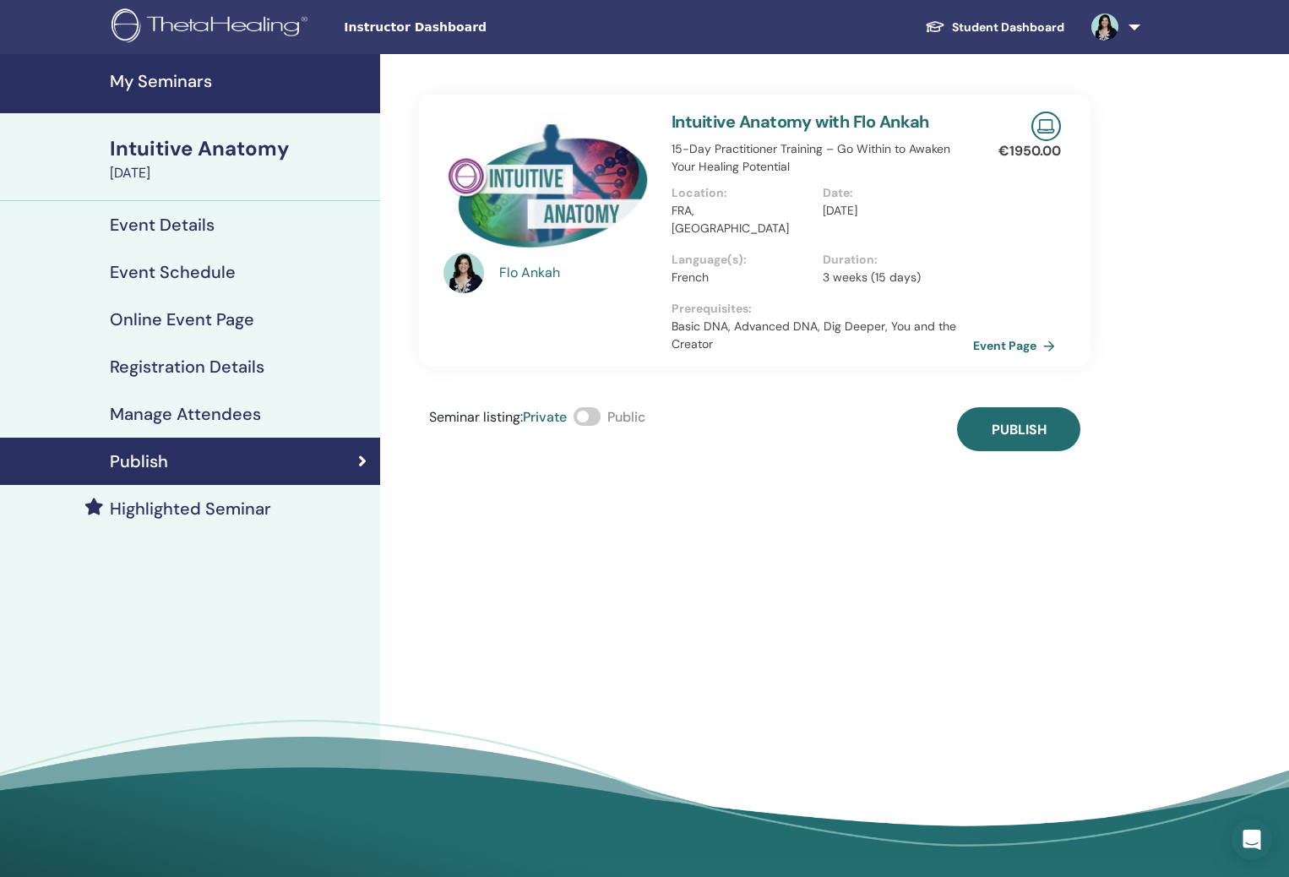
click at [600, 407] on span at bounding box center [587, 416] width 27 height 19
click at [1068, 430] on button "Publish" at bounding box center [1018, 429] width 123 height 44
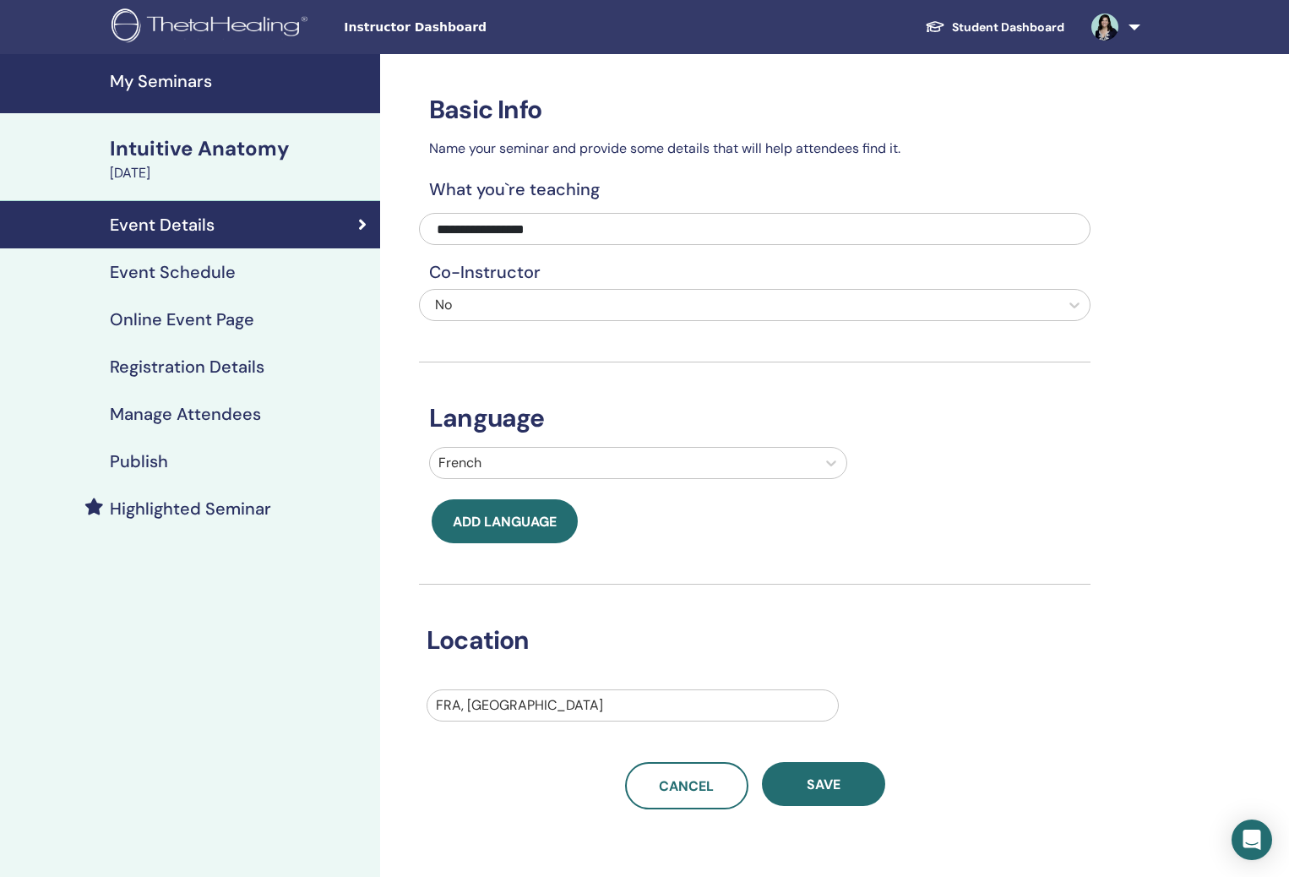
click at [175, 459] on div "Publish" at bounding box center [190, 461] width 353 height 20
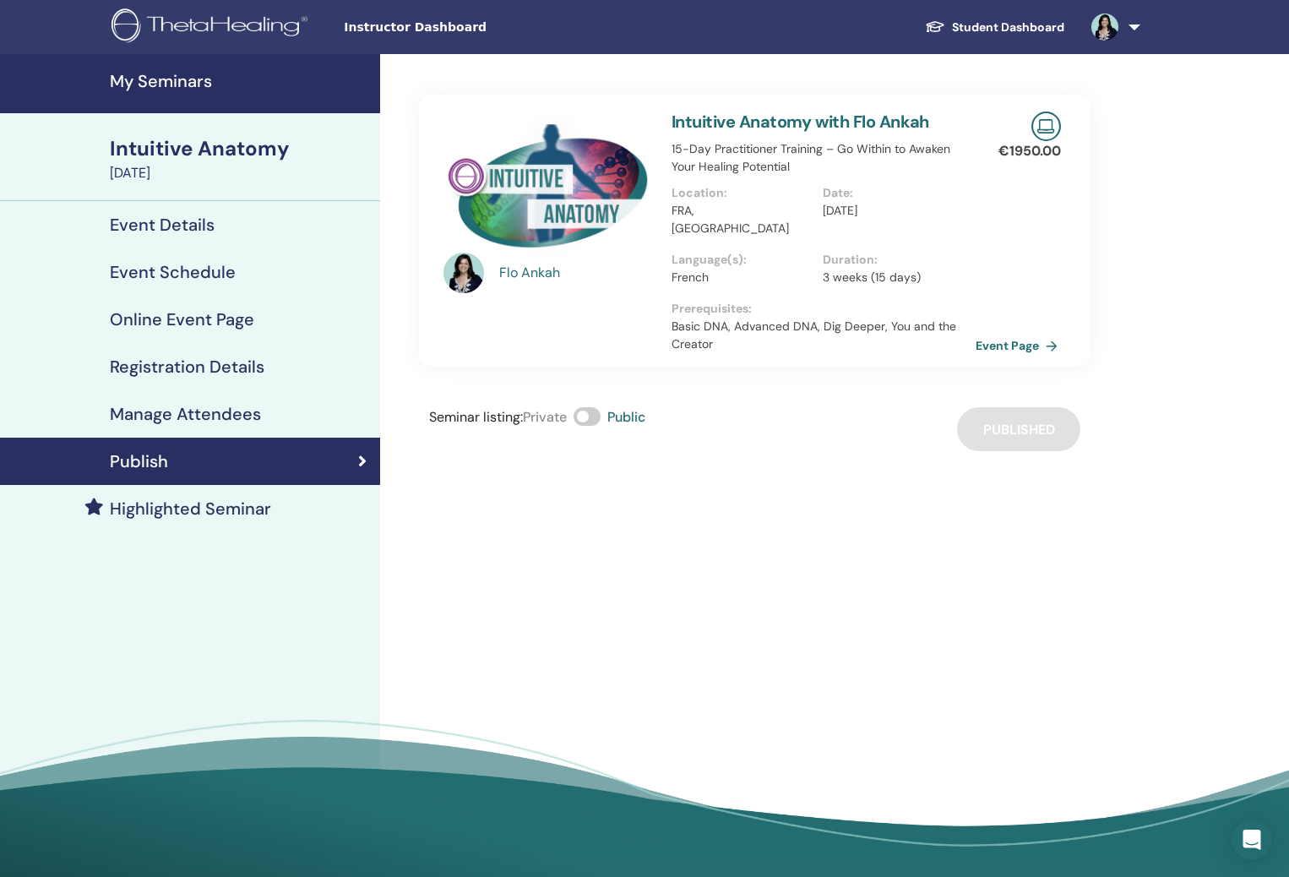
click at [993, 333] on link "Event Page" at bounding box center [1020, 345] width 89 height 25
